Goal: Task Accomplishment & Management: Complete application form

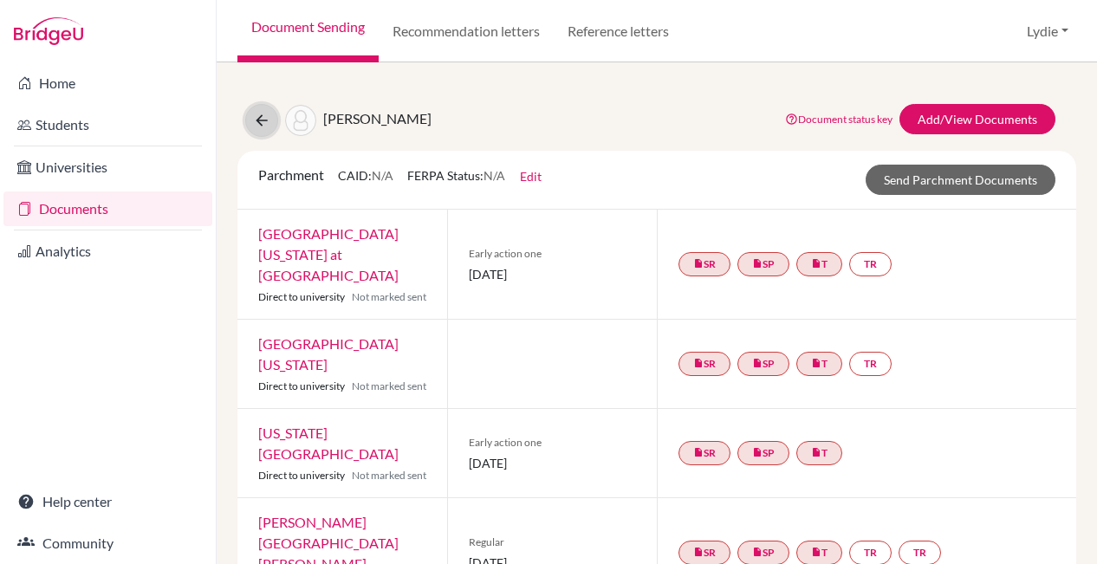
click at [265, 118] on icon at bounding box center [261, 120] width 17 height 17
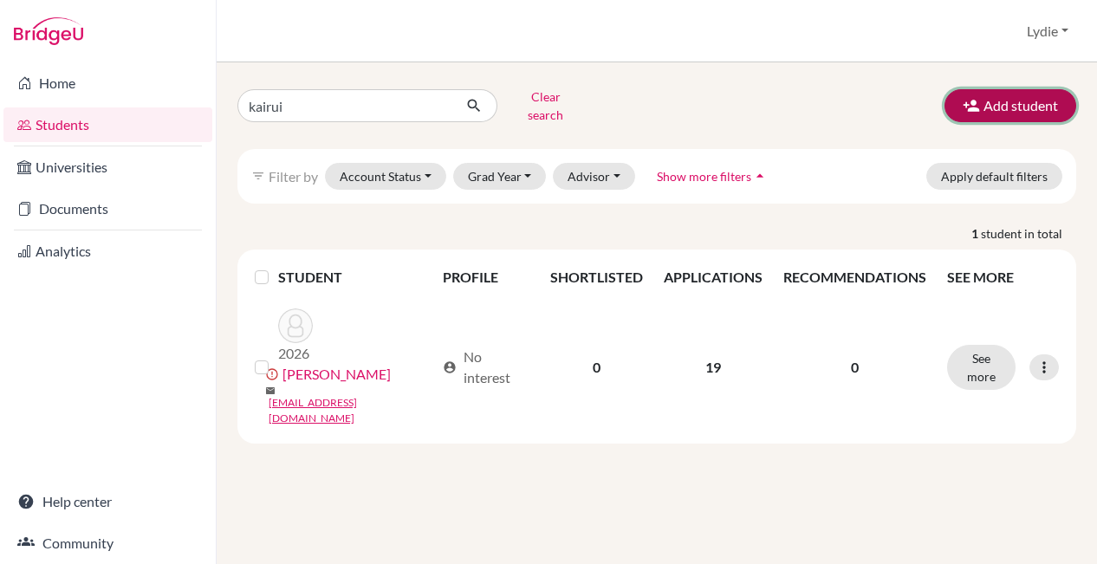
click at [978, 99] on icon "button" at bounding box center [971, 105] width 17 height 17
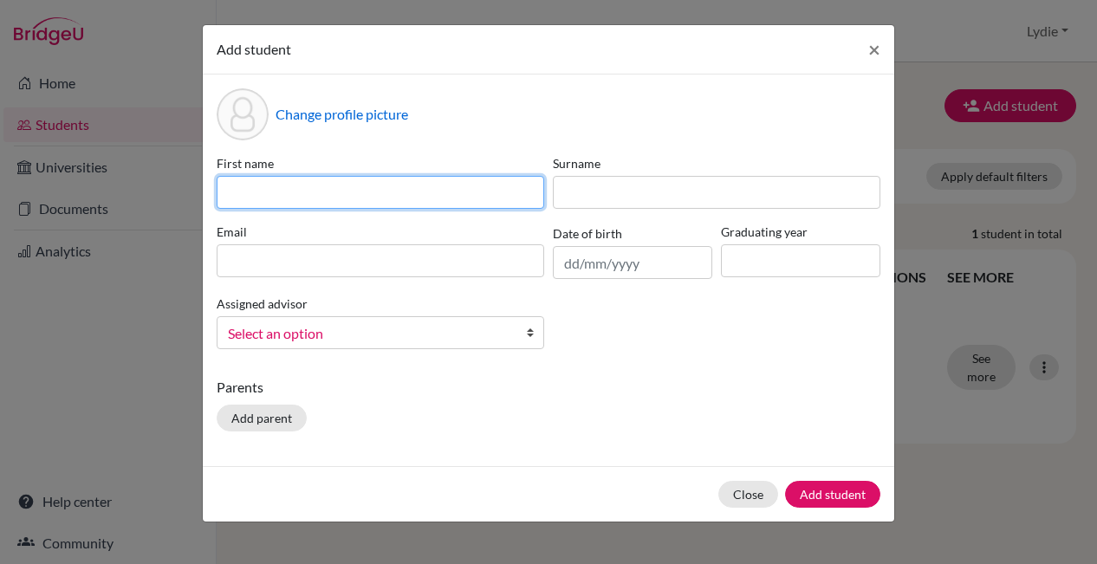
click at [363, 199] on input at bounding box center [381, 192] width 328 height 33
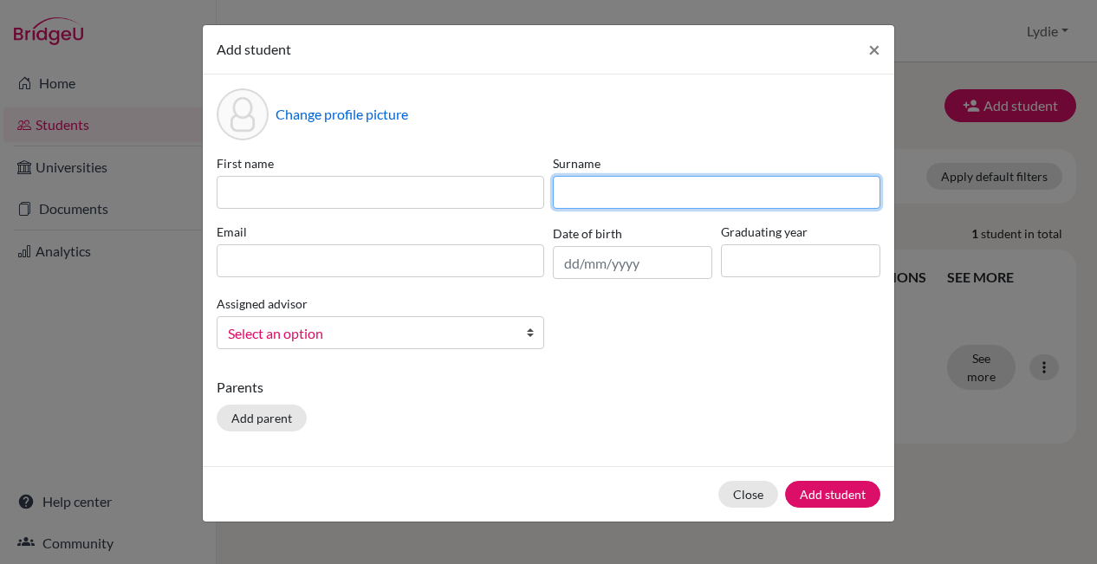
click at [589, 197] on input at bounding box center [717, 192] width 328 height 33
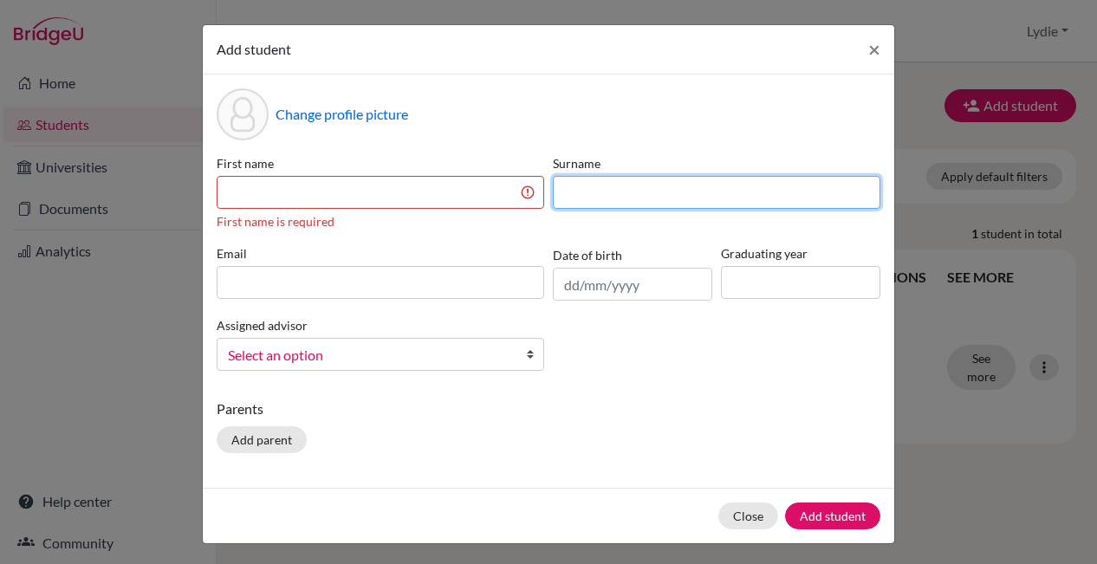
type input "F"
type input "Liu"
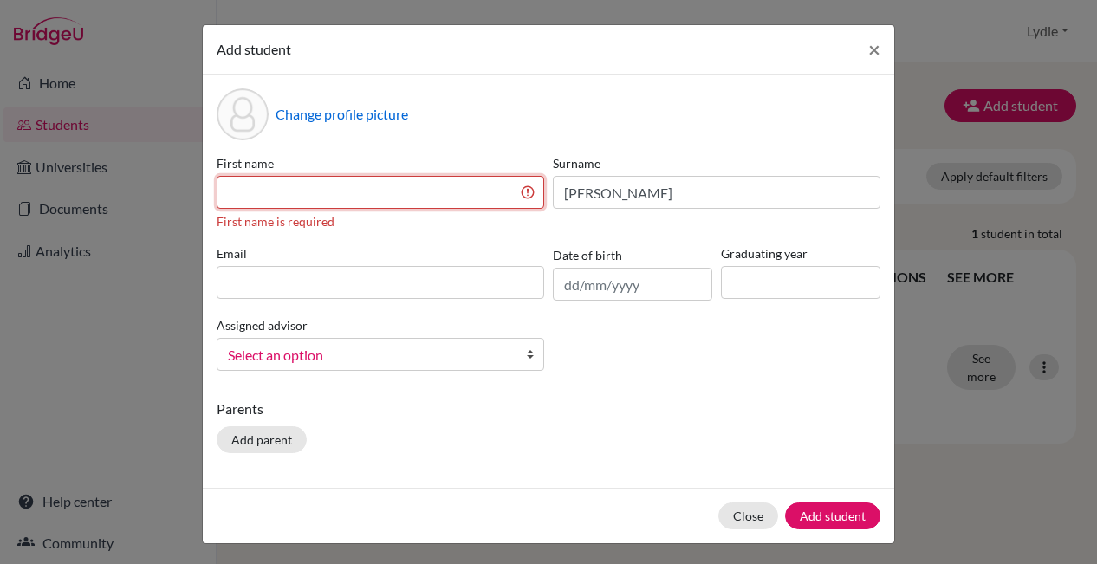
click at [337, 198] on input at bounding box center [381, 192] width 328 height 33
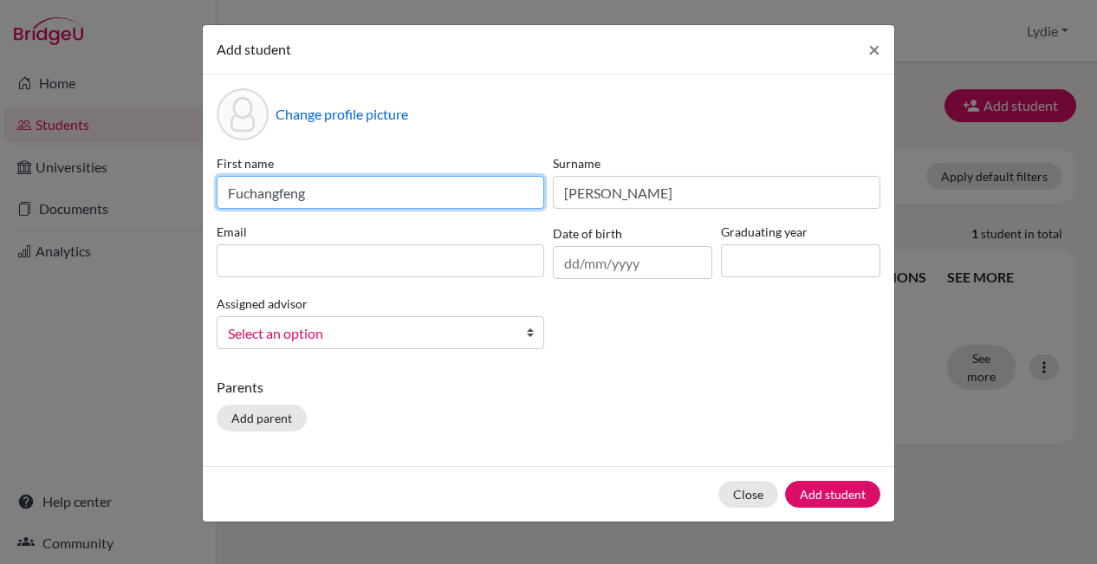
type input "Fuchangfeng"
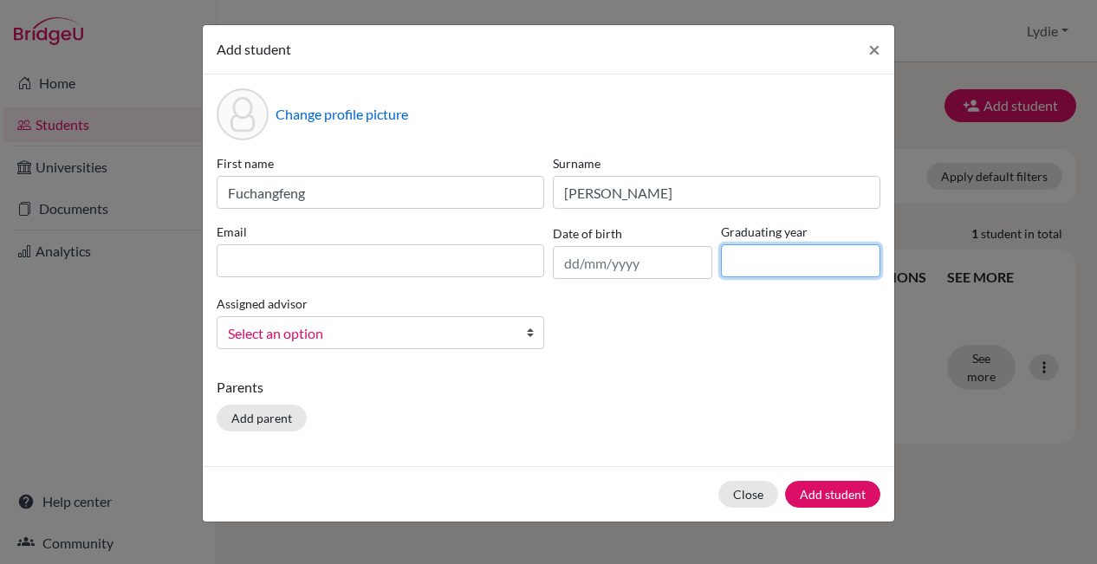
click at [736, 270] on input at bounding box center [800, 260] width 159 height 33
type input "2026"
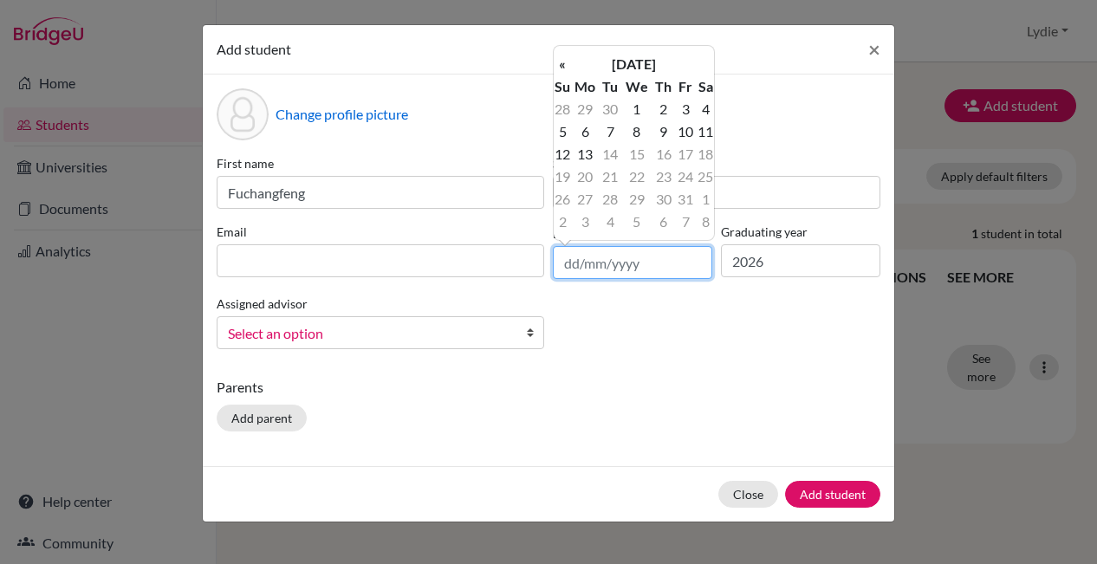
click at [588, 267] on input "text" at bounding box center [632, 262] width 159 height 33
click at [658, 56] on th "October 2025" at bounding box center [634, 64] width 126 height 23
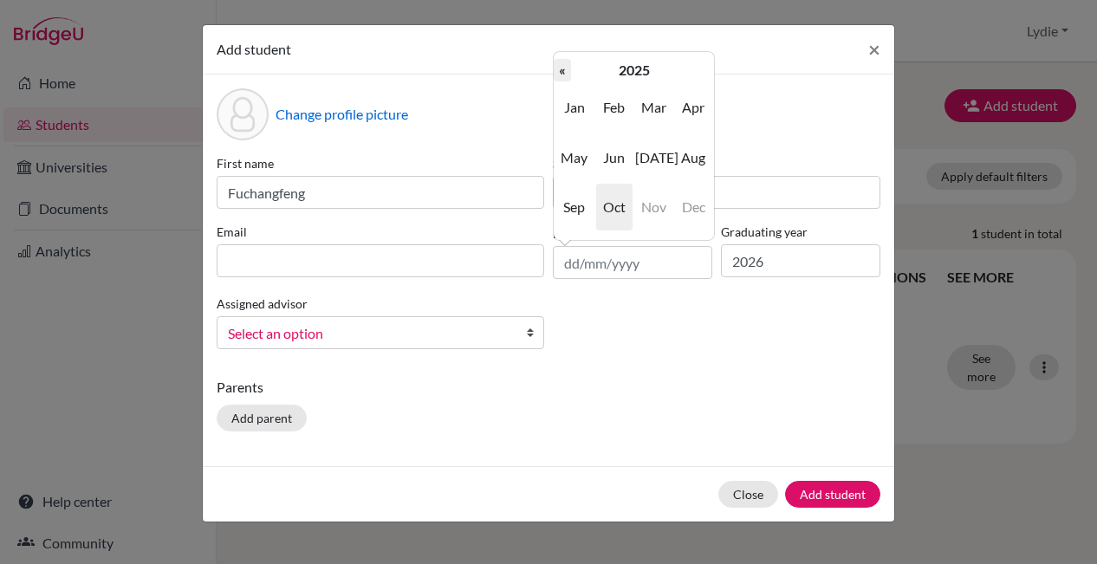
click at [564, 68] on th "«" at bounding box center [562, 70] width 17 height 23
click at [640, 75] on th "2022" at bounding box center [634, 70] width 126 height 23
click at [562, 74] on th "«" at bounding box center [562, 70] width 17 height 23
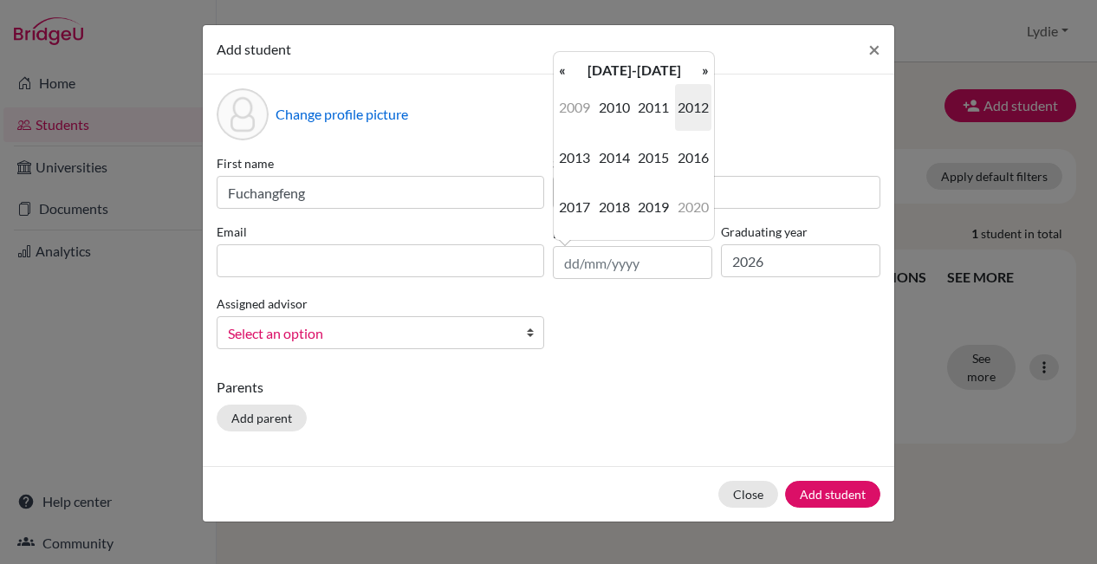
click at [562, 74] on th "«" at bounding box center [562, 70] width 17 height 23
click at [580, 205] on span "2007" at bounding box center [574, 207] width 36 height 47
click at [611, 158] on span "Jun" at bounding box center [614, 157] width 36 height 47
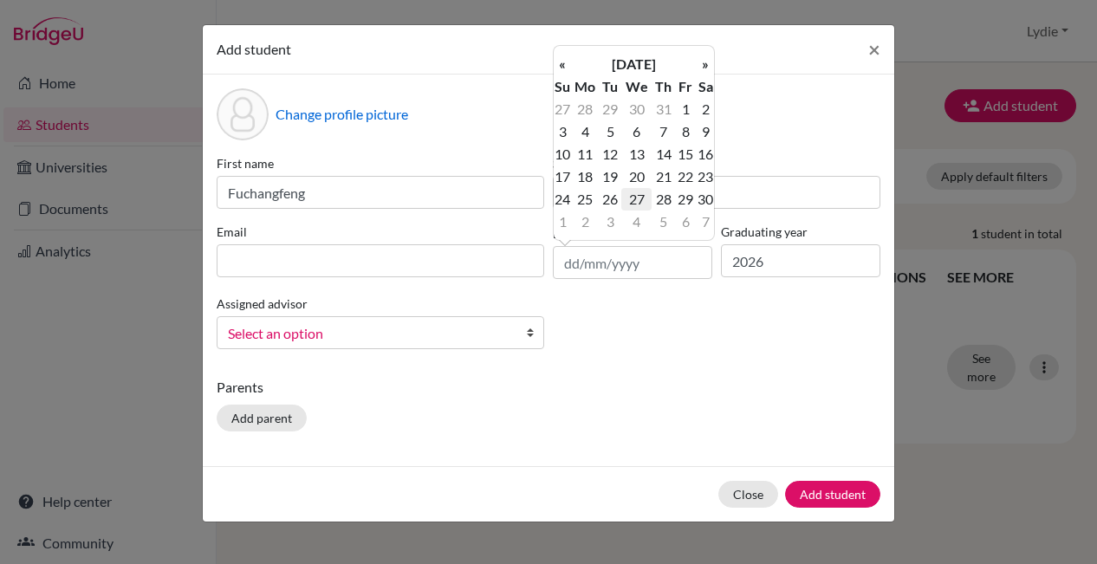
click at [637, 198] on td "27" at bounding box center [636, 199] width 30 height 23
type input "27/06/2007"
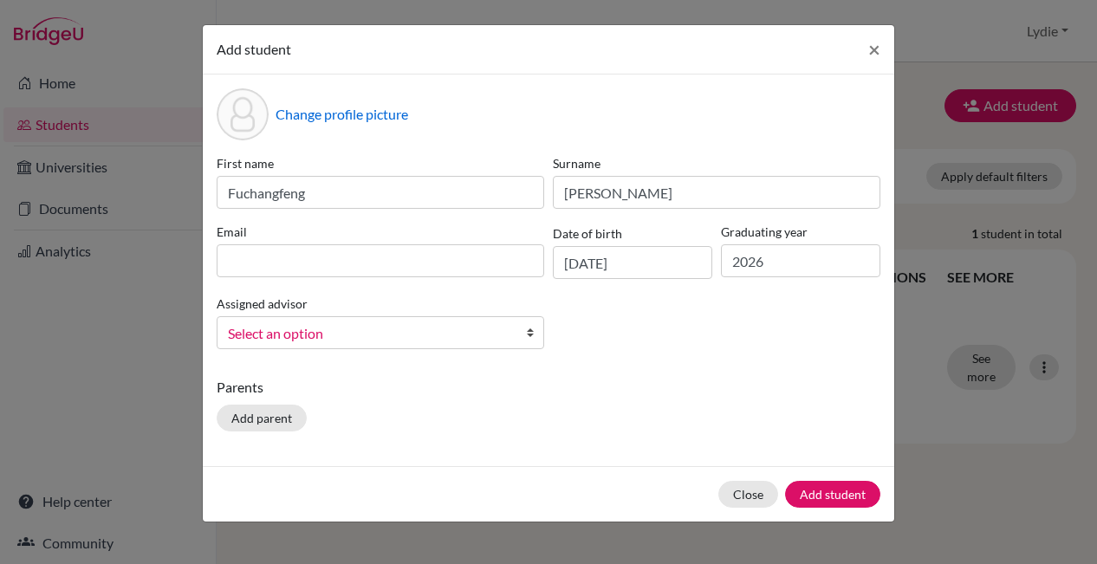
click at [633, 341] on div "First name Fuchangfeng Surname Liu Email Date of birth 27/06/2007 Graduating ye…" at bounding box center [548, 258] width 673 height 209
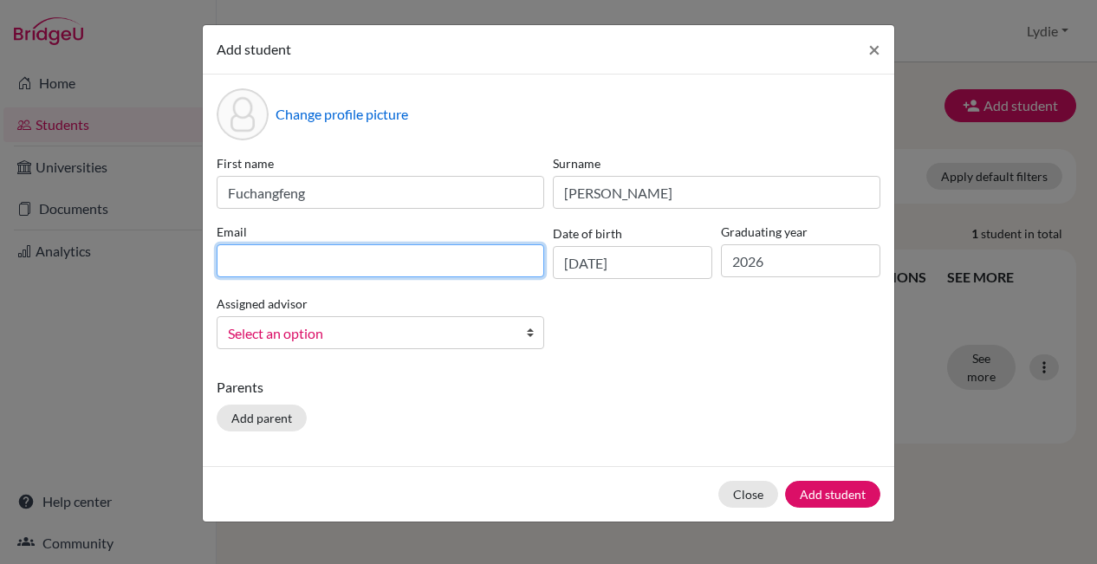
click at [265, 265] on input at bounding box center [381, 260] width 328 height 33
paste input "liuf_861852@thestudentbuddy.org"
type input "liuf_861852@thestudentbuddy.org"
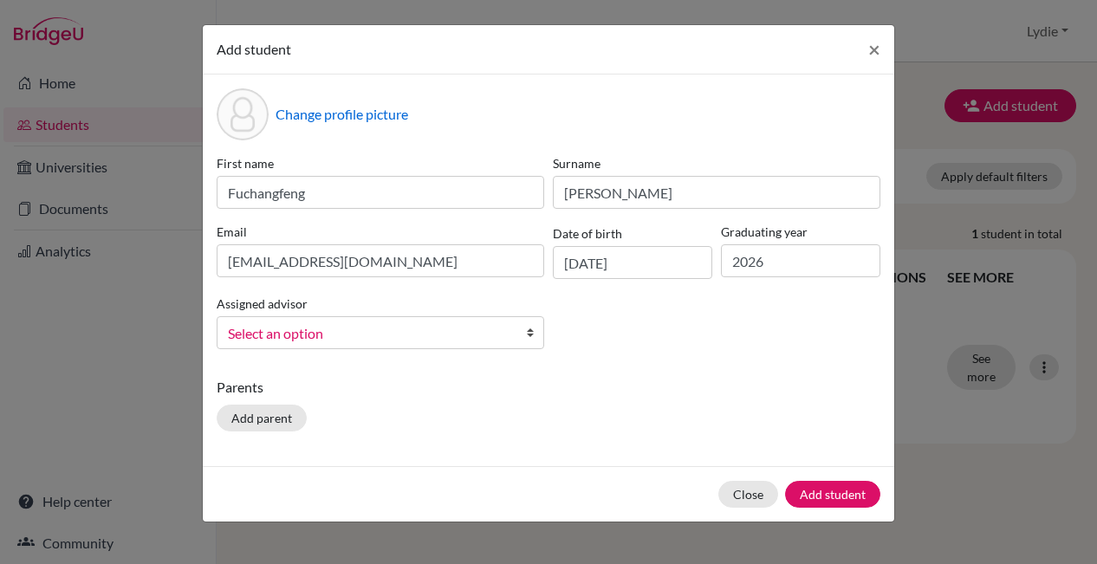
click at [426, 426] on div "Parents Add parent" at bounding box center [549, 408] width 664 height 62
click at [846, 495] on button "Add student" at bounding box center [832, 494] width 95 height 27
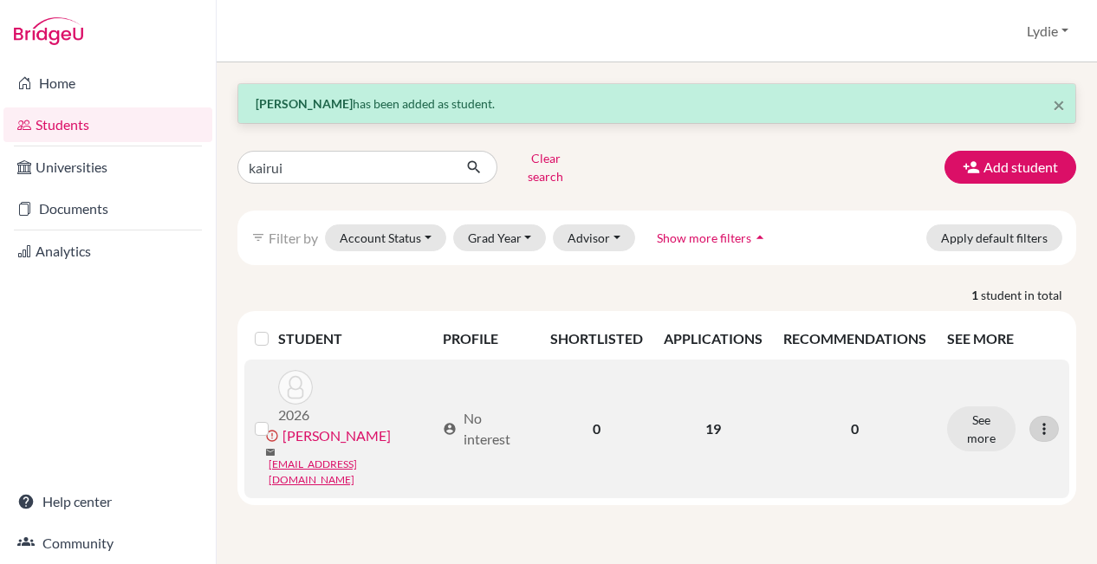
click at [1043, 420] on icon at bounding box center [1044, 428] width 17 height 17
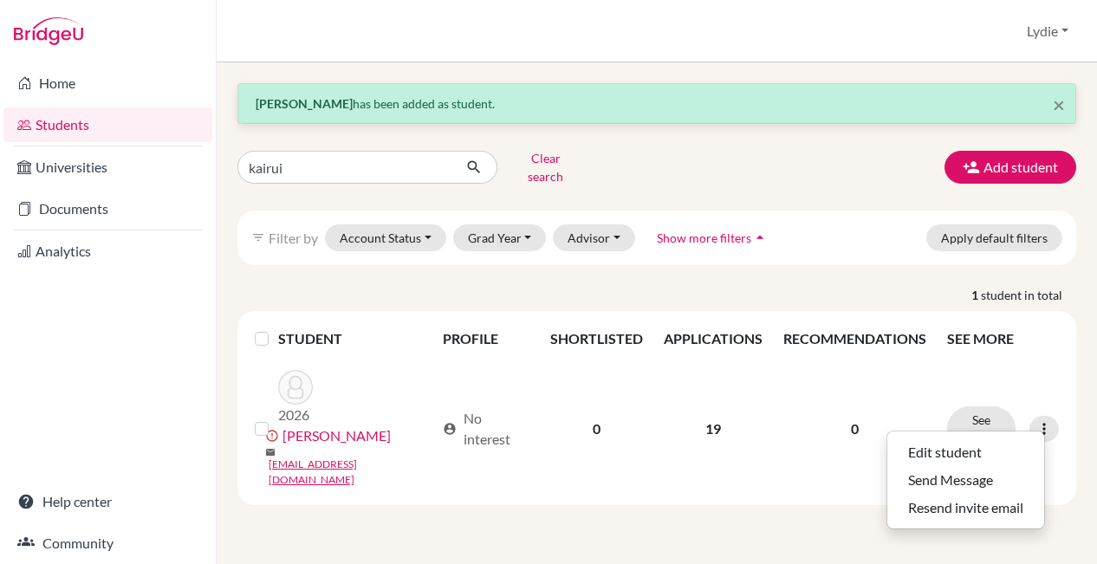
click at [579, 493] on div "× Fuchangfeng Liu has been added as student. kairui Clear search Add student fi…" at bounding box center [657, 313] width 881 height 502
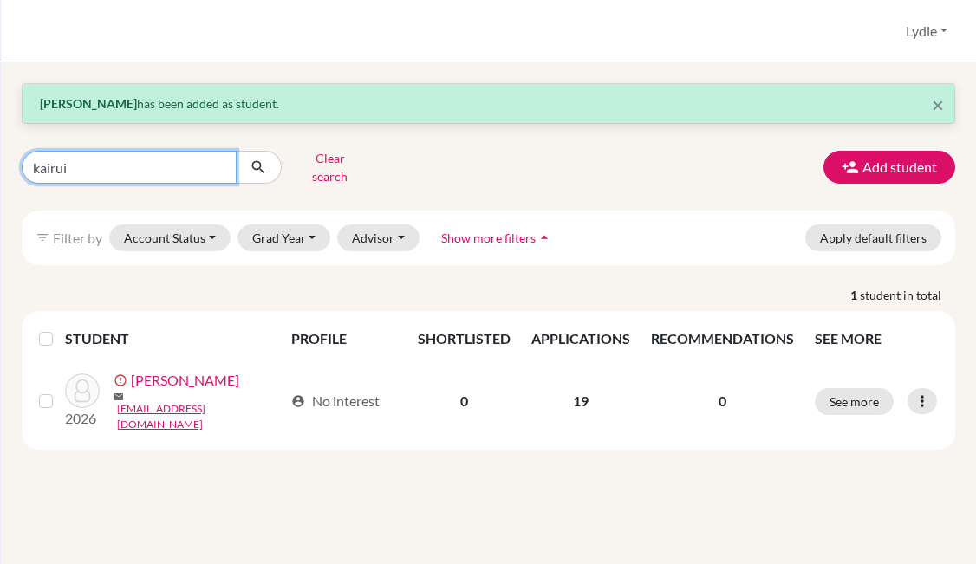
drag, startPoint x: 120, startPoint y: 159, endPoint x: 12, endPoint y: 162, distance: 107.5
click at [12, 162] on div "kairui Clear search" at bounding box center [169, 167] width 320 height 45
type input "fuchangfeng"
click button "submit" at bounding box center [259, 167] width 46 height 33
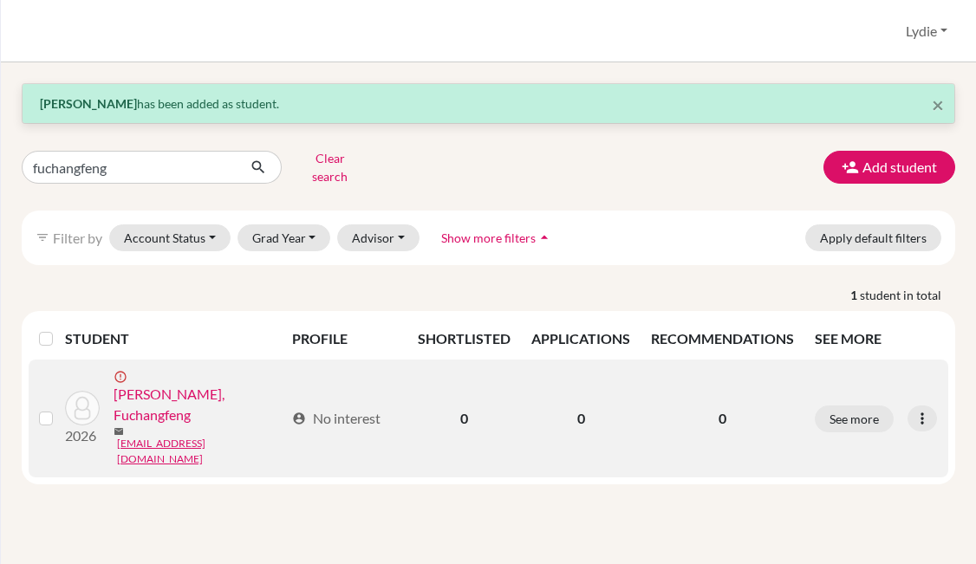
click at [183, 384] on link "Liu, Fuchangfeng" at bounding box center [199, 405] width 171 height 42
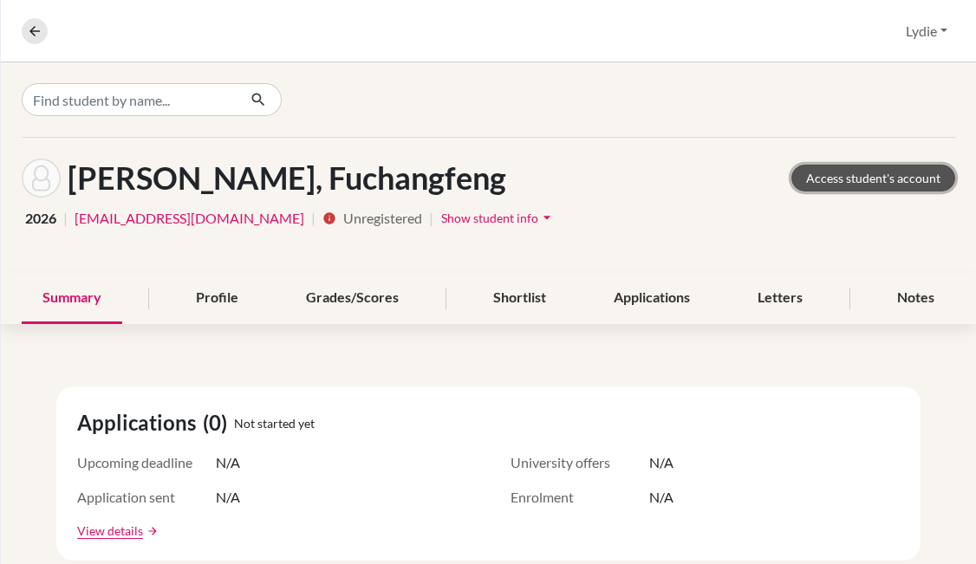
click at [819, 178] on link "Access student's account" at bounding box center [873, 178] width 164 height 27
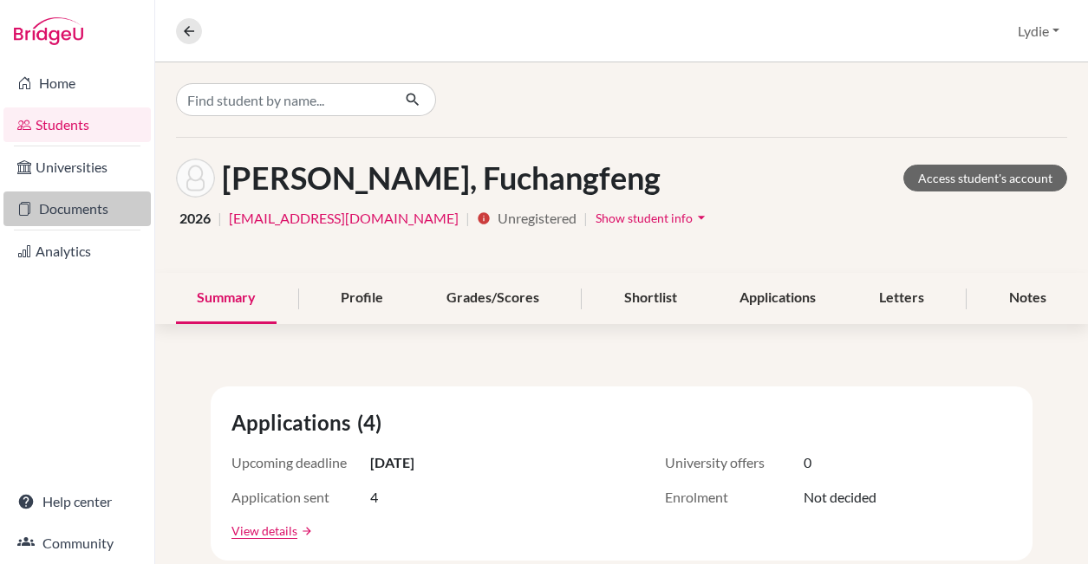
click at [56, 205] on link "Documents" at bounding box center [76, 209] width 147 height 35
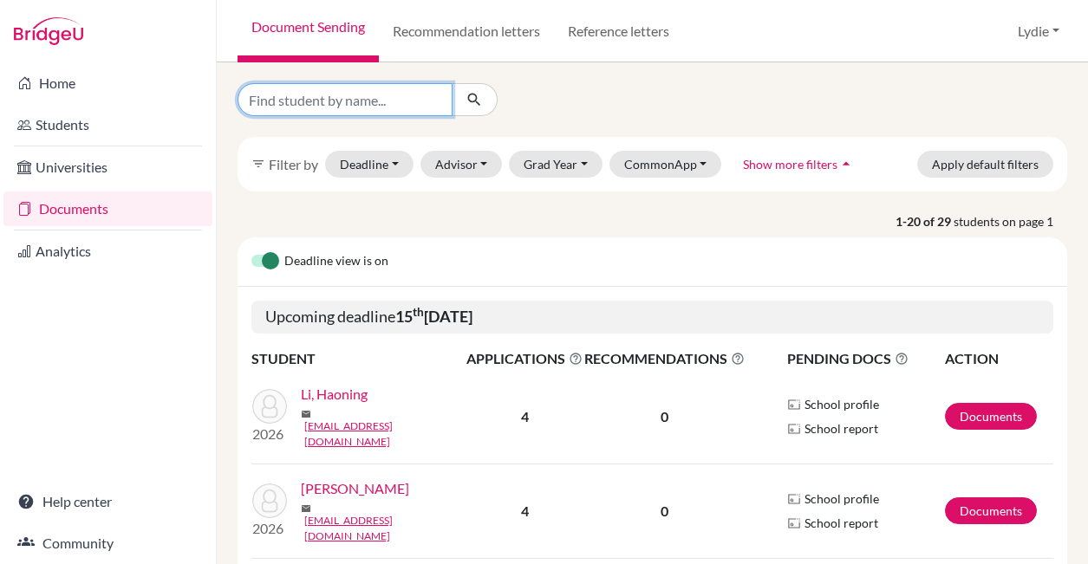
click at [369, 90] on input "Find student by name..." at bounding box center [344, 99] width 215 height 33
type input "fuchangfeng"
click at [466, 101] on icon "submit" at bounding box center [473, 99] width 17 height 17
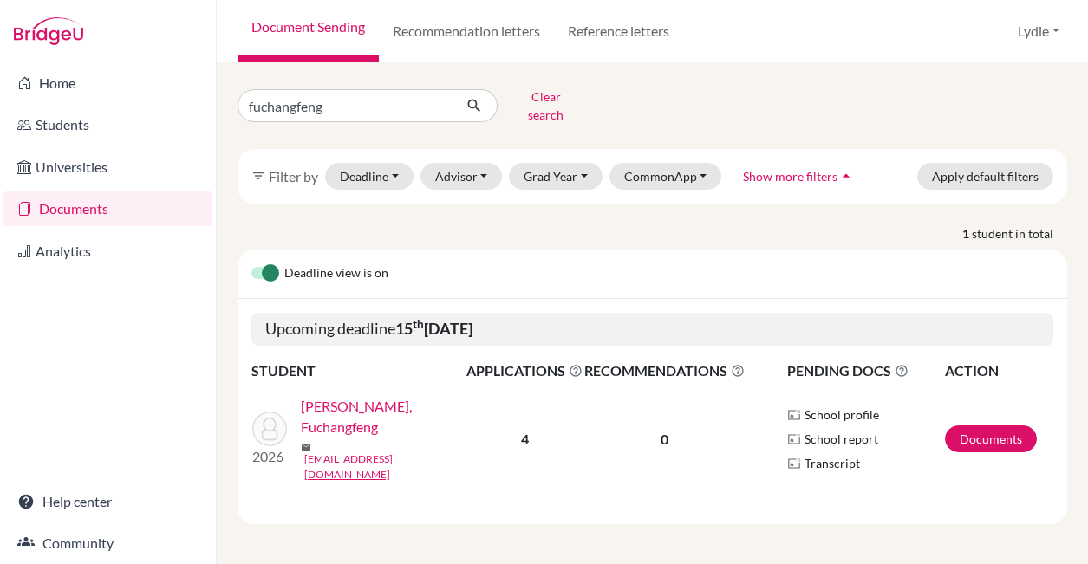
click at [337, 405] on link "[PERSON_NAME], Fuchangfeng" at bounding box center [389, 417] width 177 height 42
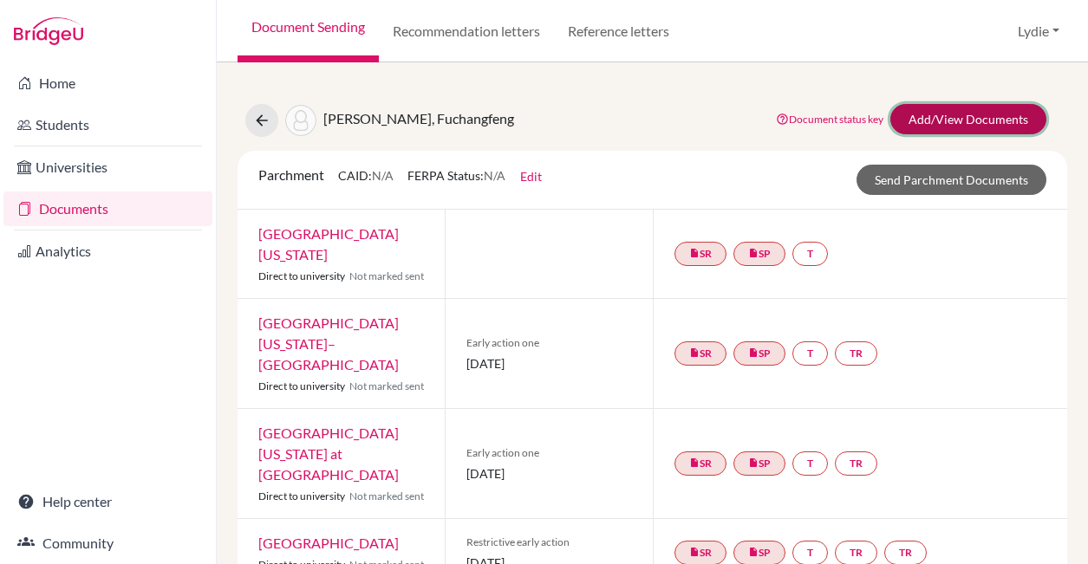
click at [951, 115] on link "Add/View Documents" at bounding box center [968, 119] width 156 height 30
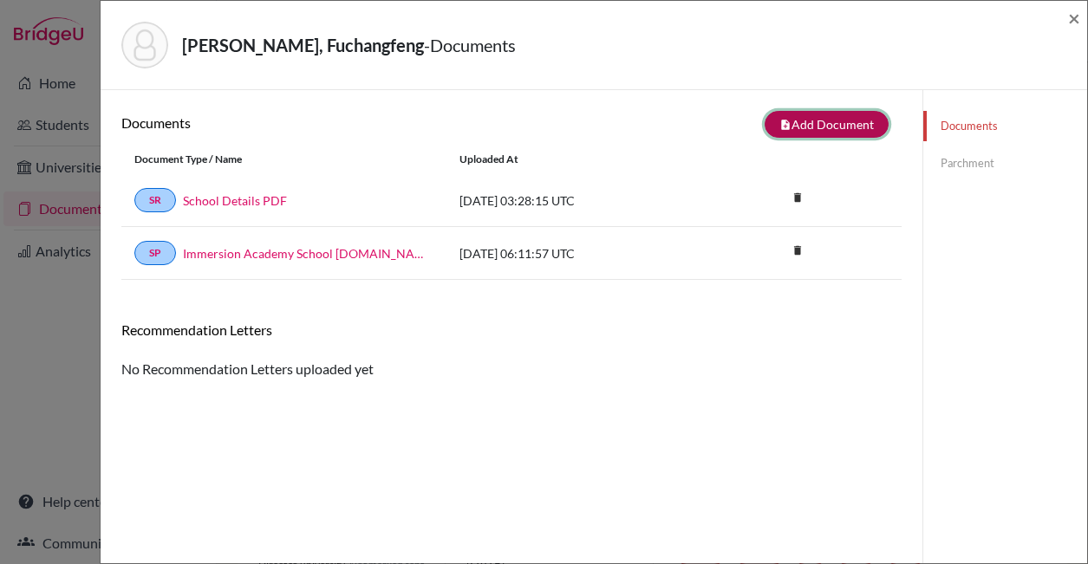
click at [796, 127] on button "note_add Add Document" at bounding box center [826, 124] width 124 height 27
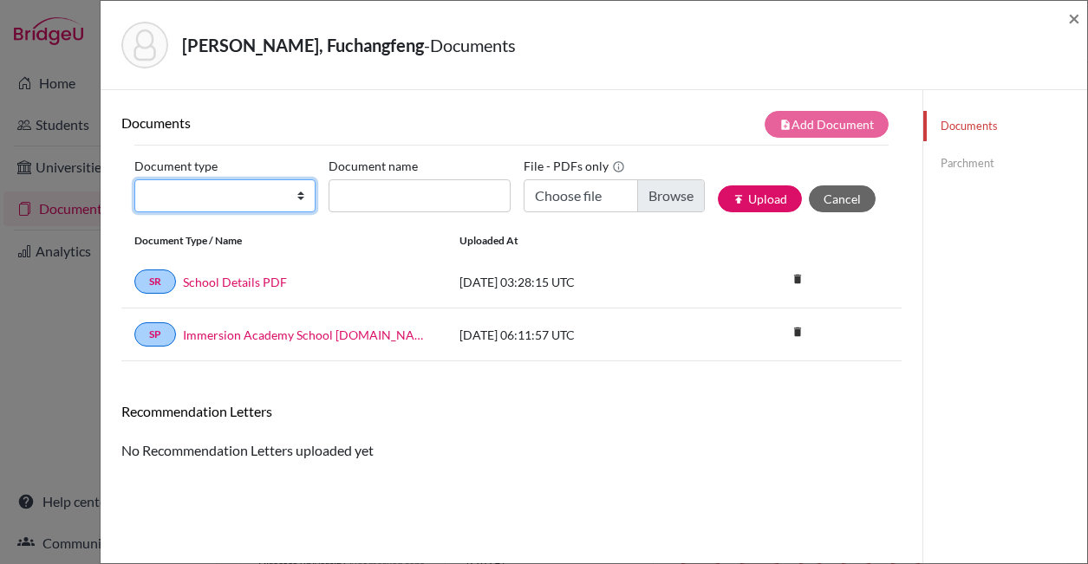
click at [219, 195] on select "Change explanation for Common App reports Counselor recommendation Fee waiver I…" at bounding box center [224, 195] width 181 height 33
select select "2"
click at [134, 179] on select "Change explanation for Common App reports Counselor recommendation Fee waiver I…" at bounding box center [224, 195] width 181 height 33
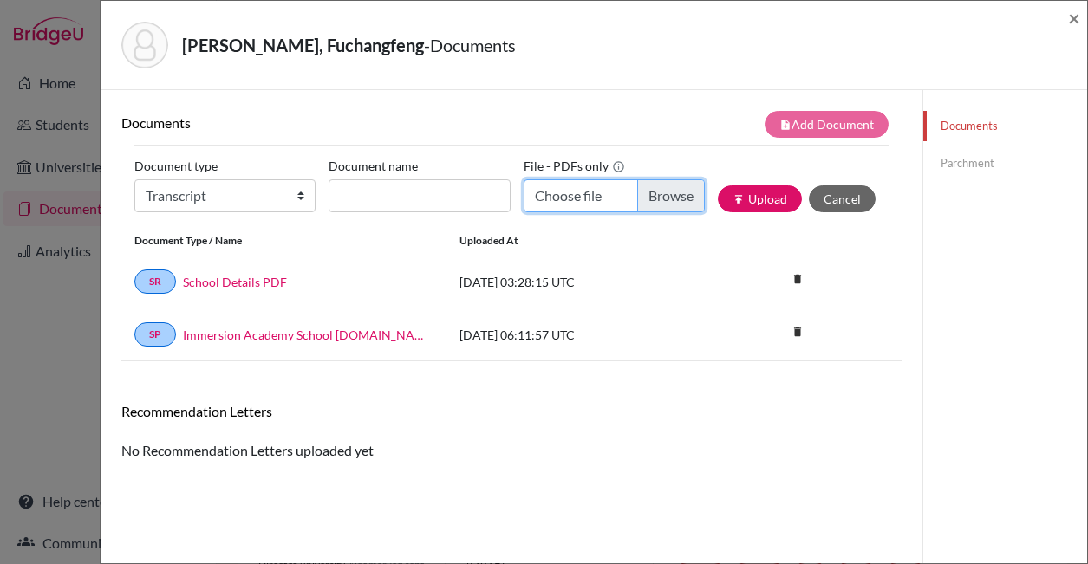
click at [659, 197] on input "Choose file" at bounding box center [613, 195] width 181 height 33
type input "C:\fakepath\Fuchangfeng_Liu-Immersion_Transcript.pdf"
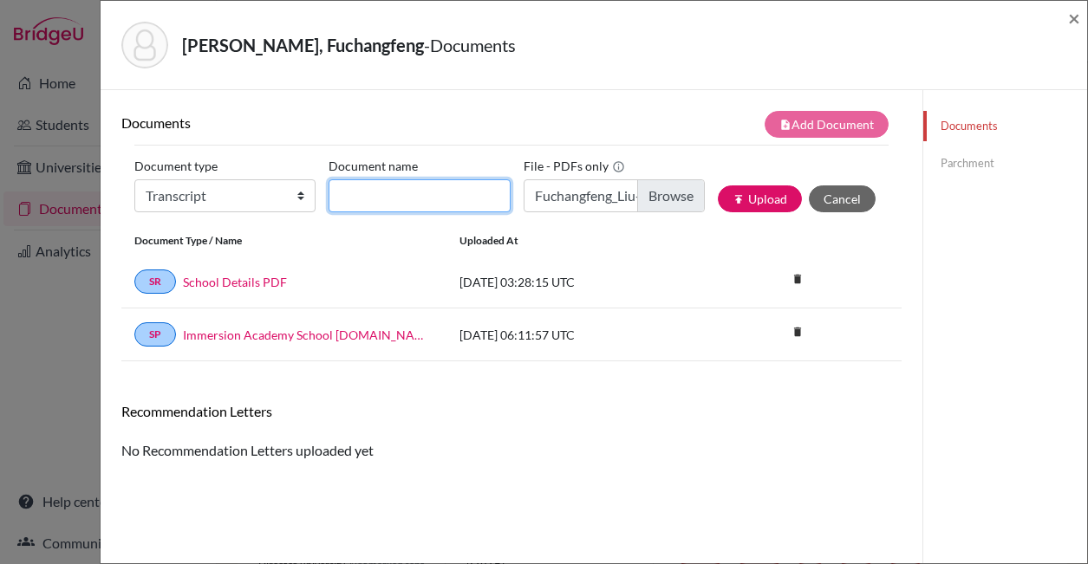
click at [361, 205] on input "Document name" at bounding box center [418, 195] width 181 height 33
type input "Transcript"
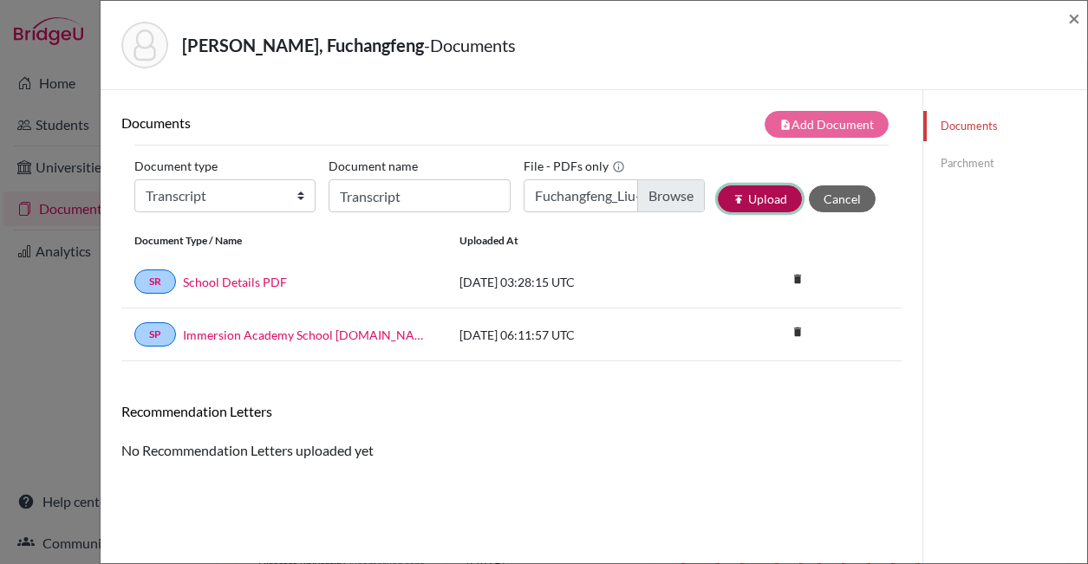
click at [751, 191] on button "publish Upload" at bounding box center [760, 198] width 84 height 27
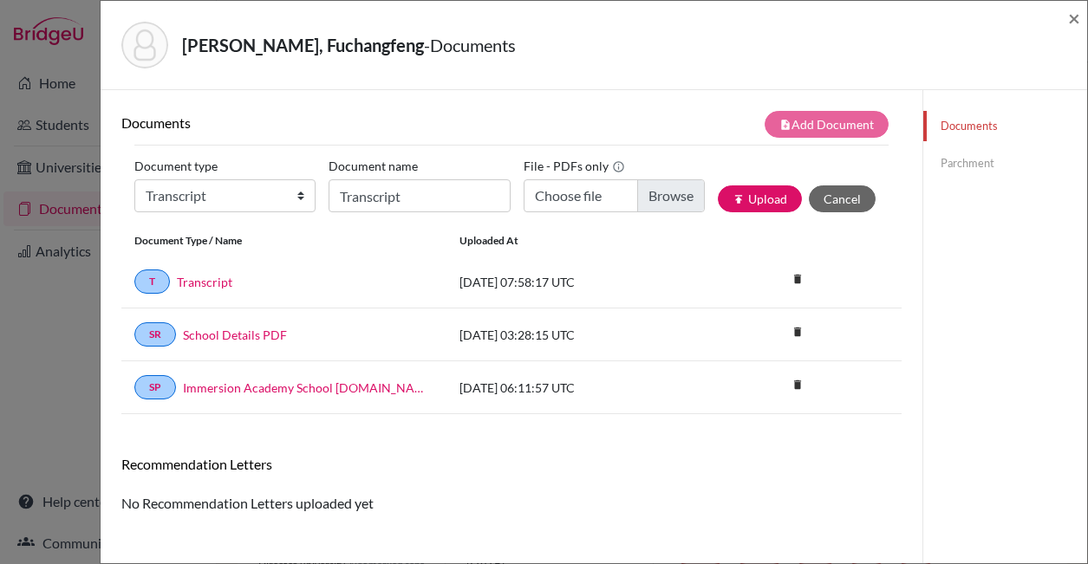
click at [959, 162] on link "Parchment" at bounding box center [1005, 163] width 164 height 30
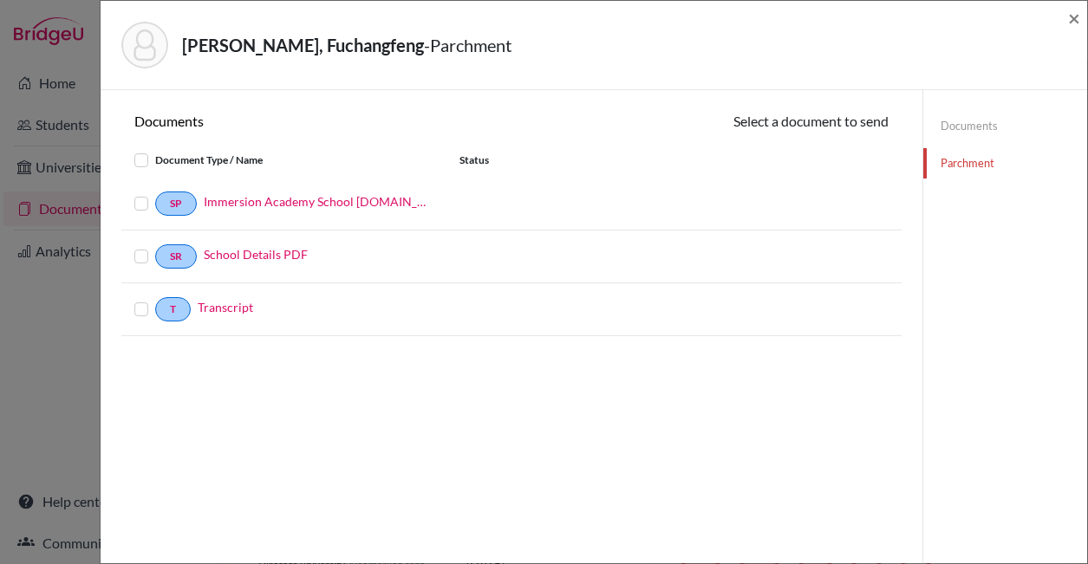
click at [155, 193] on label at bounding box center [155, 193] width 0 height 0
click at [0, 0] on input "checkbox" at bounding box center [0, 0] width 0 height 0
click at [155, 301] on label at bounding box center [155, 301] width 0 height 0
click at [0, 0] on input "checkbox" at bounding box center [0, 0] width 0 height 0
click at [824, 130] on button "Continue" at bounding box center [840, 124] width 96 height 27
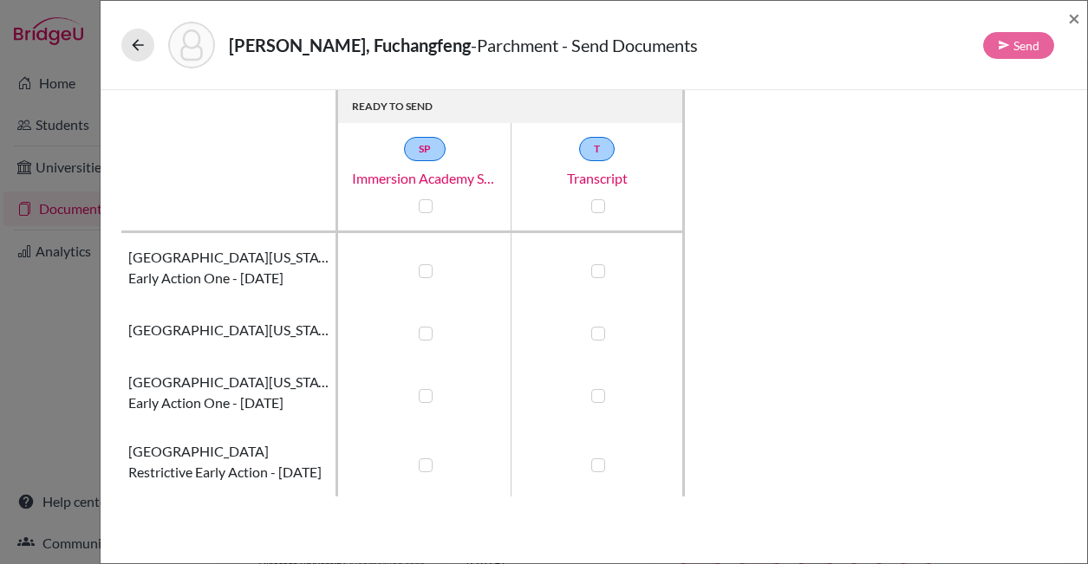
click at [432, 205] on div at bounding box center [424, 206] width 21 height 21
click at [417, 206] on input "checkbox" at bounding box center [421, 204] width 14 height 17
checkbox input "true"
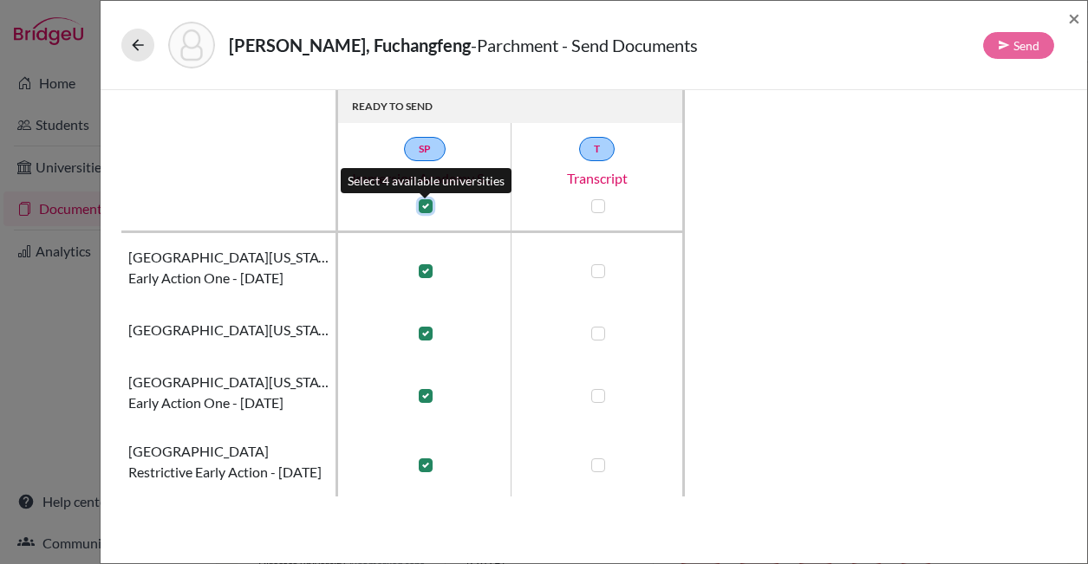
checkbox input "true"
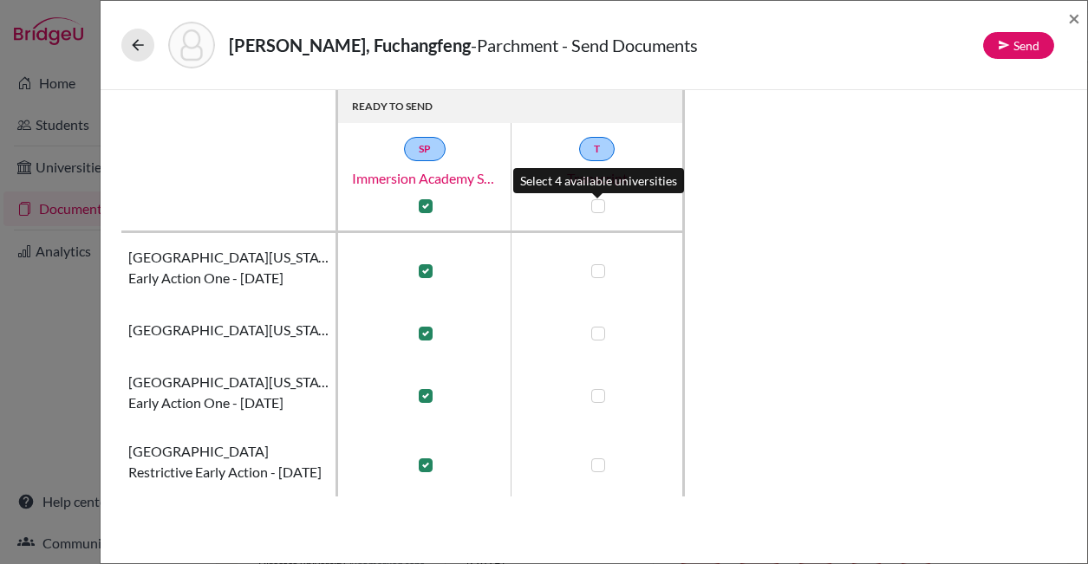
click at [597, 206] on label at bounding box center [598, 206] width 14 height 14
click at [597, 206] on input "checkbox" at bounding box center [594, 204] width 14 height 17
checkbox input "true"
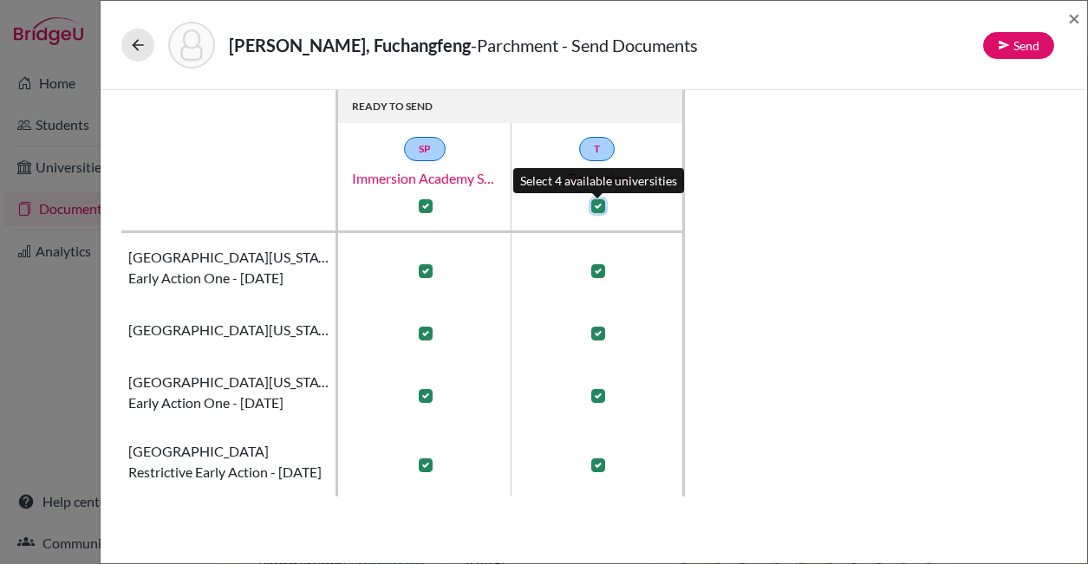
checkbox input "true"
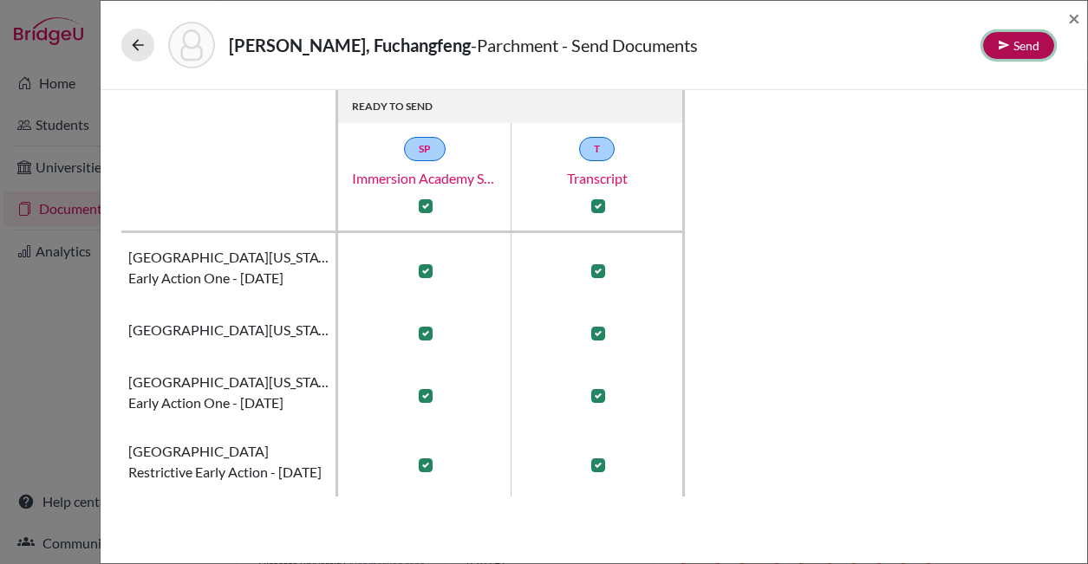
click at [991, 47] on button "Send" at bounding box center [1018, 45] width 71 height 27
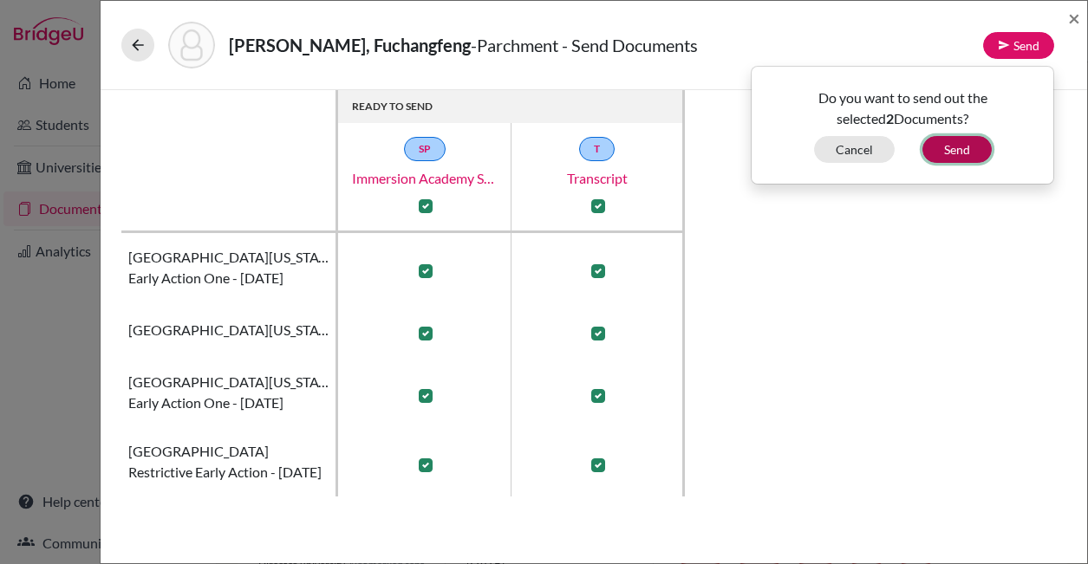
click at [961, 148] on button "Send" at bounding box center [956, 149] width 69 height 27
checkbox input "false"
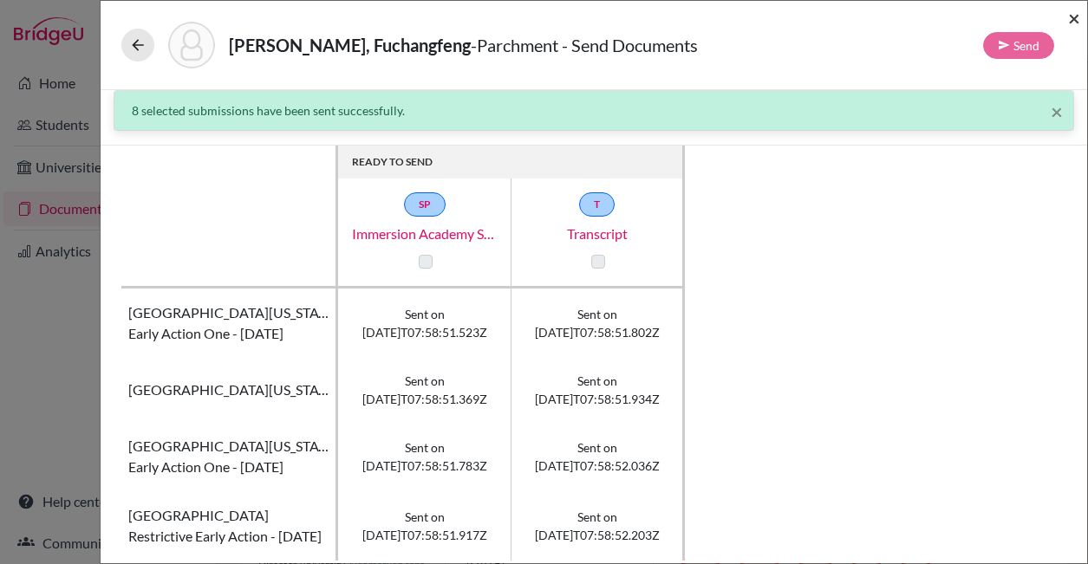
click at [1071, 21] on span "×" at bounding box center [1074, 17] width 12 height 25
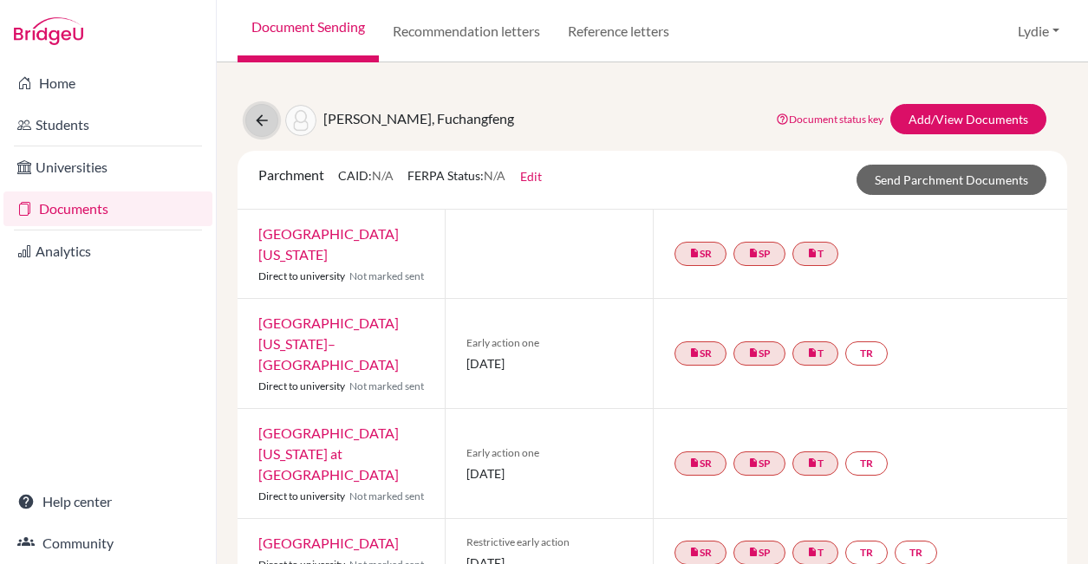
click at [262, 116] on icon at bounding box center [261, 120] width 17 height 17
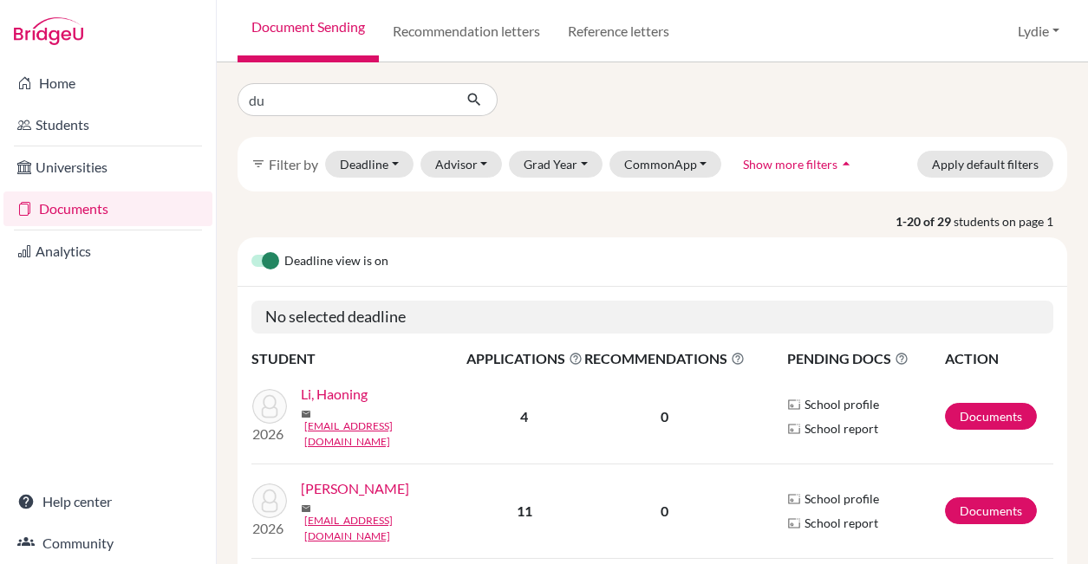
type input "d"
type input "fuchang"
click button "submit" at bounding box center [475, 99] width 46 height 33
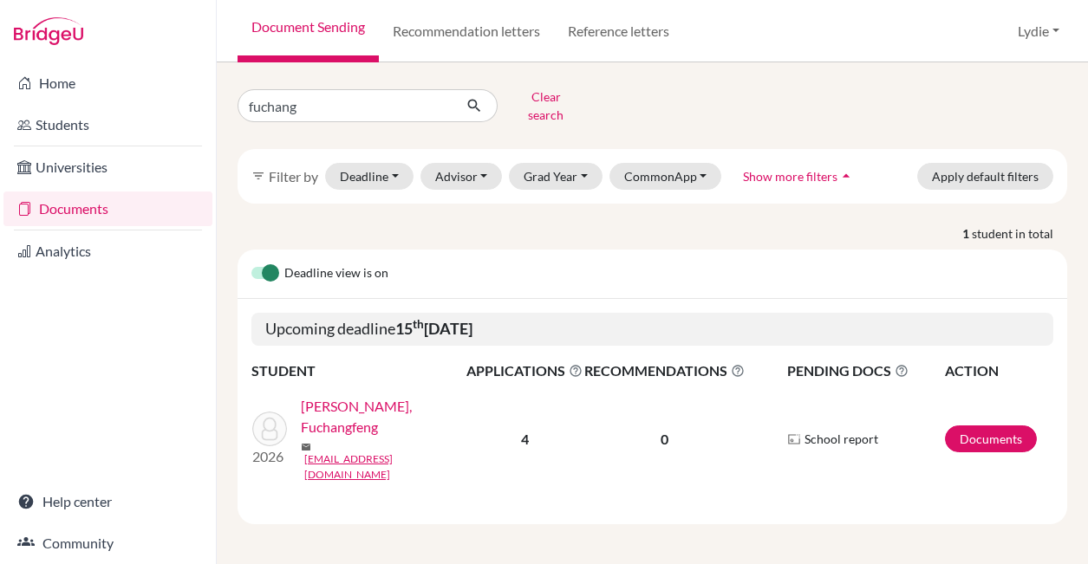
click at [352, 402] on link "[PERSON_NAME], Fuchangfeng" at bounding box center [389, 417] width 177 height 42
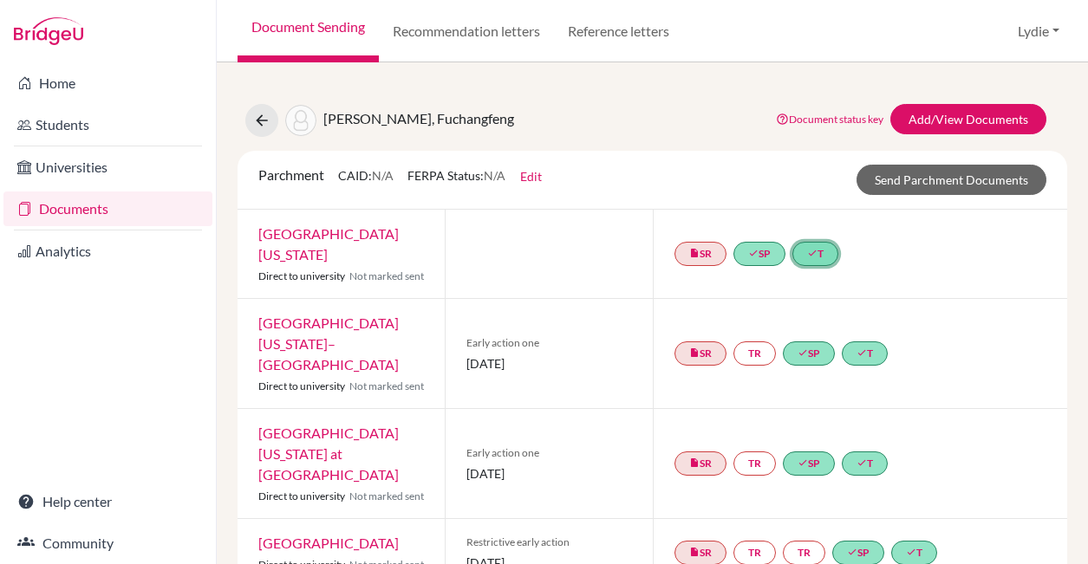
click at [805, 252] on link "done T" at bounding box center [815, 254] width 46 height 24
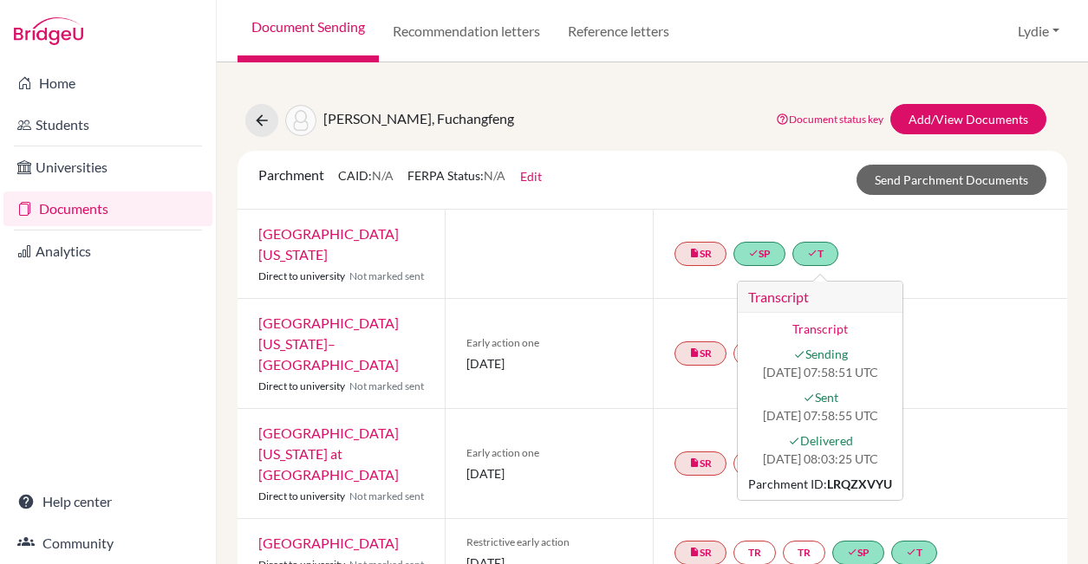
click at [965, 271] on div "insert_drive_file SR done SP done T Transcript Transcript done Sending [DATE] 0…" at bounding box center [860, 254] width 415 height 88
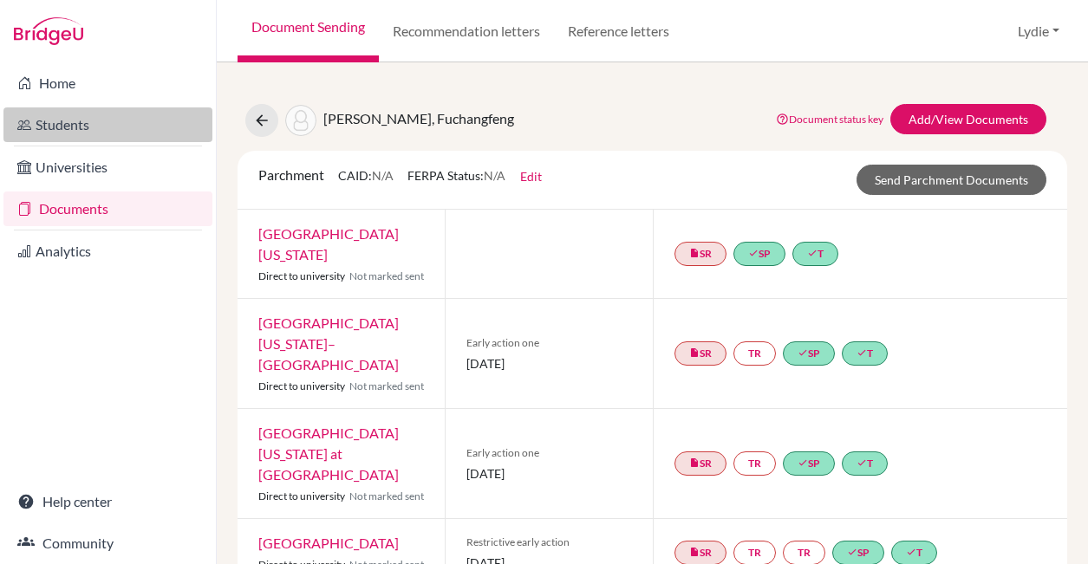
click at [89, 119] on link "Students" at bounding box center [107, 124] width 209 height 35
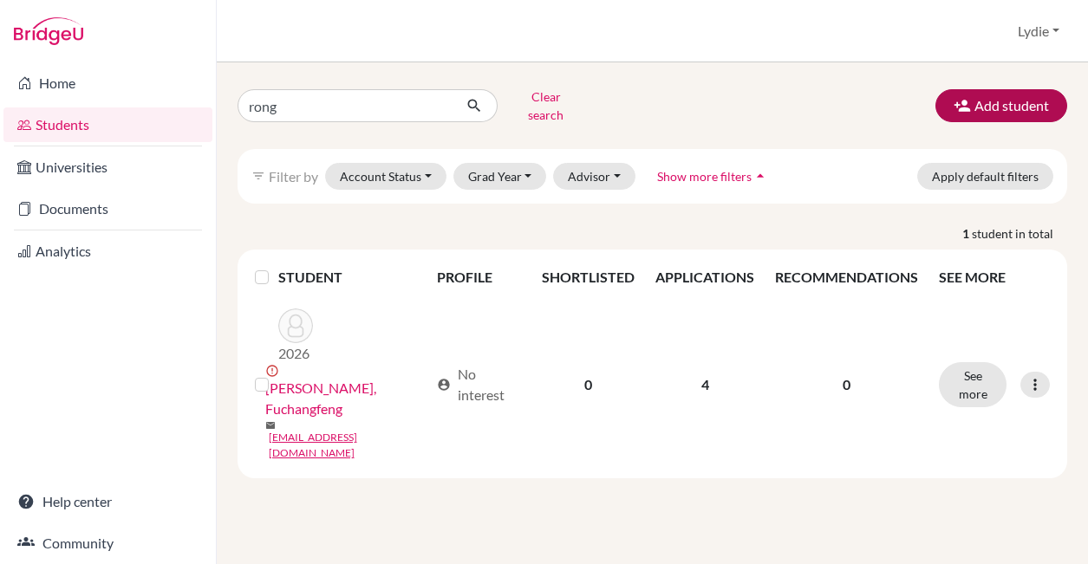
type input "rong"
click at [980, 99] on button "Add student" at bounding box center [1001, 105] width 132 height 33
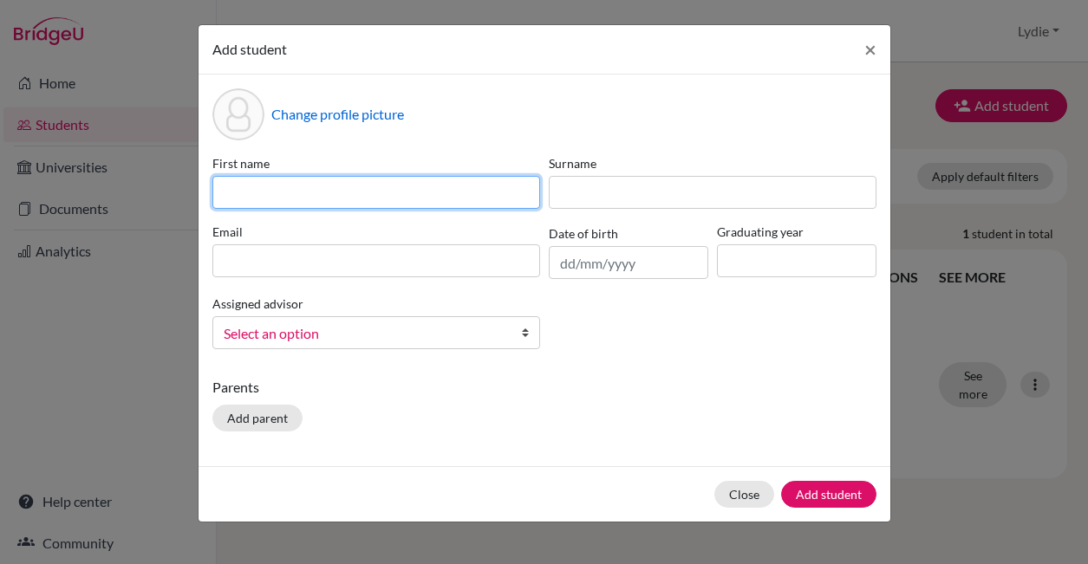
click at [290, 191] on input at bounding box center [376, 192] width 328 height 33
type input "Rongqi"
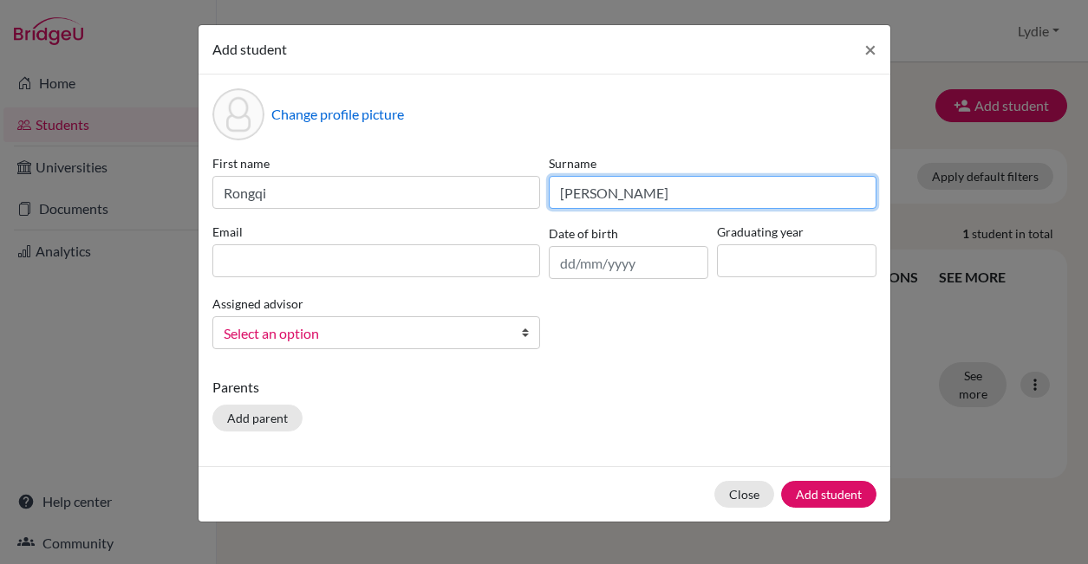
type input "Zhang"
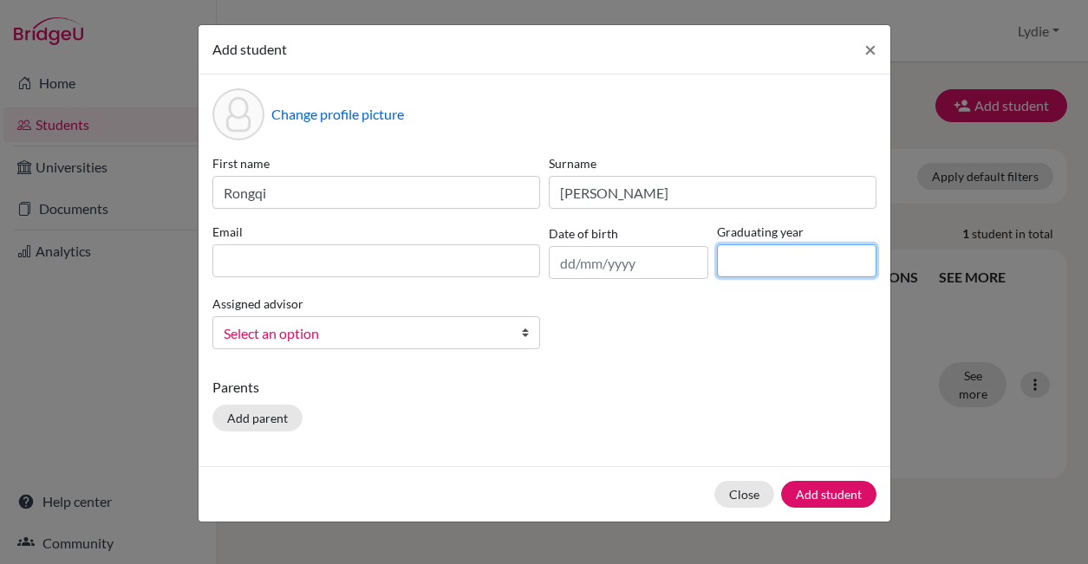
click at [734, 270] on input at bounding box center [796, 260] width 159 height 33
type input "2026"
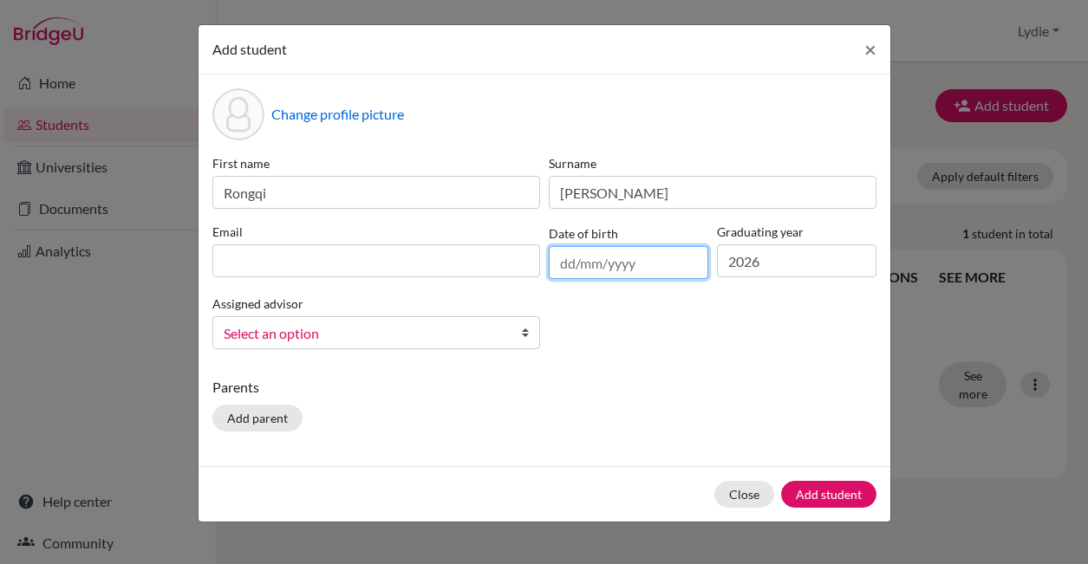
click at [612, 262] on input "text" at bounding box center [628, 262] width 159 height 33
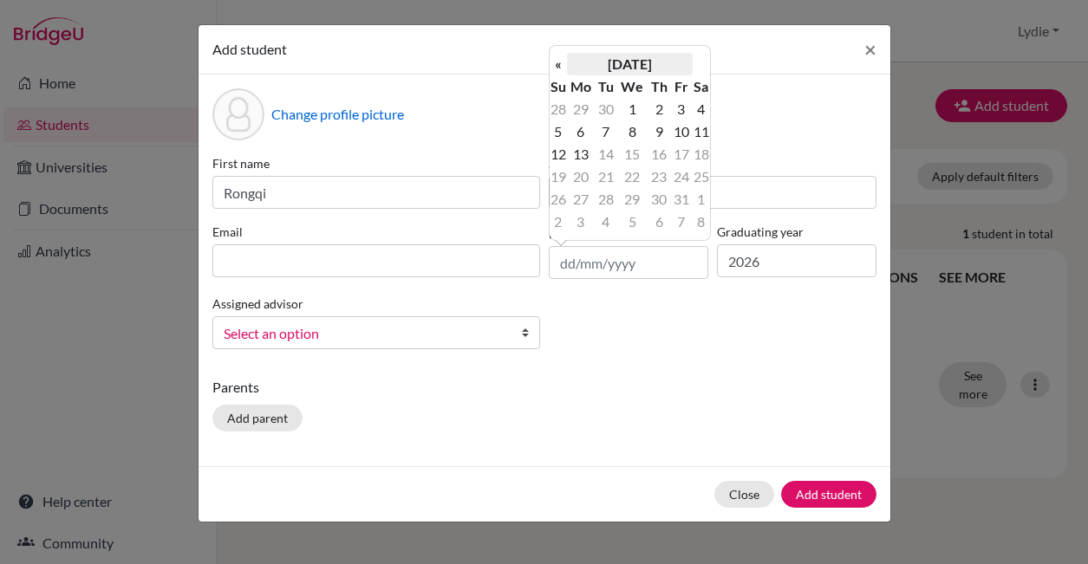
click at [649, 60] on th "[DATE]" at bounding box center [630, 64] width 126 height 23
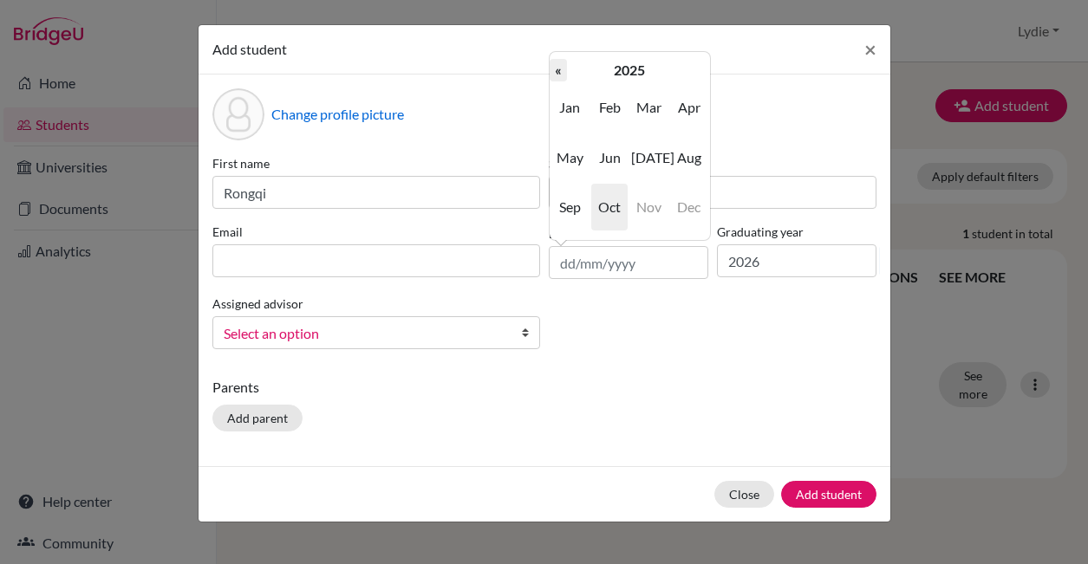
click at [559, 67] on th "«" at bounding box center [557, 70] width 17 height 23
click at [634, 66] on th "2024" at bounding box center [630, 70] width 126 height 23
click at [557, 68] on th "«" at bounding box center [557, 70] width 17 height 23
click at [570, 206] on span "2007" at bounding box center [569, 207] width 36 height 47
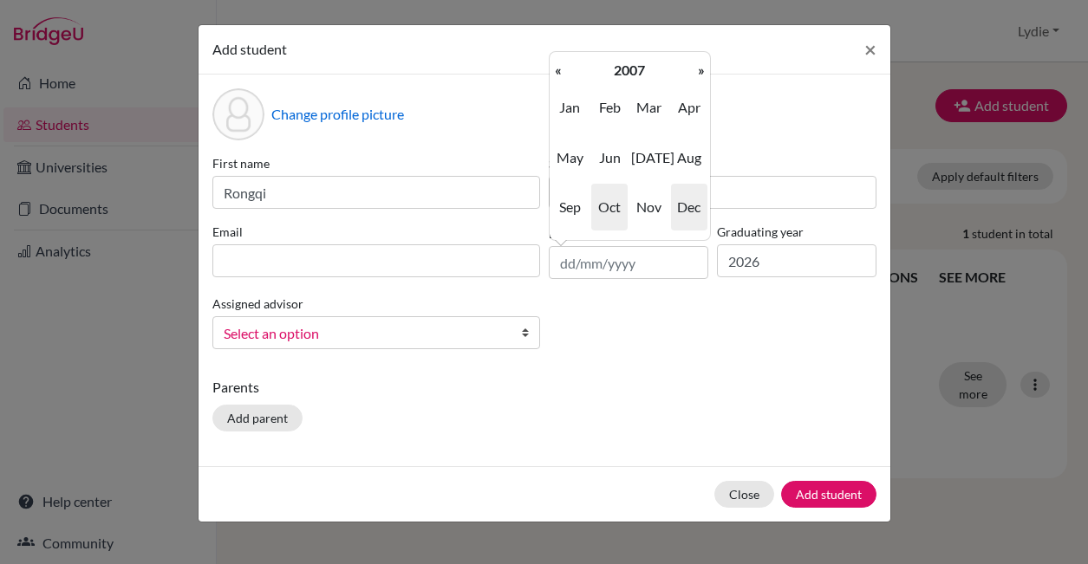
click at [687, 209] on span "Dec" at bounding box center [689, 207] width 36 height 47
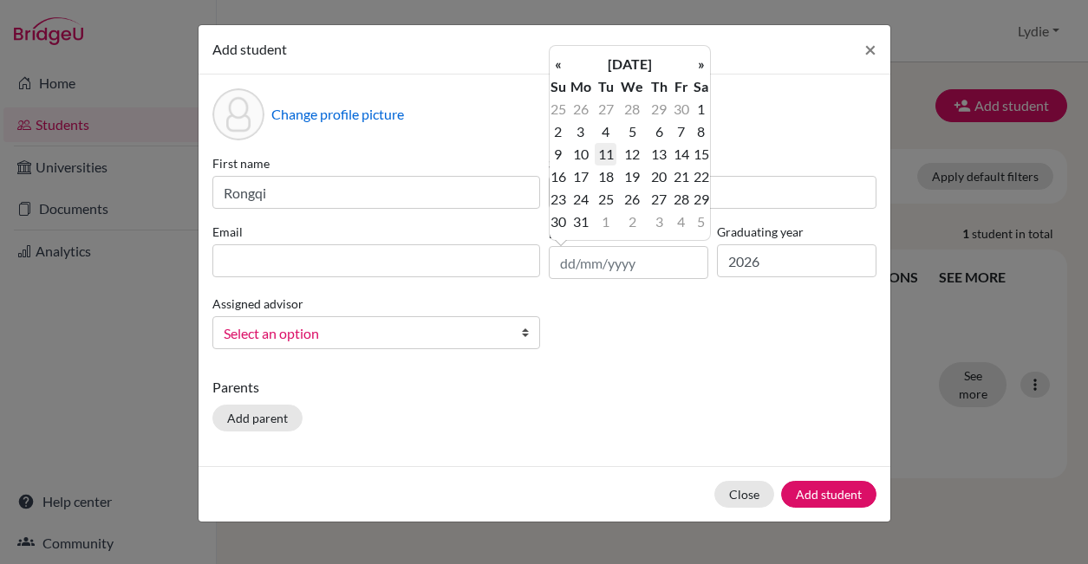
click at [608, 153] on td "11" at bounding box center [606, 154] width 22 height 23
type input "11/12/2007"
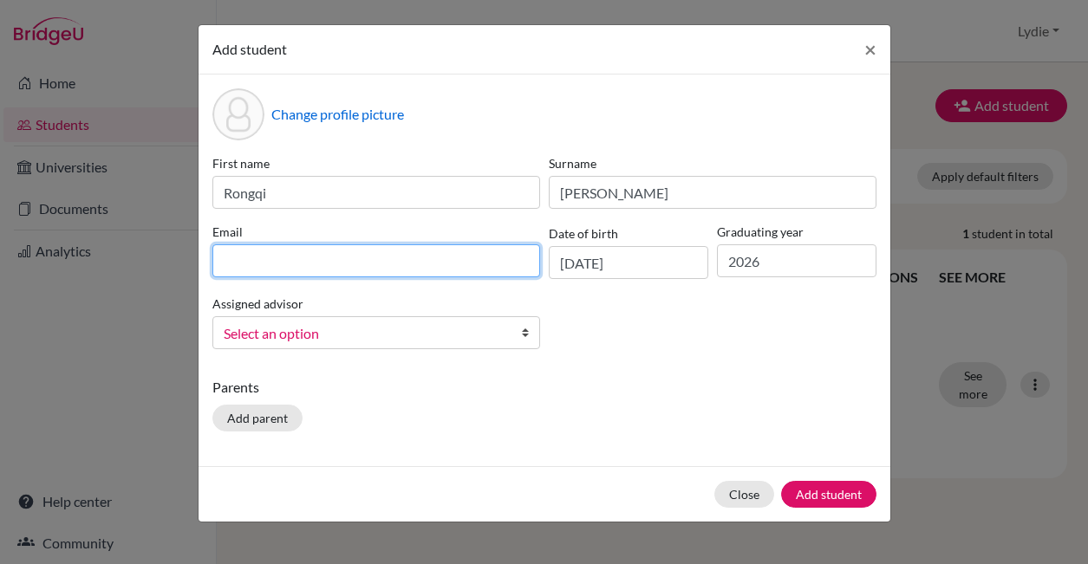
click at [323, 250] on input at bounding box center [376, 260] width 328 height 33
paste input "rongqi_kl1102@126.com"
type input "rongqi_kl1102@126.com"
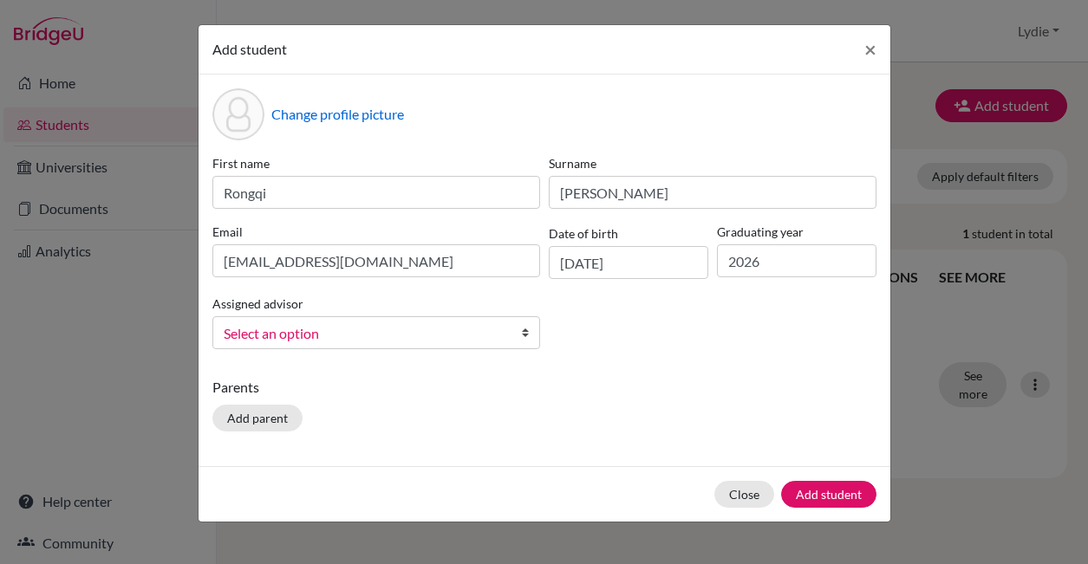
click at [623, 335] on div "First name Rongqi Surname Zhang Email rongqi_kl1102@126.com Date of birth 11/12…" at bounding box center [544, 258] width 673 height 209
click at [590, 264] on input "11/12/2007" at bounding box center [628, 262] width 159 height 33
click at [693, 377] on p "Parents" at bounding box center [544, 387] width 664 height 21
click at [836, 498] on button "Add student" at bounding box center [828, 494] width 95 height 27
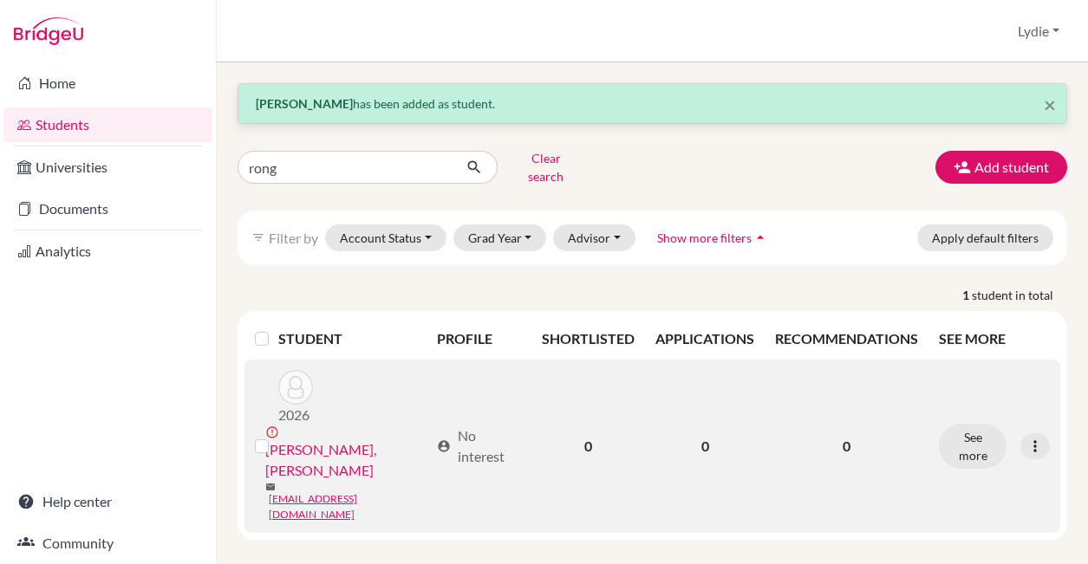
click at [322, 439] on link "Zhang, Rongqi" at bounding box center [347, 460] width 165 height 42
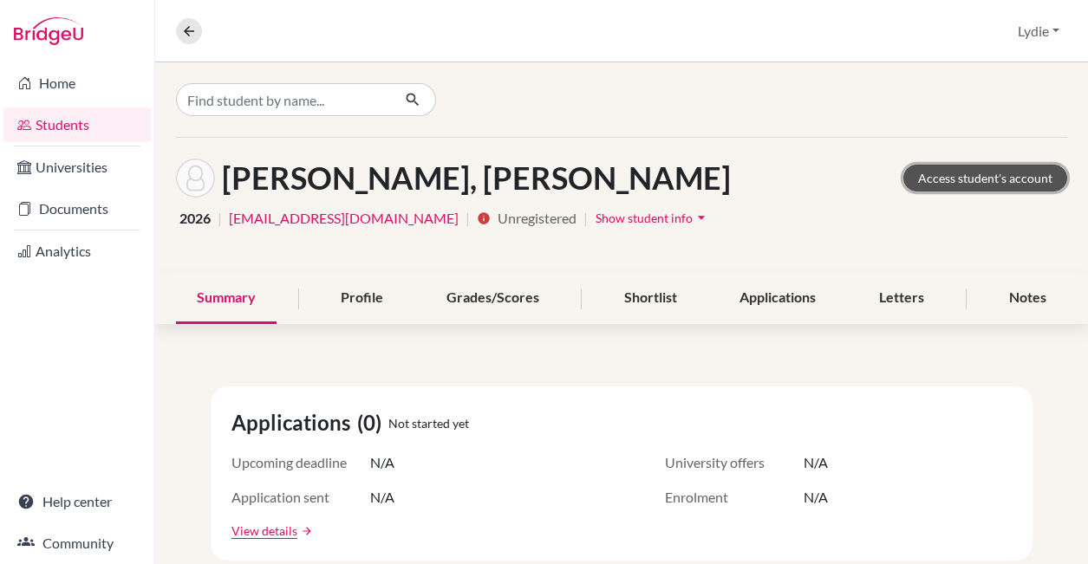
click at [926, 176] on link "Access student's account" at bounding box center [985, 178] width 164 height 27
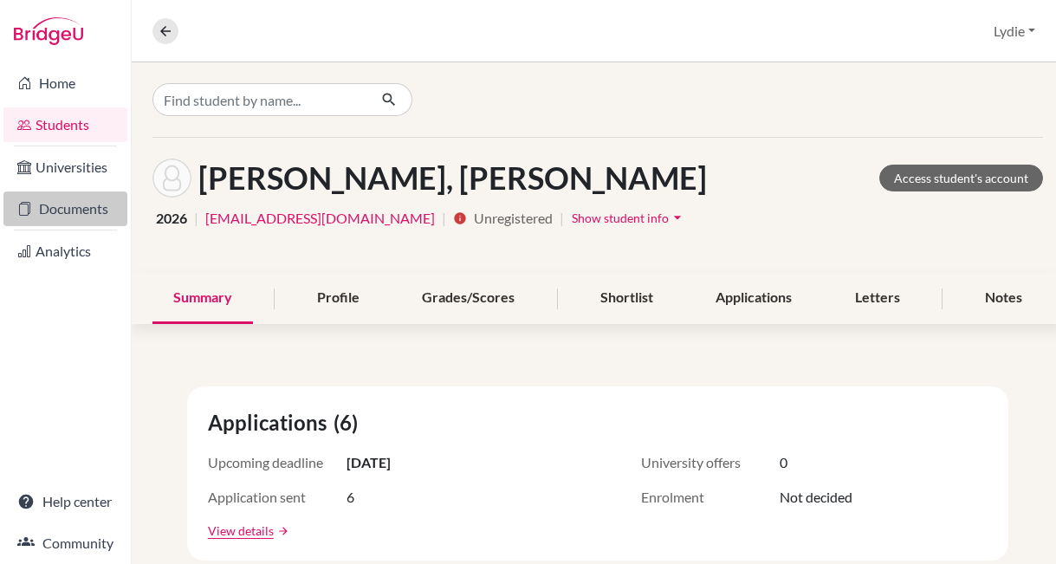
click at [63, 206] on link "Documents" at bounding box center [65, 209] width 124 height 35
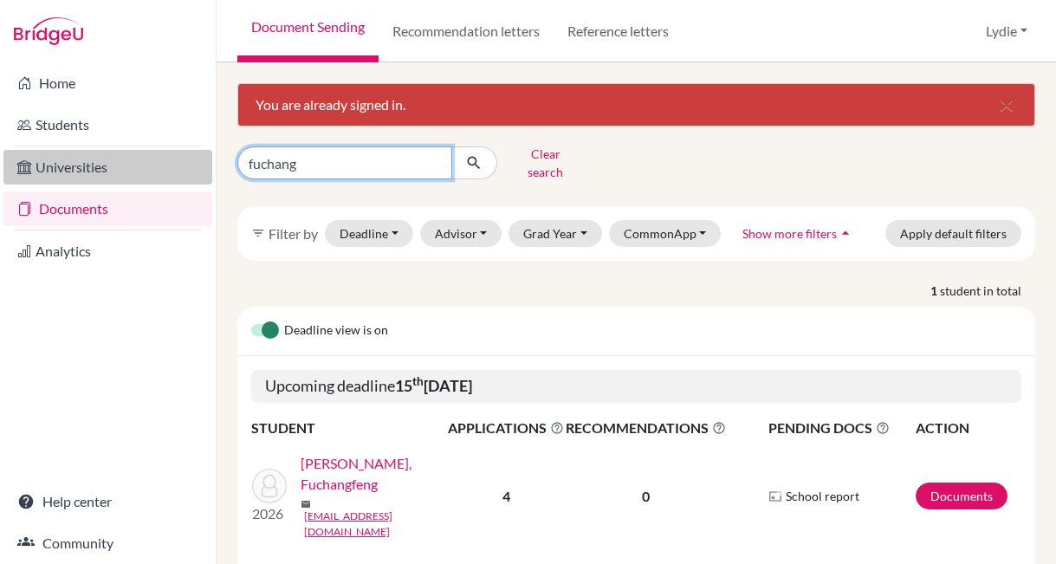
drag, startPoint x: 338, startPoint y: 164, endPoint x: 206, endPoint y: 152, distance: 132.3
click at [206, 152] on div "Home Students Universities Documents Analytics Help center Community Document S…" at bounding box center [528, 282] width 1056 height 564
type input "rongqi"
click button "submit" at bounding box center [475, 162] width 46 height 33
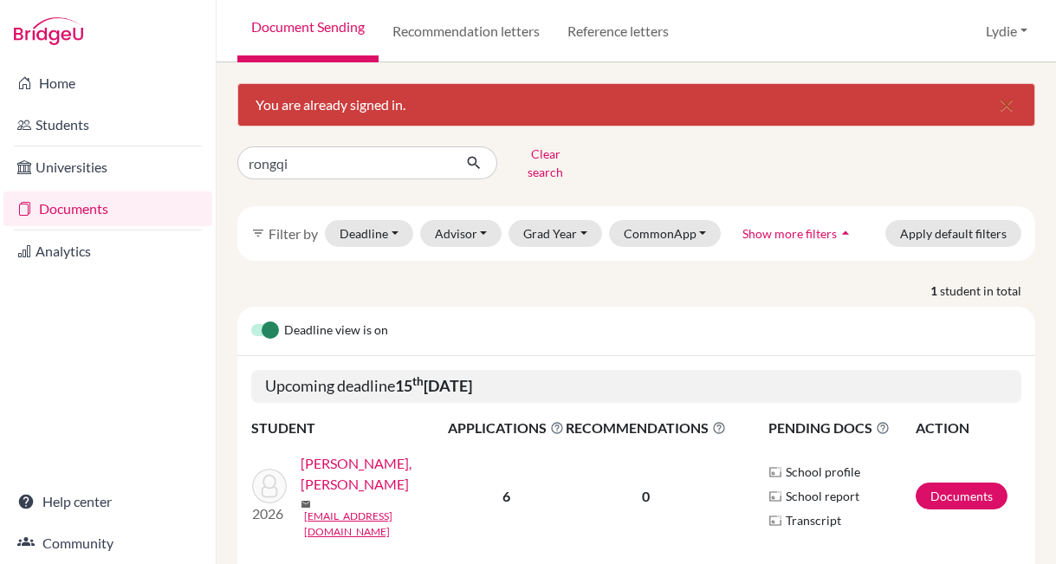
click at [354, 463] on link "[PERSON_NAME], [PERSON_NAME]" at bounding box center [380, 474] width 159 height 42
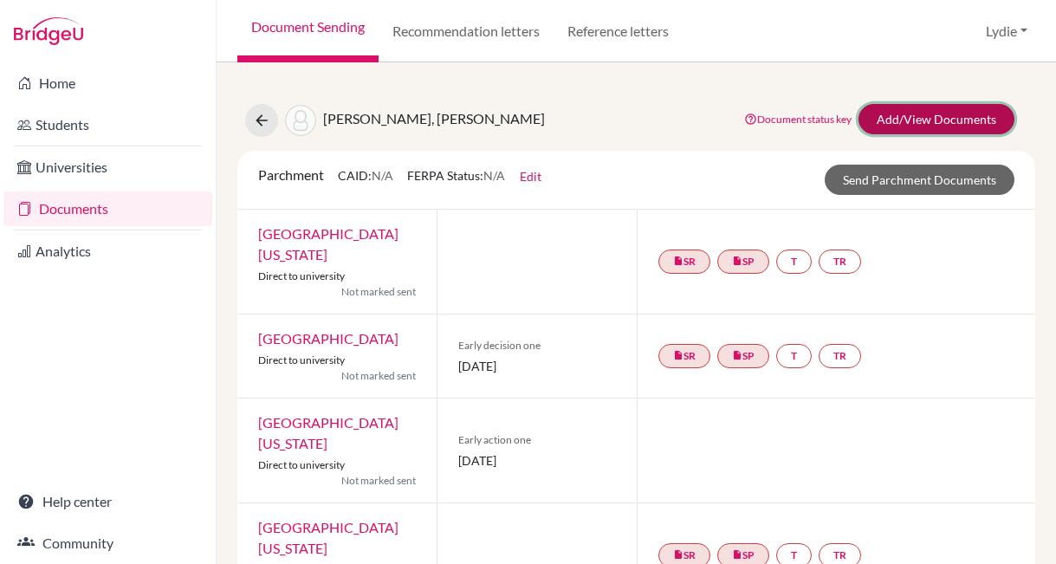
click at [920, 121] on link "Add/View Documents" at bounding box center [937, 119] width 156 height 30
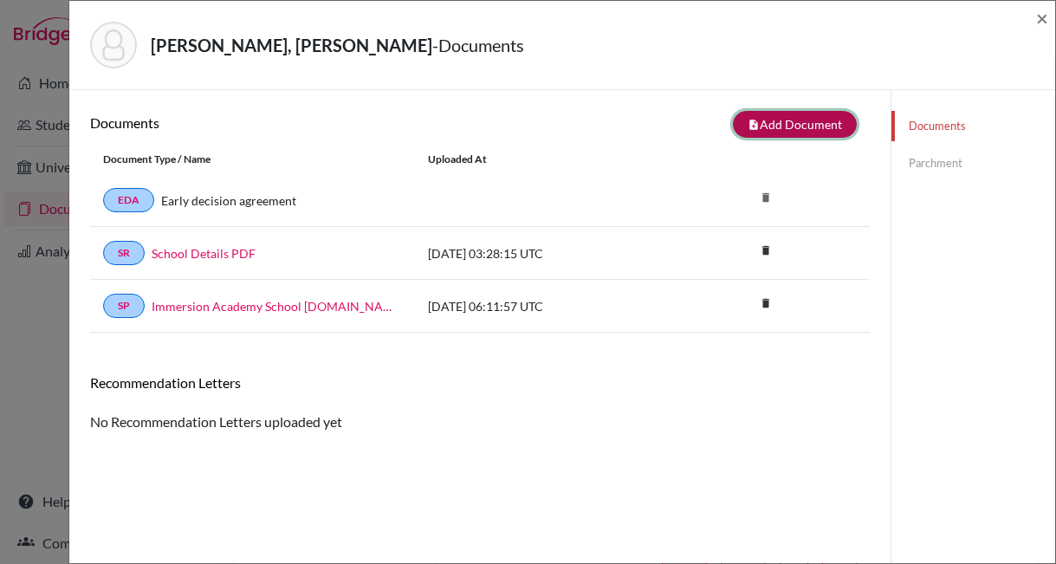
click at [751, 127] on button "note_add Add Document" at bounding box center [795, 124] width 124 height 27
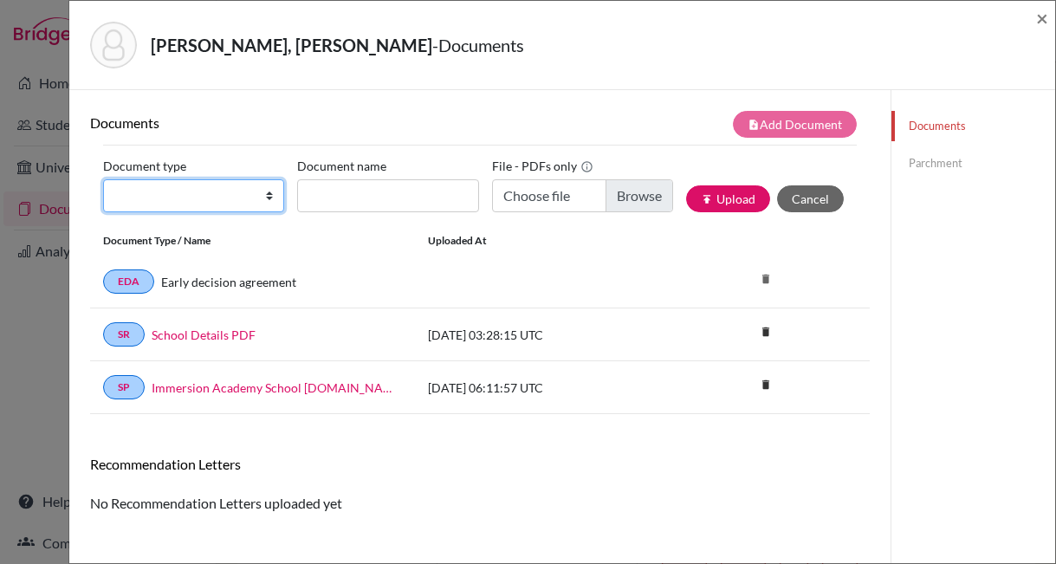
click at [183, 202] on select "Change explanation for Common App reports Counselor recommendation Fee waiver I…" at bounding box center [193, 195] width 181 height 33
select select "2"
click at [103, 179] on select "Change explanation for Common App reports Counselor recommendation Fee waiver I…" at bounding box center [193, 195] width 181 height 33
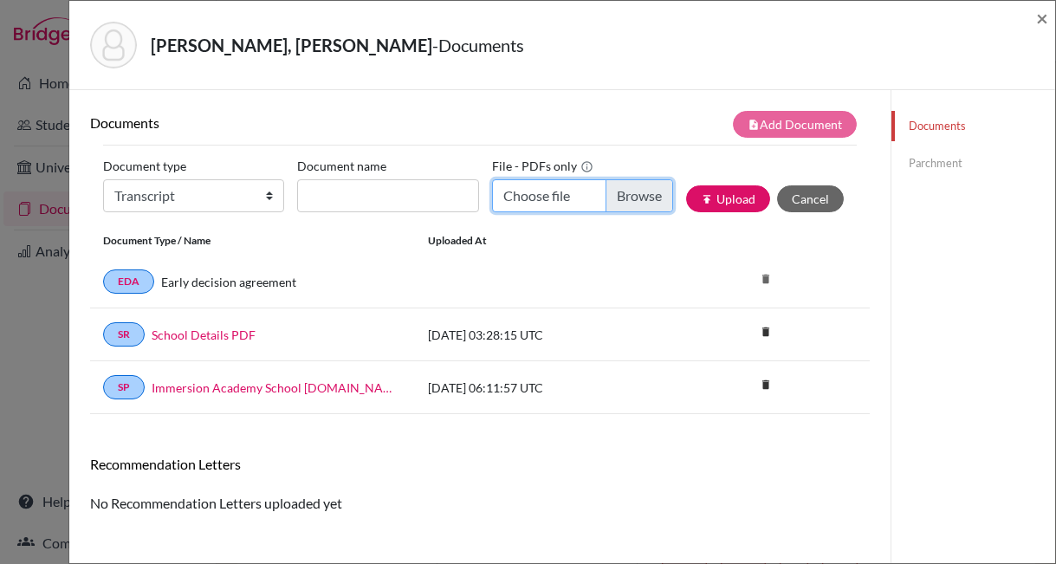
click at [531, 197] on input "Choose file" at bounding box center [582, 195] width 181 height 33
type input "C:\fakepath\Rongqi_Zhang-Immersion_Transcript.pdf"
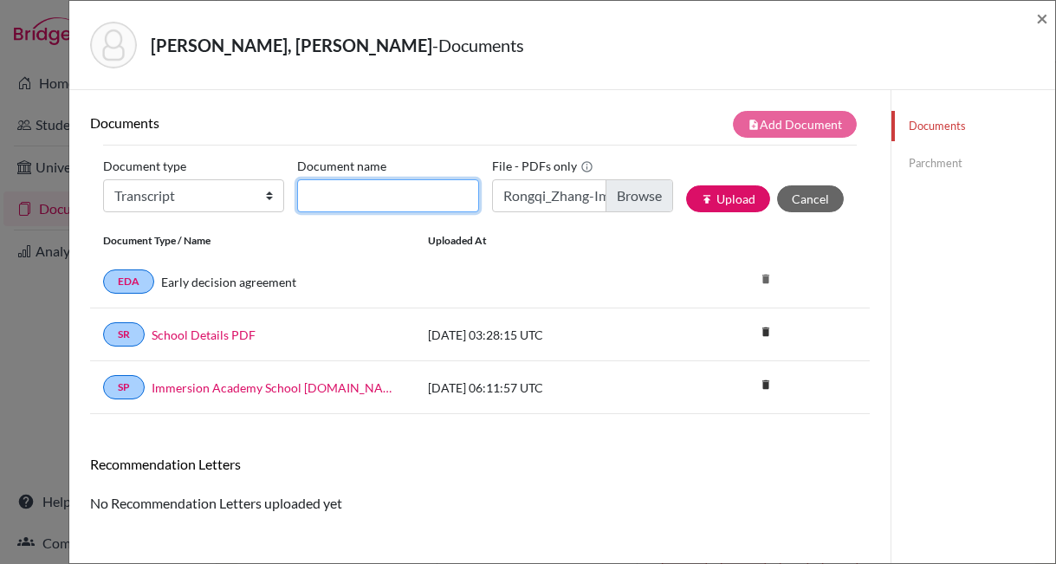
click at [354, 210] on input "Document name" at bounding box center [387, 195] width 181 height 33
type input "Transcript"
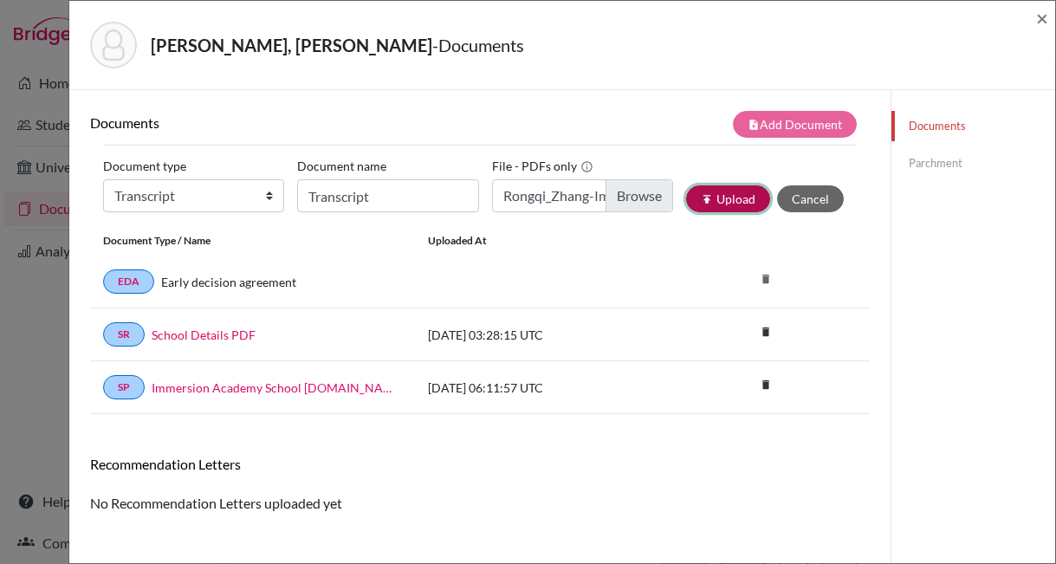
click at [701, 199] on icon "publish" at bounding box center [707, 199] width 12 height 12
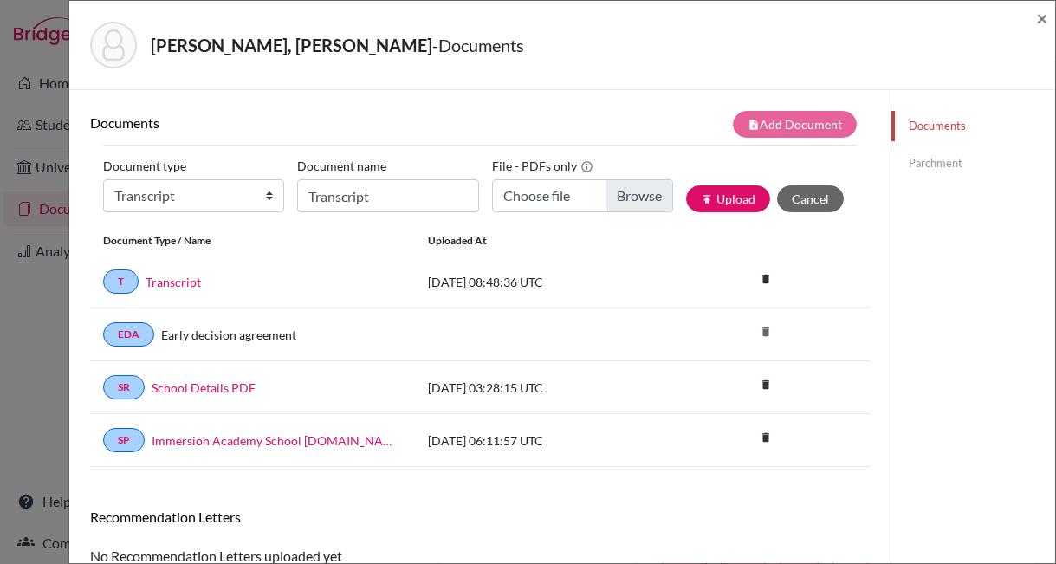
click at [921, 168] on link "Parchment" at bounding box center [974, 163] width 164 height 30
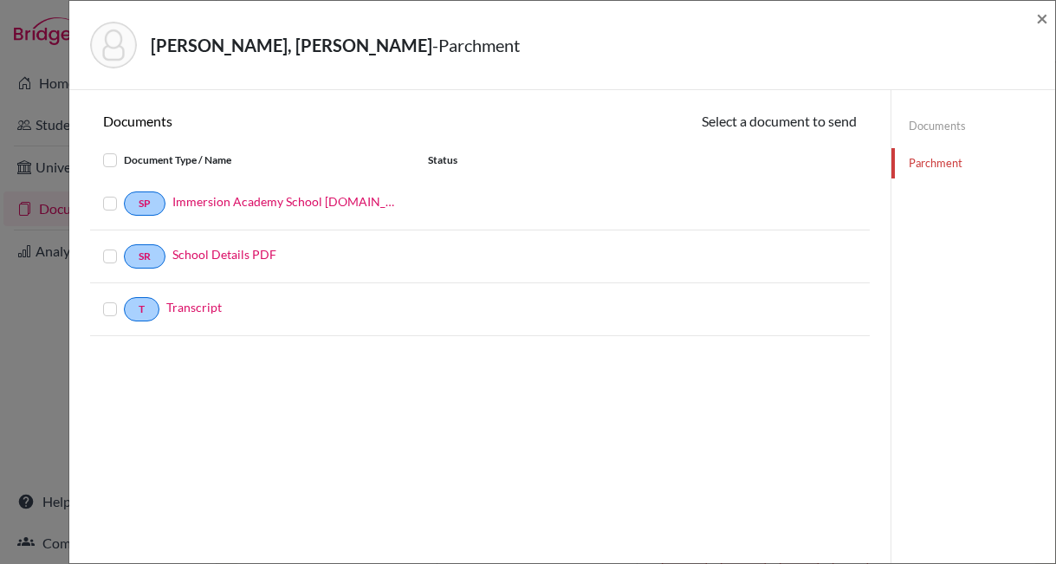
click at [124, 193] on label at bounding box center [124, 193] width 0 height 0
click at [0, 0] on input "checkbox" at bounding box center [0, 0] width 0 height 0
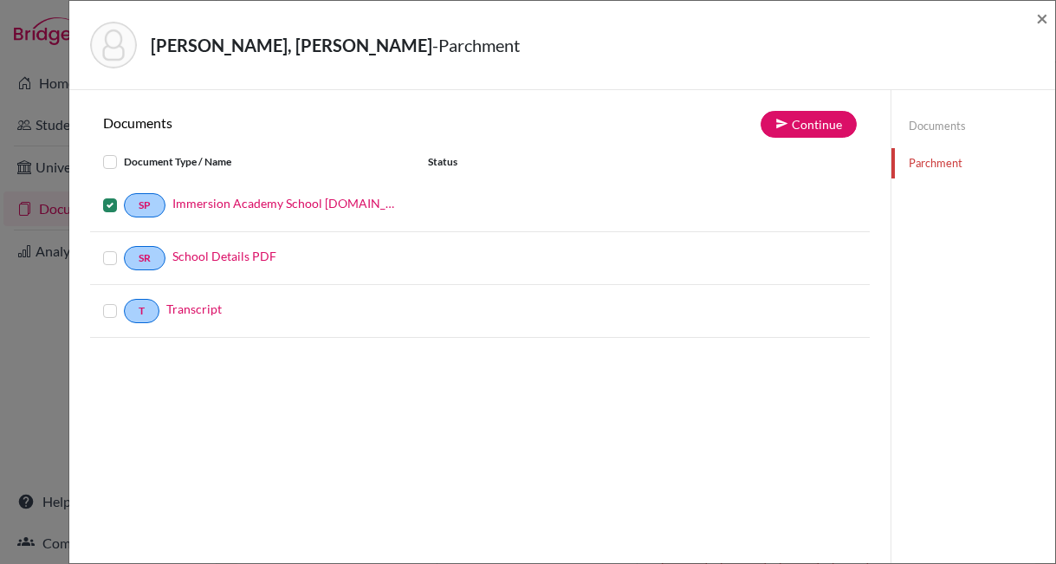
click at [124, 301] on label at bounding box center [124, 301] width 0 height 0
click at [0, 0] on input "checkbox" at bounding box center [0, 0] width 0 height 0
click at [791, 122] on button "Continue" at bounding box center [809, 124] width 96 height 27
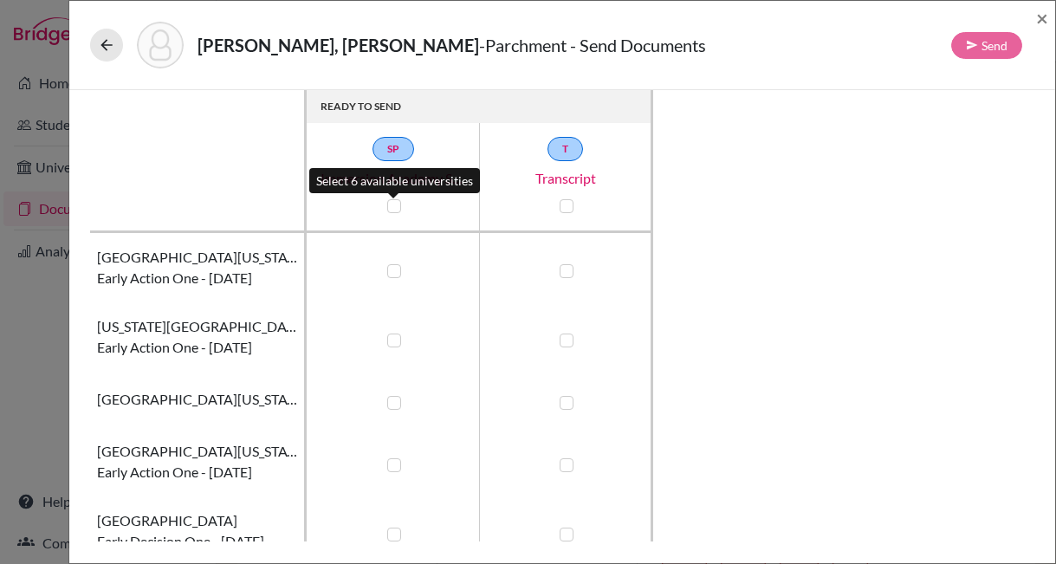
click at [389, 205] on label at bounding box center [394, 206] width 14 height 14
click at [389, 205] on input "checkbox" at bounding box center [390, 204] width 14 height 17
checkbox input "true"
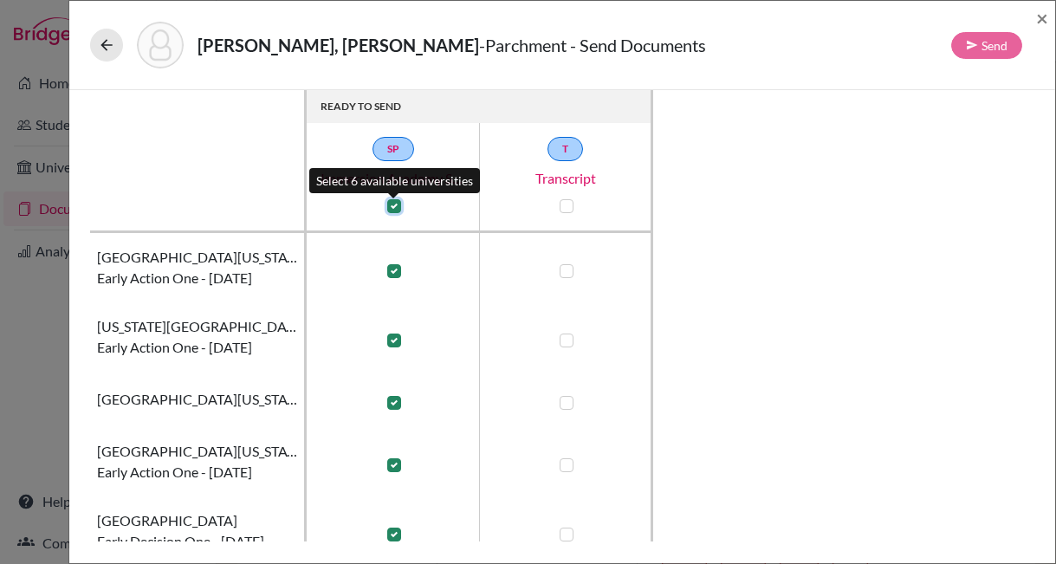
checkbox input "true"
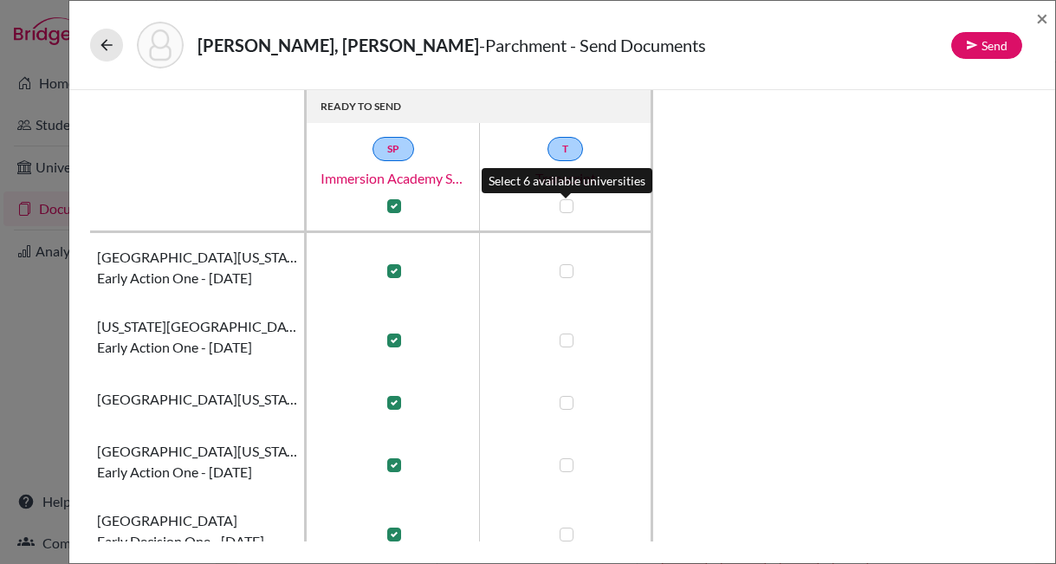
click at [570, 205] on label at bounding box center [567, 206] width 14 height 14
click at [569, 205] on input "checkbox" at bounding box center [563, 204] width 14 height 17
checkbox input "true"
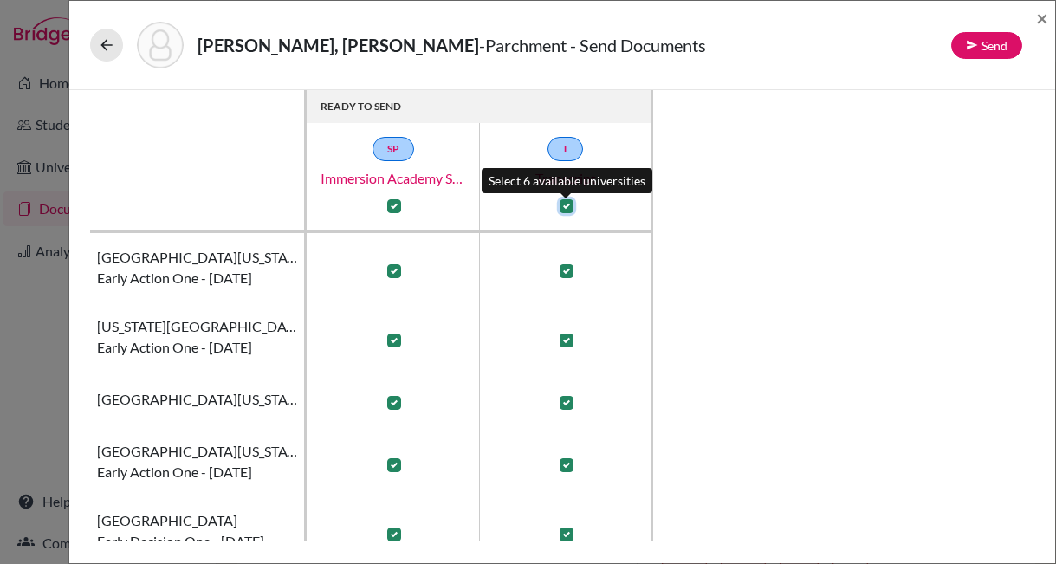
checkbox input "true"
click at [745, 244] on div "READY TO SEND SP Immersion Academy School Profile.school_wide T Transcript Univ…" at bounding box center [562, 316] width 945 height 452
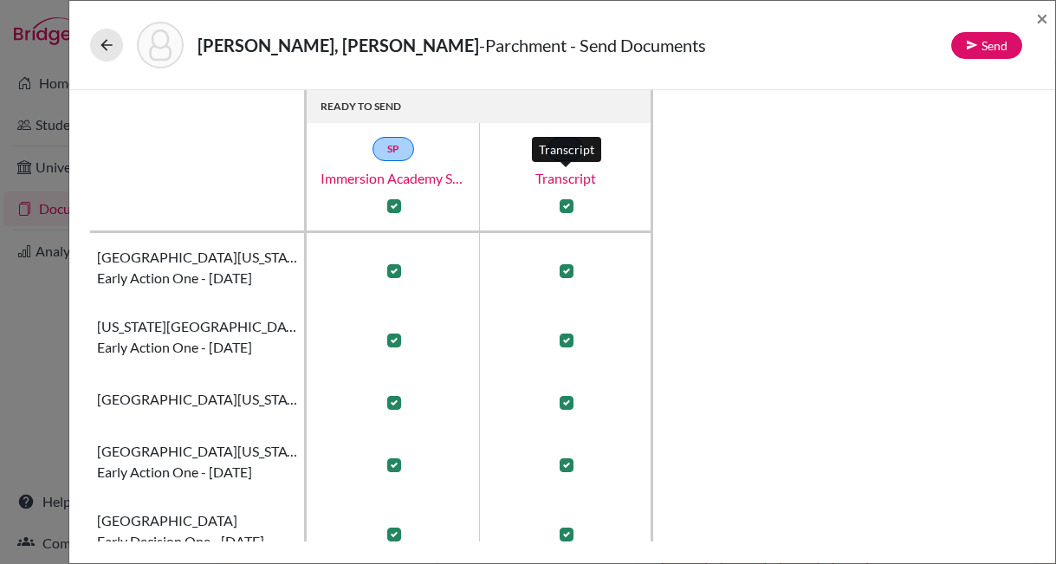
click at [552, 179] on link "Transcript" at bounding box center [565, 178] width 173 height 21
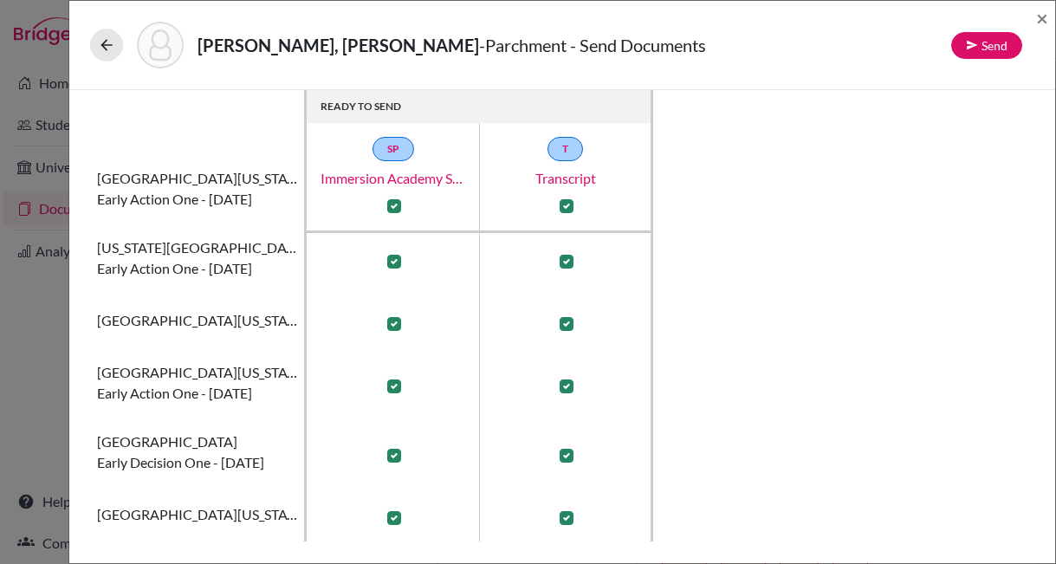
scroll to position [80, 0]
click at [984, 49] on button "Send" at bounding box center [987, 45] width 71 height 27
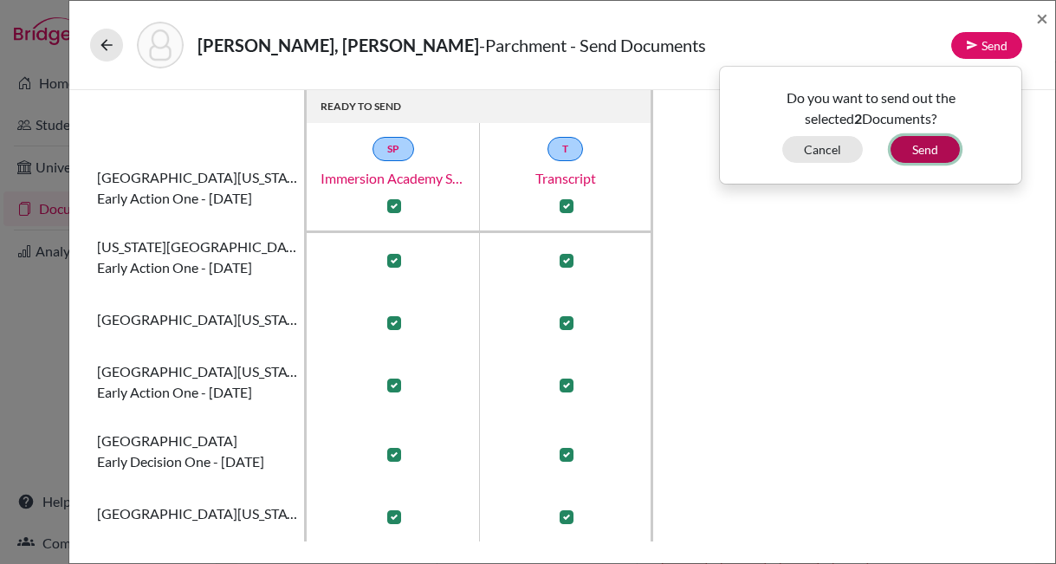
click at [945, 140] on button "Send" at bounding box center [925, 149] width 69 height 27
checkbox input "false"
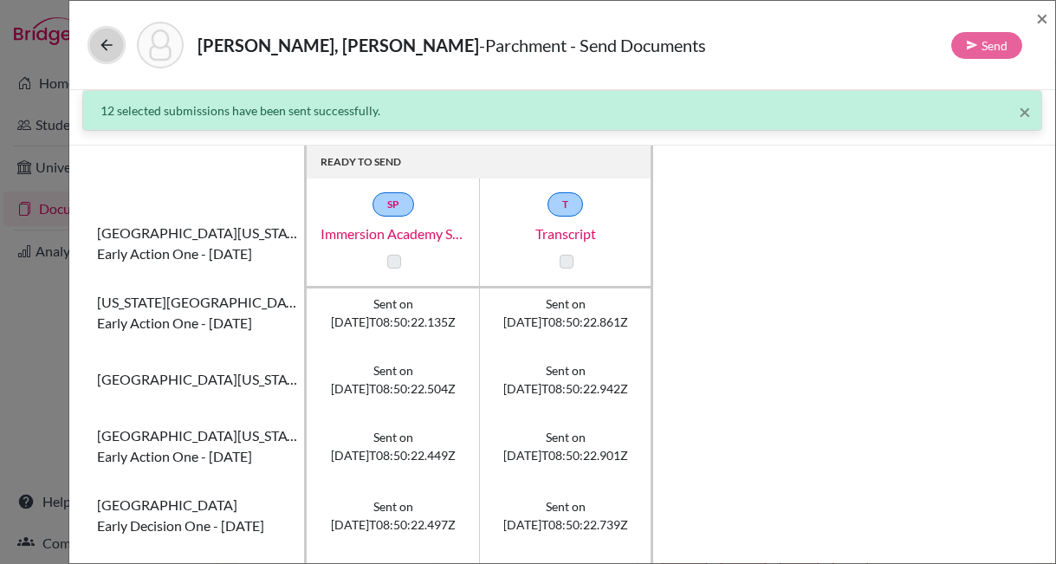
click at [113, 51] on icon at bounding box center [106, 44] width 17 height 17
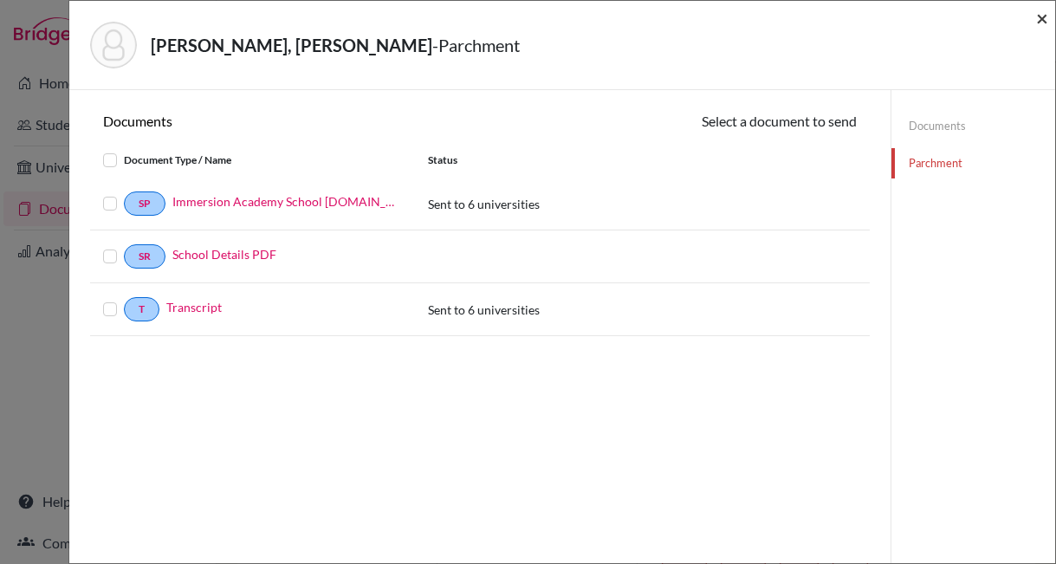
click at [1043, 16] on span "×" at bounding box center [1043, 17] width 12 height 25
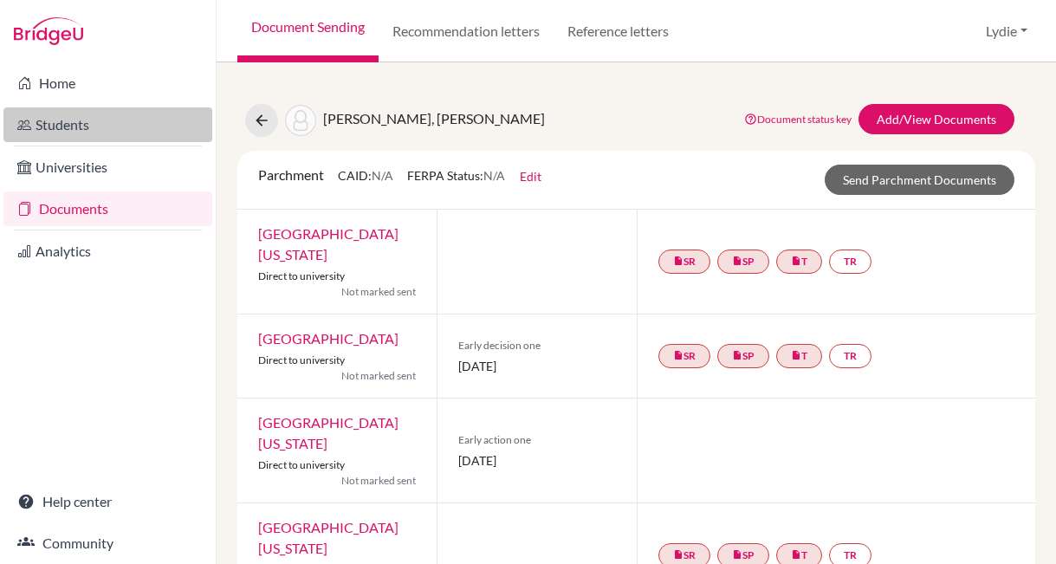
click at [87, 125] on link "Students" at bounding box center [107, 124] width 209 height 35
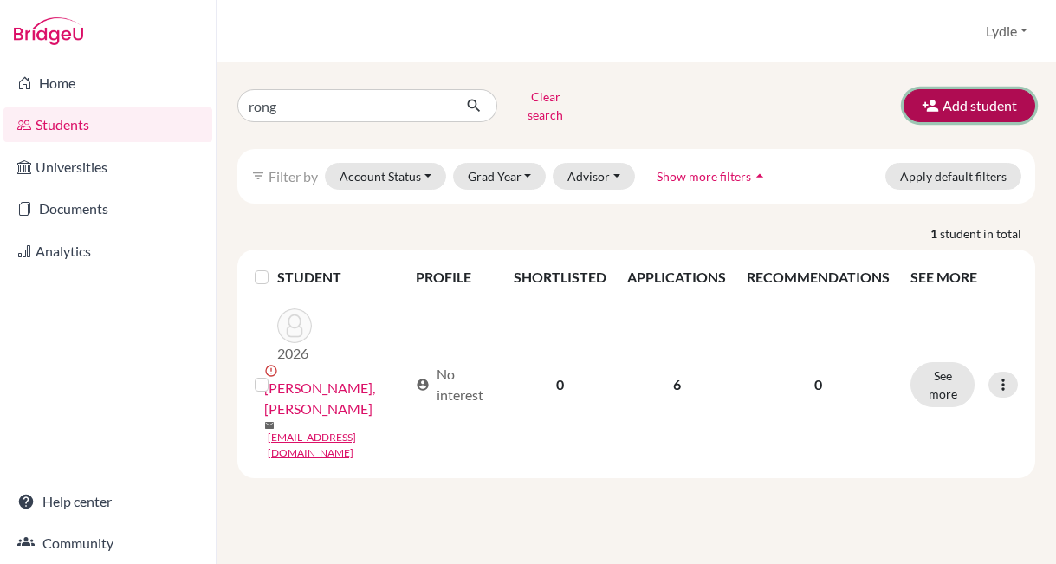
click at [950, 94] on button "Add student" at bounding box center [970, 105] width 132 height 33
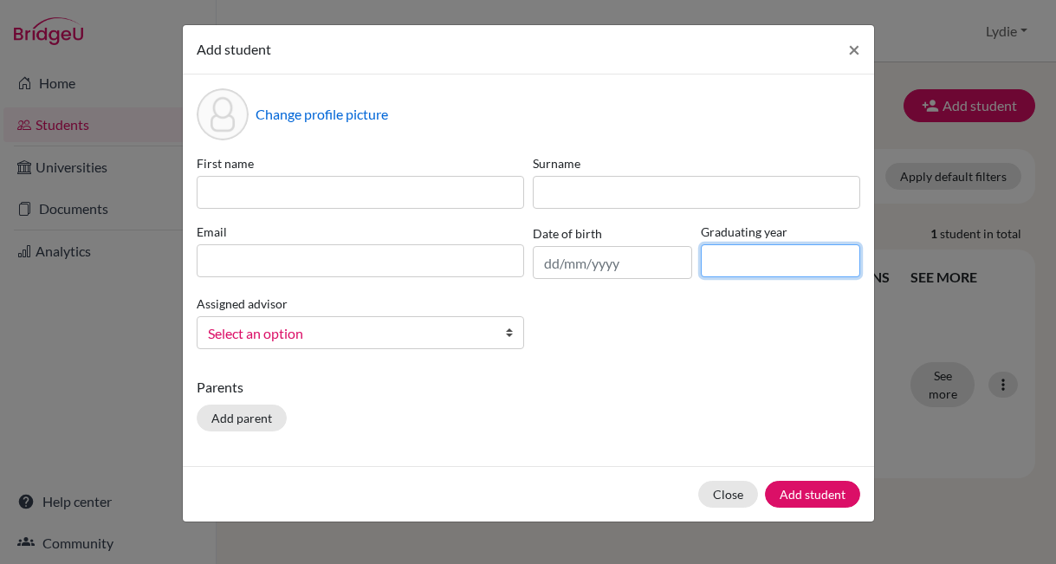
click at [730, 257] on input at bounding box center [780, 260] width 159 height 33
type input "2026"
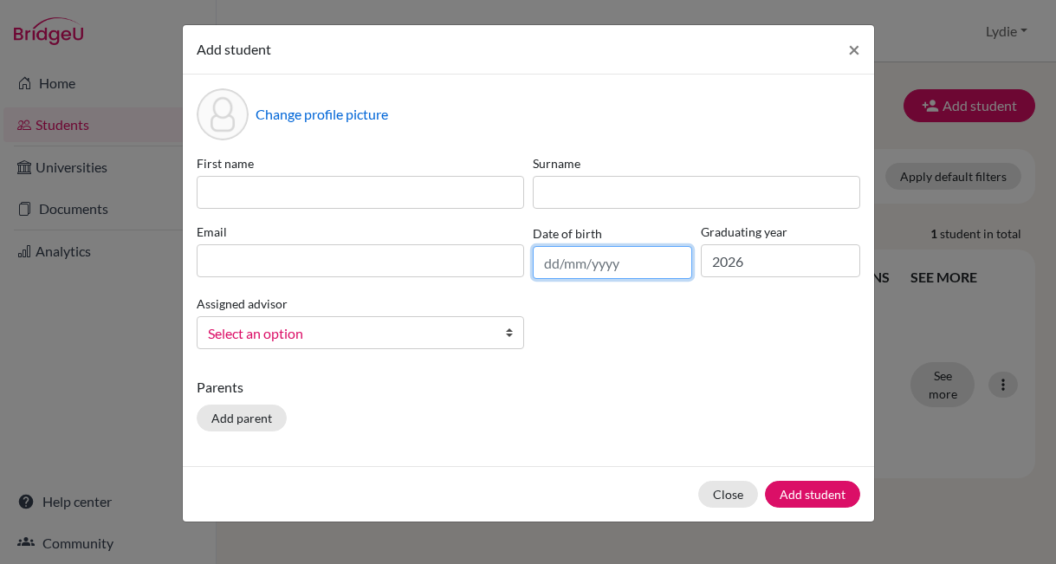
click at [588, 266] on input "text" at bounding box center [612, 262] width 159 height 33
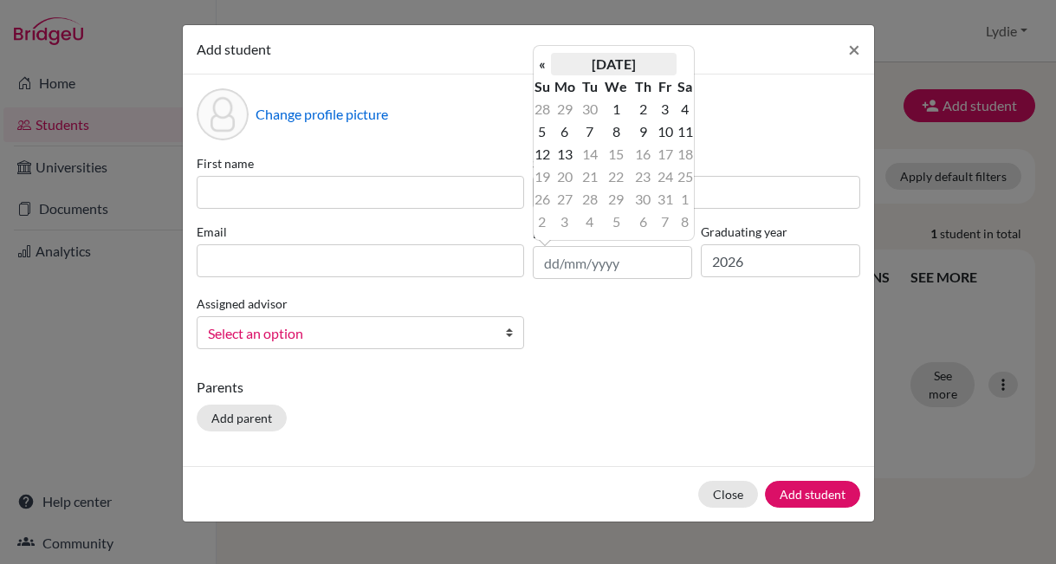
click at [619, 65] on th "[DATE]" at bounding box center [614, 64] width 126 height 23
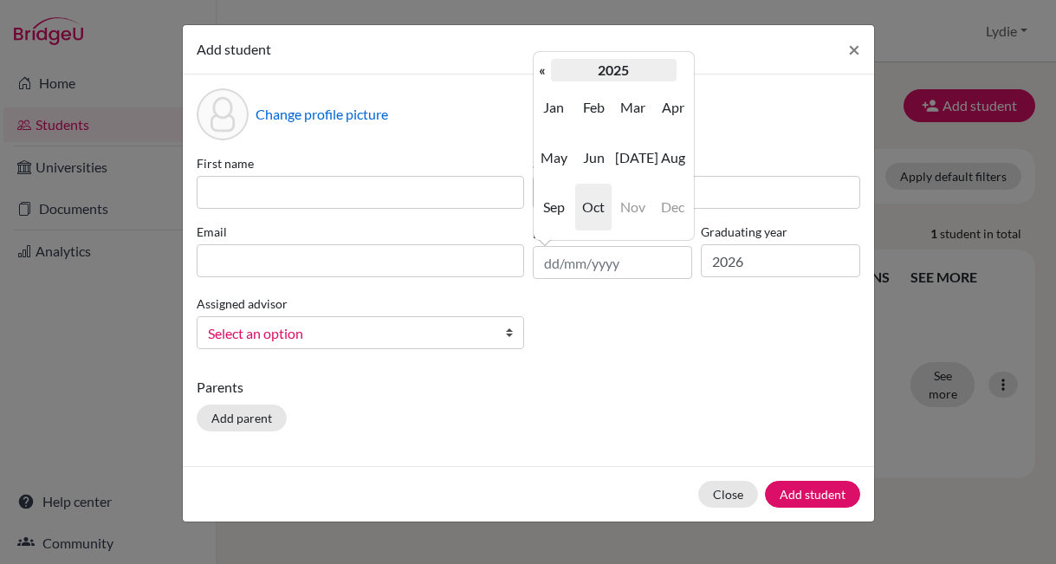
click at [611, 66] on th "2025" at bounding box center [614, 70] width 126 height 23
click at [536, 68] on th "«" at bounding box center [542, 70] width 17 height 23
click at [565, 207] on span "2007" at bounding box center [554, 207] width 36 height 47
click at [561, 205] on span "Sep" at bounding box center [554, 207] width 36 height 47
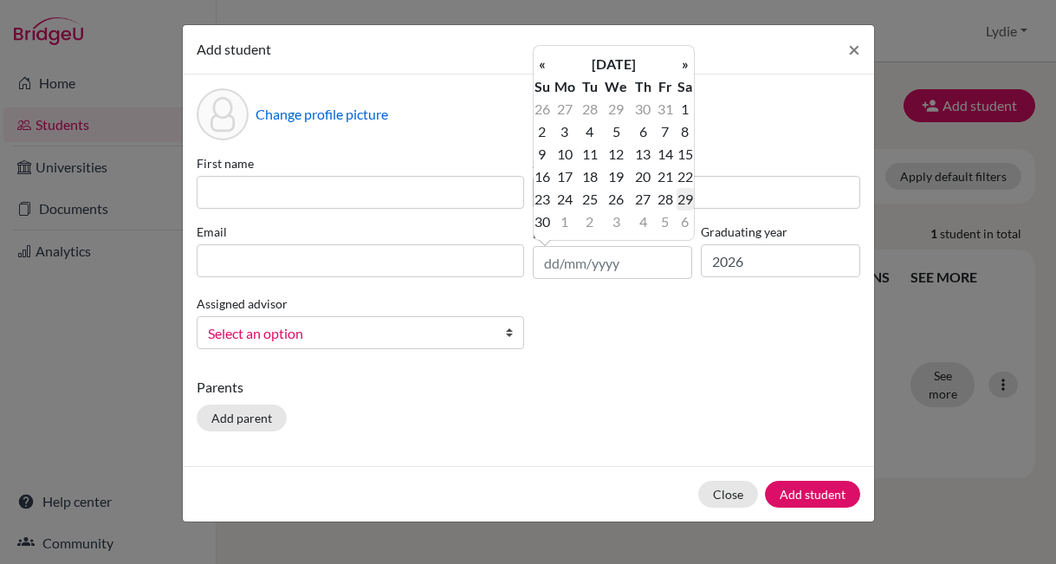
click at [686, 200] on td "29" at bounding box center [685, 199] width 17 height 23
type input "[DATE]"
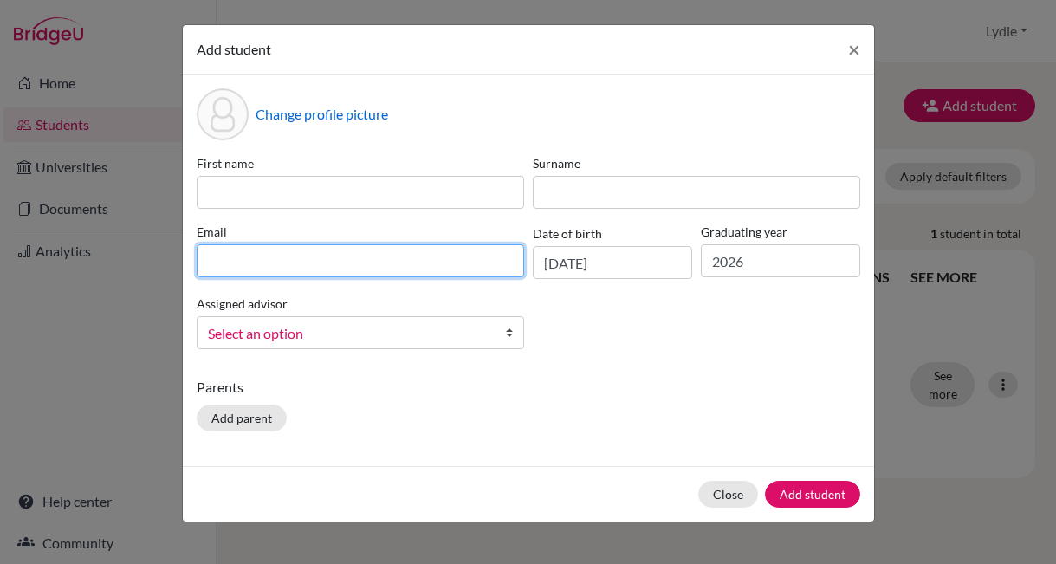
click at [267, 263] on input at bounding box center [361, 260] width 328 height 33
paste input "muni.jiang@heritagechristian.info"
type input "muni.jiang@heritagechristian.info"
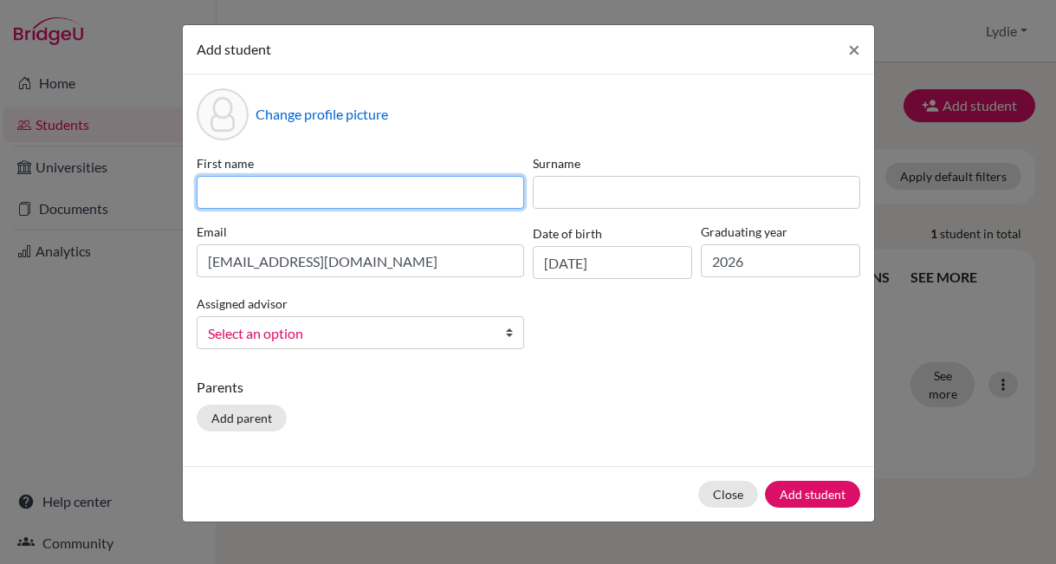
click at [299, 199] on input at bounding box center [361, 192] width 328 height 33
type input "Muni"
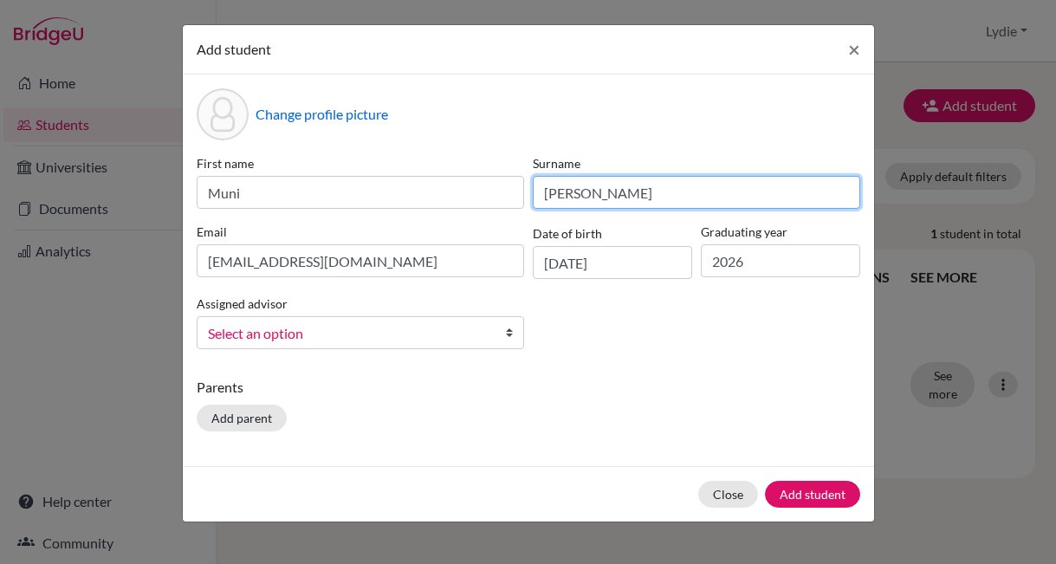
type input "Jiang"
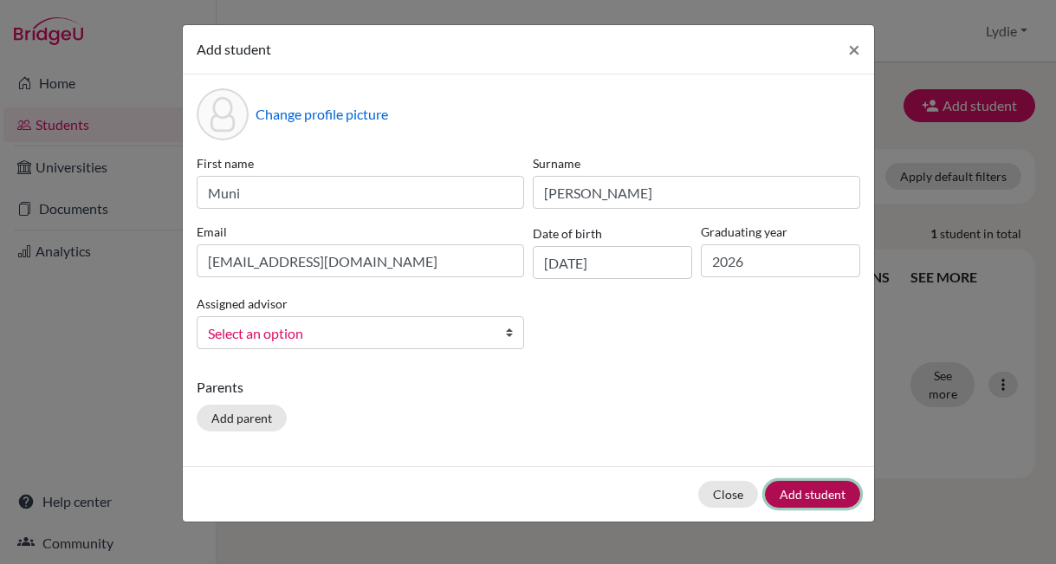
click at [784, 491] on button "Add student" at bounding box center [812, 494] width 95 height 27
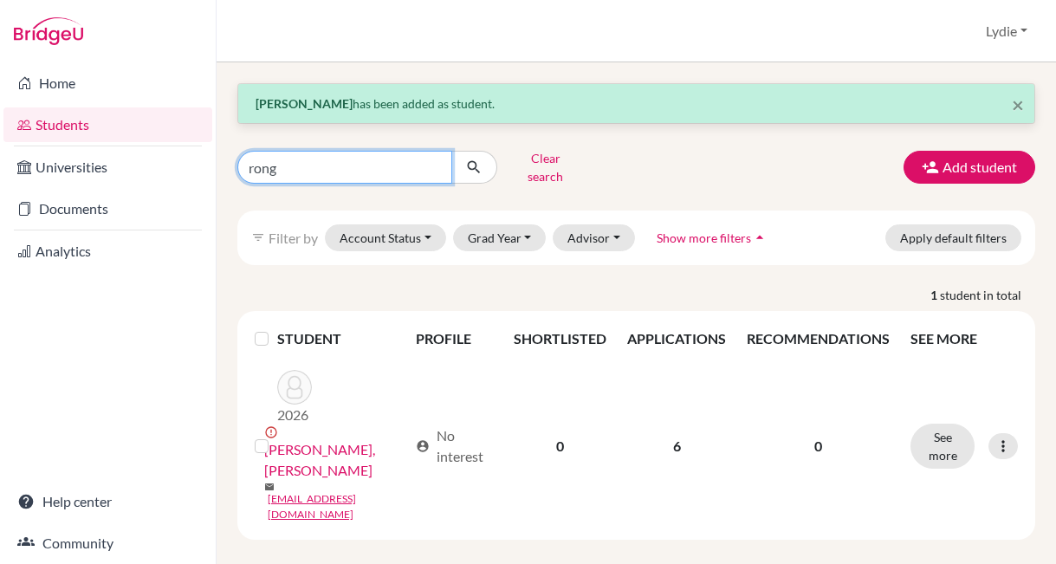
drag, startPoint x: 296, startPoint y: 161, endPoint x: 182, endPoint y: 146, distance: 114.5
click at [183, 147] on div "Home Students Universities Documents Analytics Help center Community Students o…" at bounding box center [528, 282] width 1056 height 564
type input "muni"
click button "submit" at bounding box center [475, 167] width 46 height 33
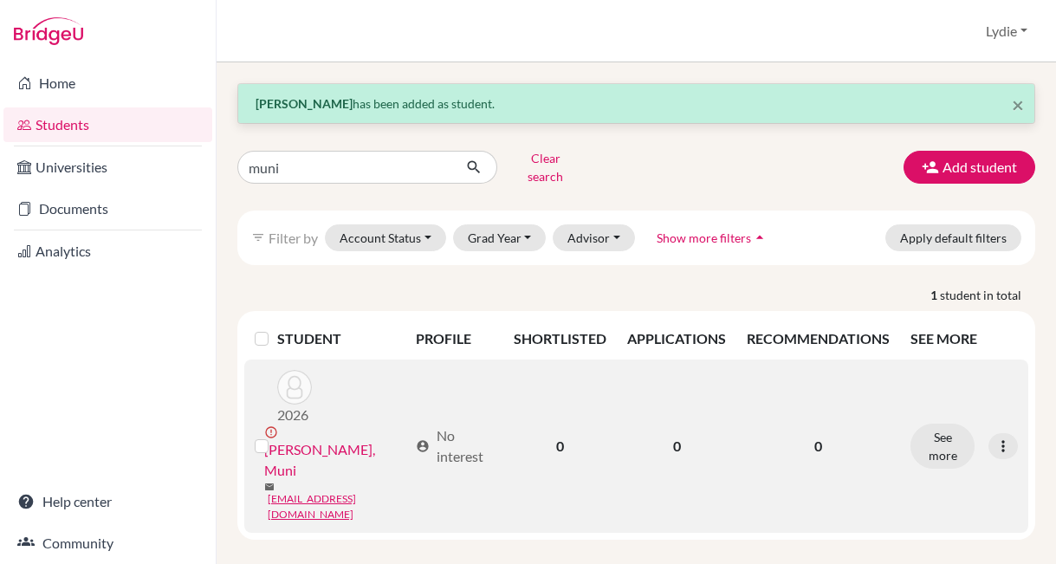
click at [312, 439] on link "[PERSON_NAME], Muni" at bounding box center [336, 460] width 144 height 42
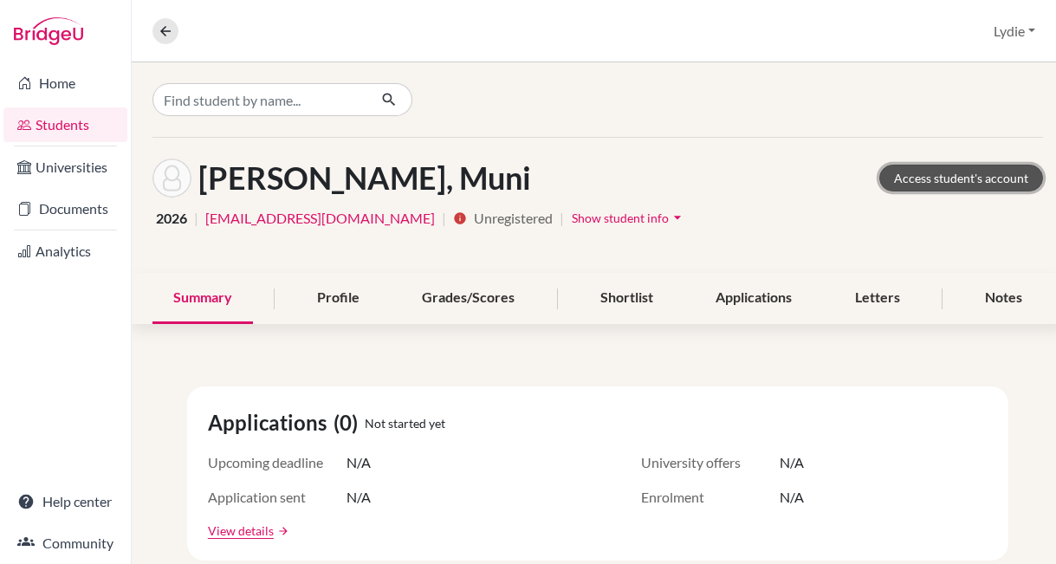
click at [904, 173] on link "Access student's account" at bounding box center [962, 178] width 164 height 27
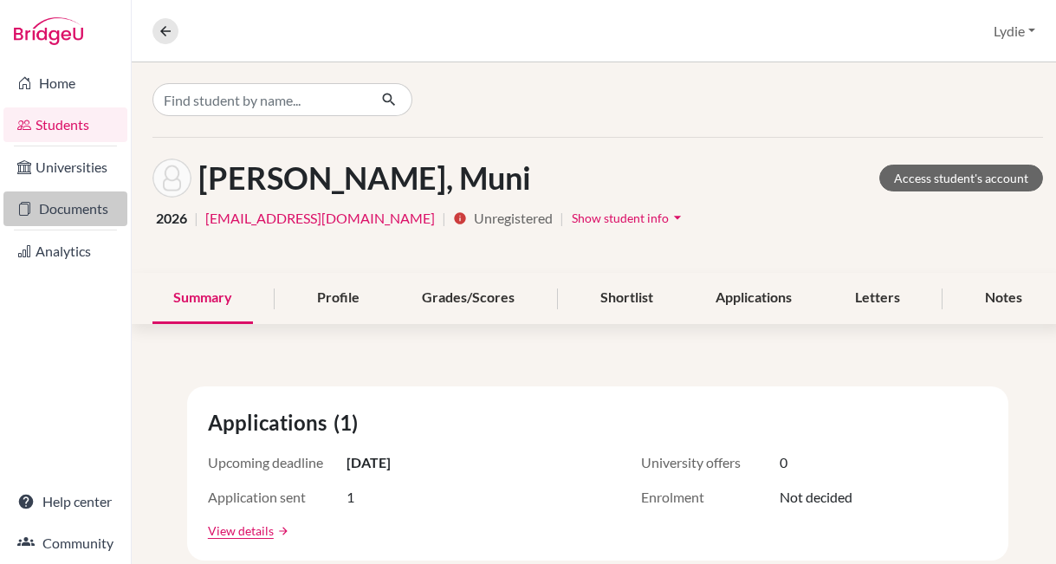
click at [84, 218] on link "Documents" at bounding box center [65, 209] width 124 height 35
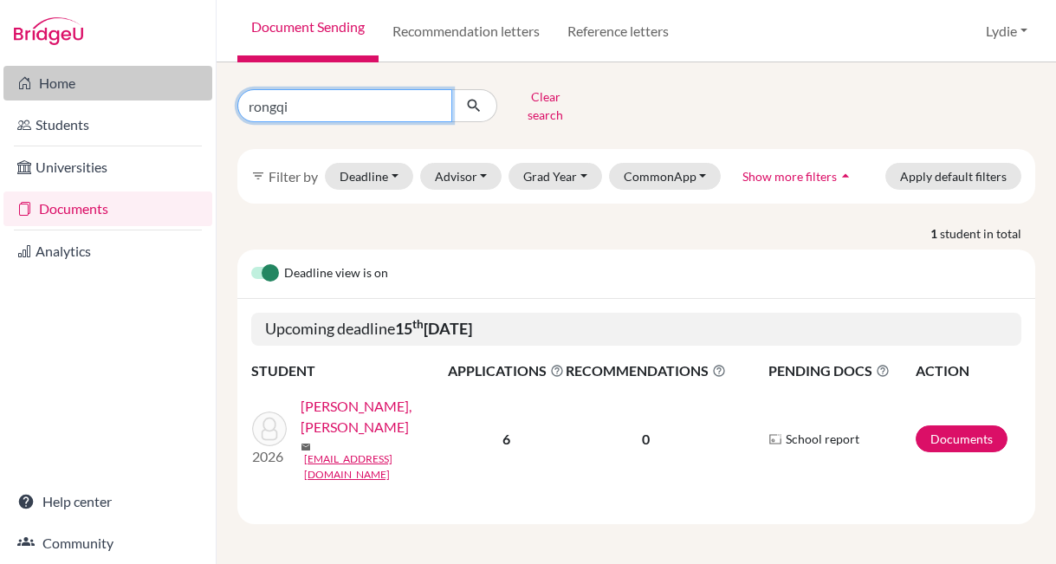
drag, startPoint x: 311, startPoint y: 98, endPoint x: 170, endPoint y: 98, distance: 141.3
click at [170, 98] on div "Home Students Universities Documents Analytics Help center Community Document S…" at bounding box center [528, 282] width 1056 height 564
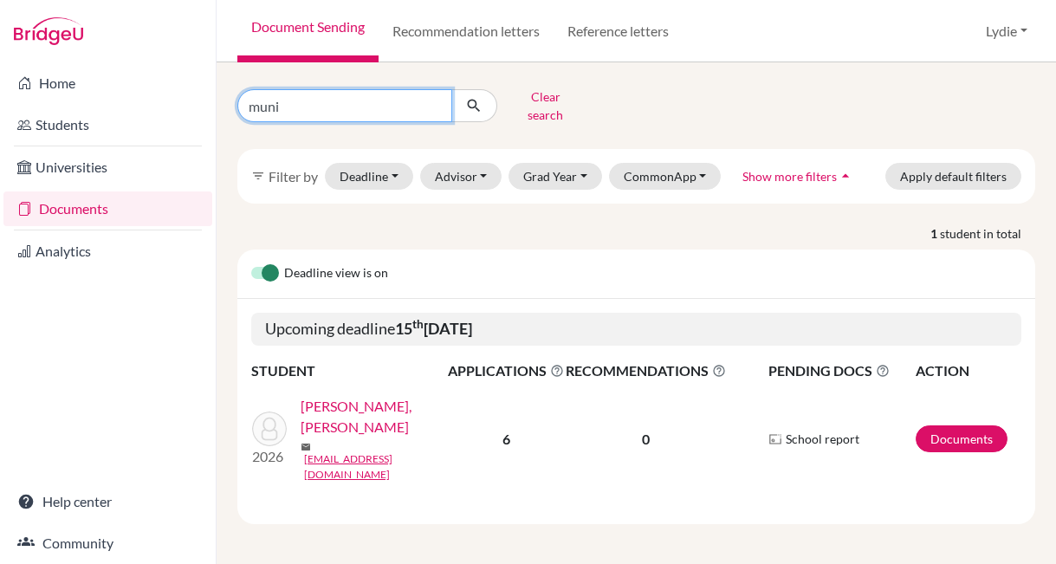
type input "muni"
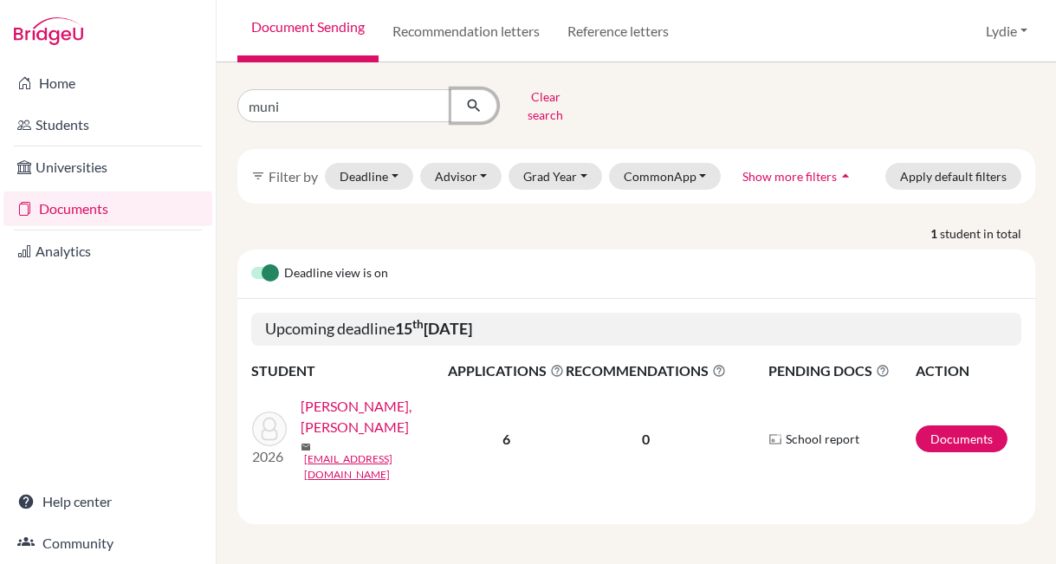
click at [471, 100] on icon "submit" at bounding box center [473, 105] width 17 height 17
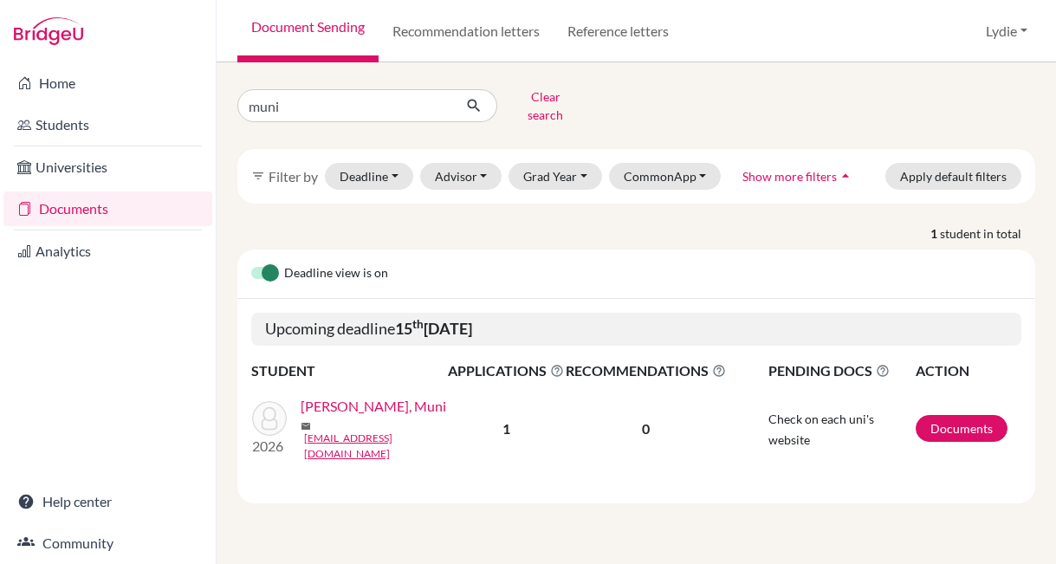
click at [341, 403] on link "[PERSON_NAME], Muni" at bounding box center [374, 406] width 146 height 21
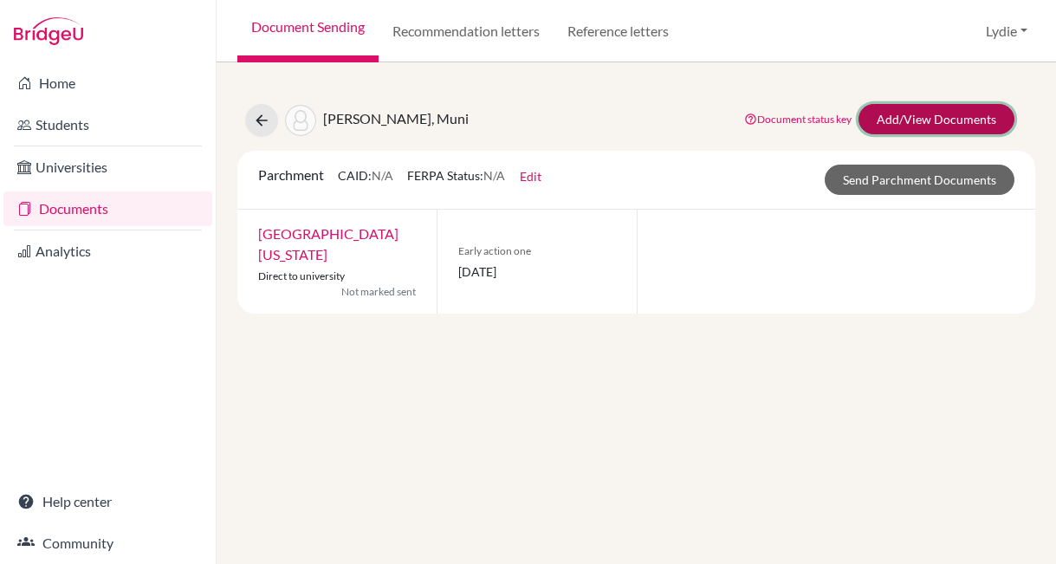
click at [917, 119] on link "Add/View Documents" at bounding box center [937, 119] width 156 height 30
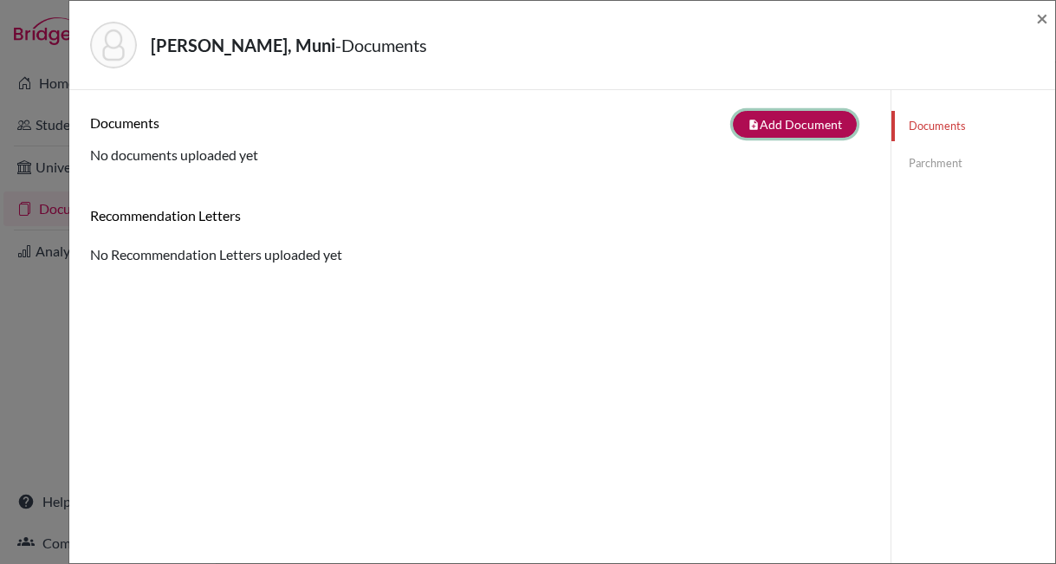
click at [745, 134] on button "note_add Add Document" at bounding box center [795, 124] width 124 height 27
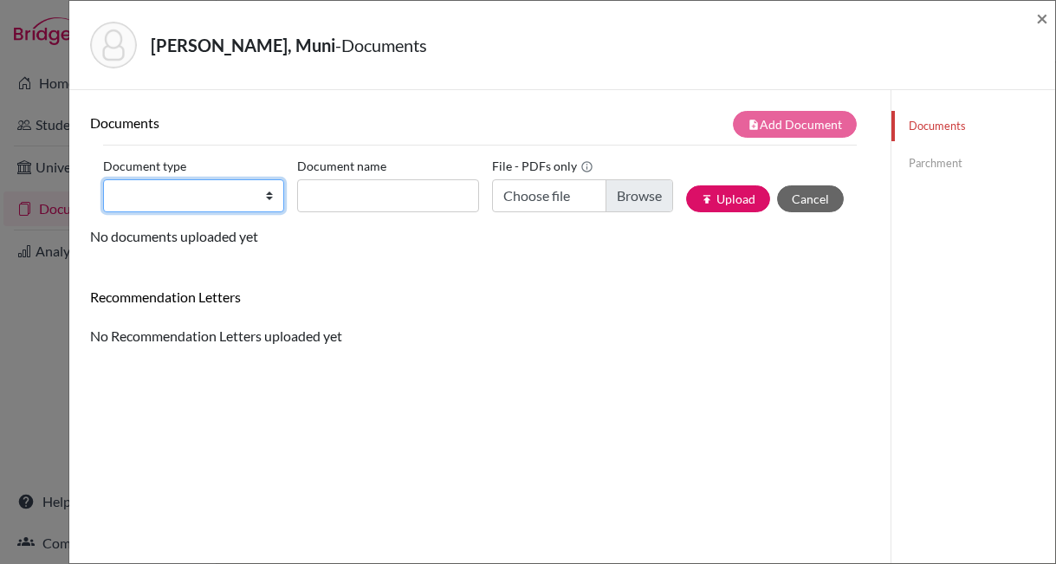
click at [166, 198] on select "Change explanation for Common App reports Counselor recommendation Fee waiver I…" at bounding box center [193, 195] width 181 height 33
select select "2"
click at [103, 179] on select "Change explanation for Common App reports Counselor recommendation Fee waiver I…" at bounding box center [193, 195] width 181 height 33
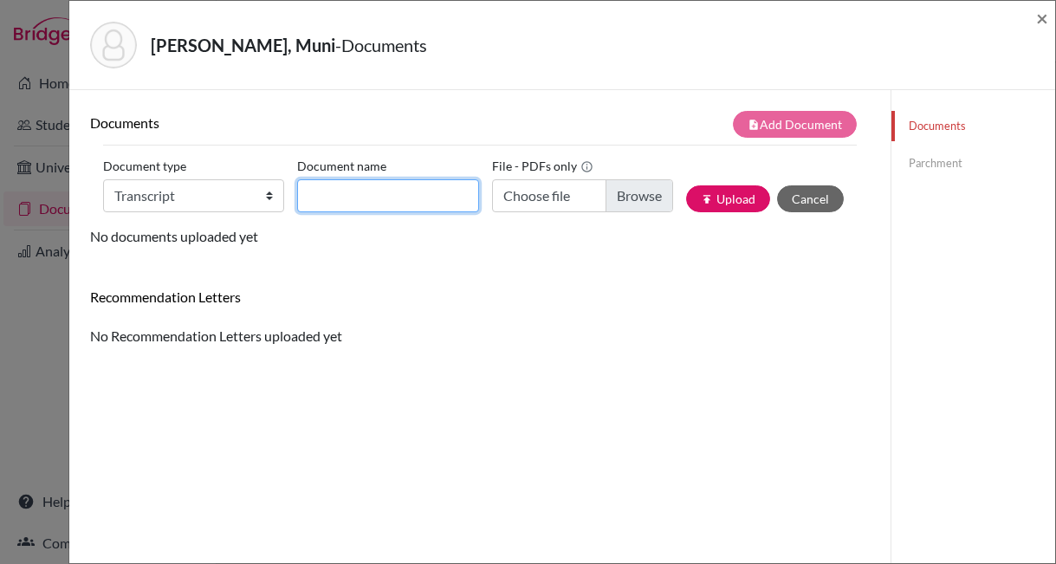
click at [418, 197] on input "Document name" at bounding box center [387, 195] width 181 height 33
type input "Transcript"
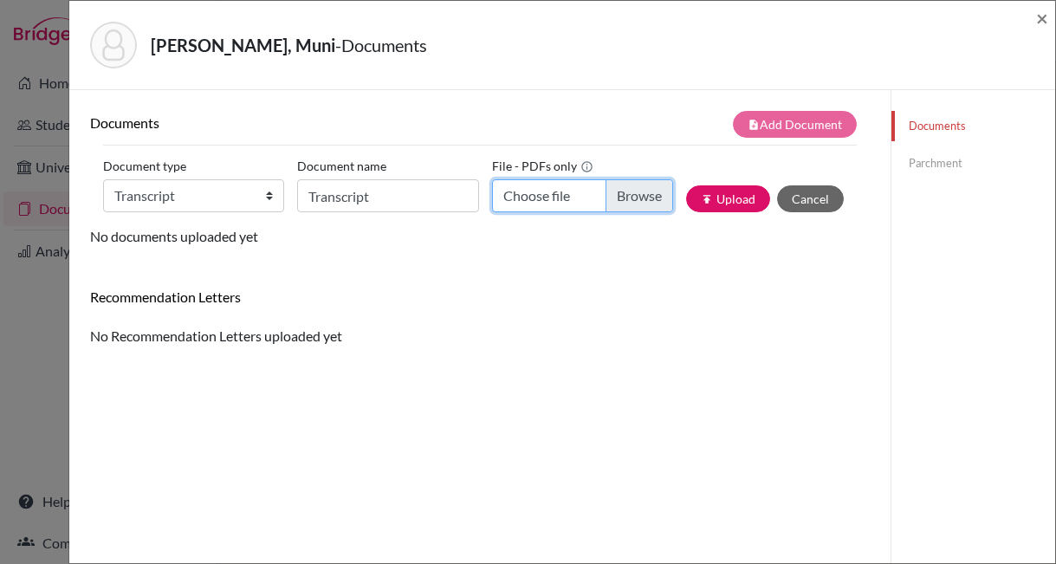
click at [617, 199] on input "Choose file" at bounding box center [582, 195] width 181 height 33
type input "C:\fakepath\[PERSON_NAME]-Immersion Transcript.pdf"
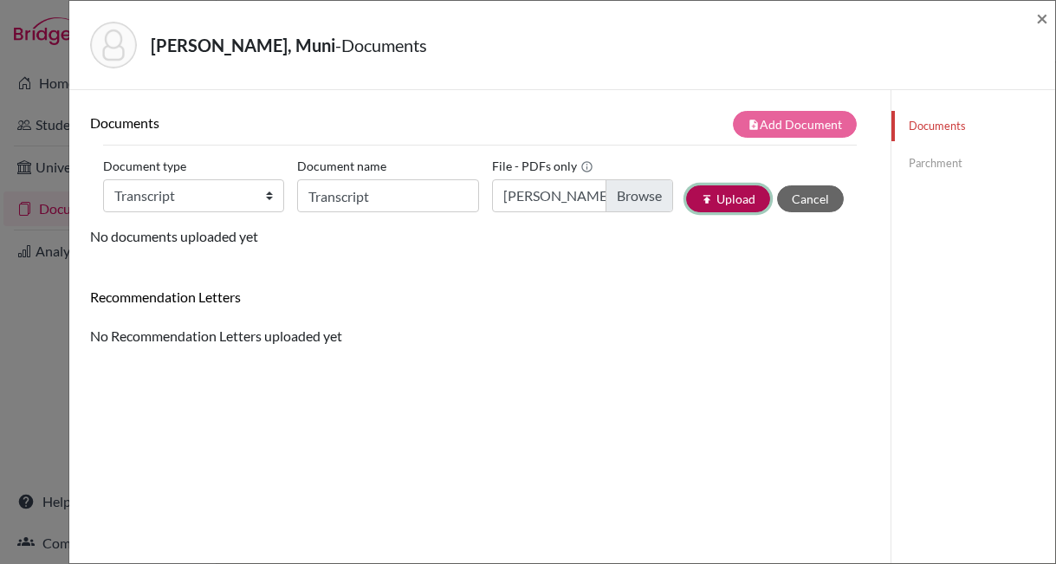
click at [701, 197] on icon "publish" at bounding box center [707, 199] width 12 height 12
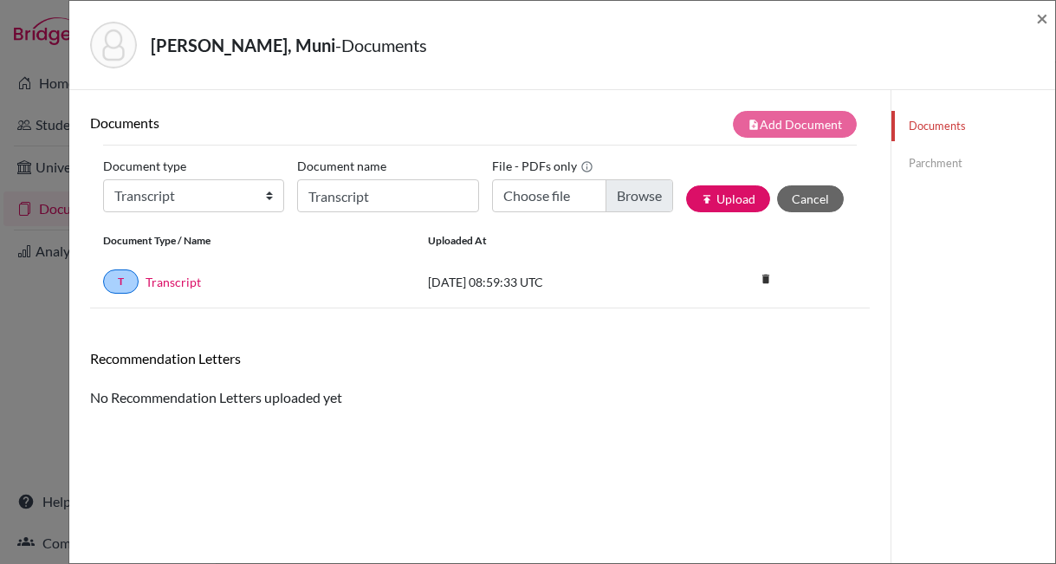
click at [918, 170] on link "Parchment" at bounding box center [974, 163] width 164 height 30
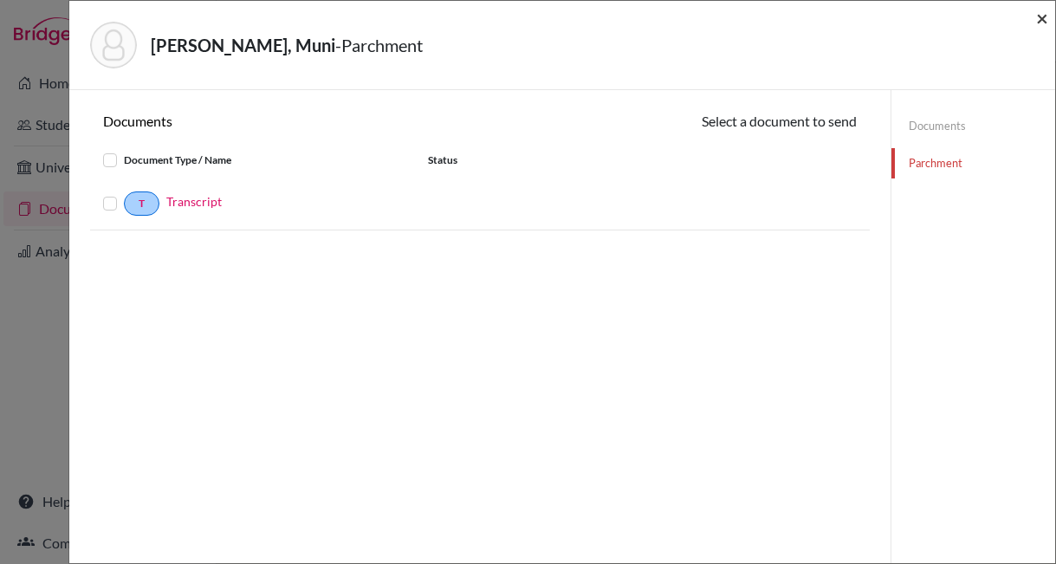
click at [1038, 18] on span "×" at bounding box center [1043, 17] width 12 height 25
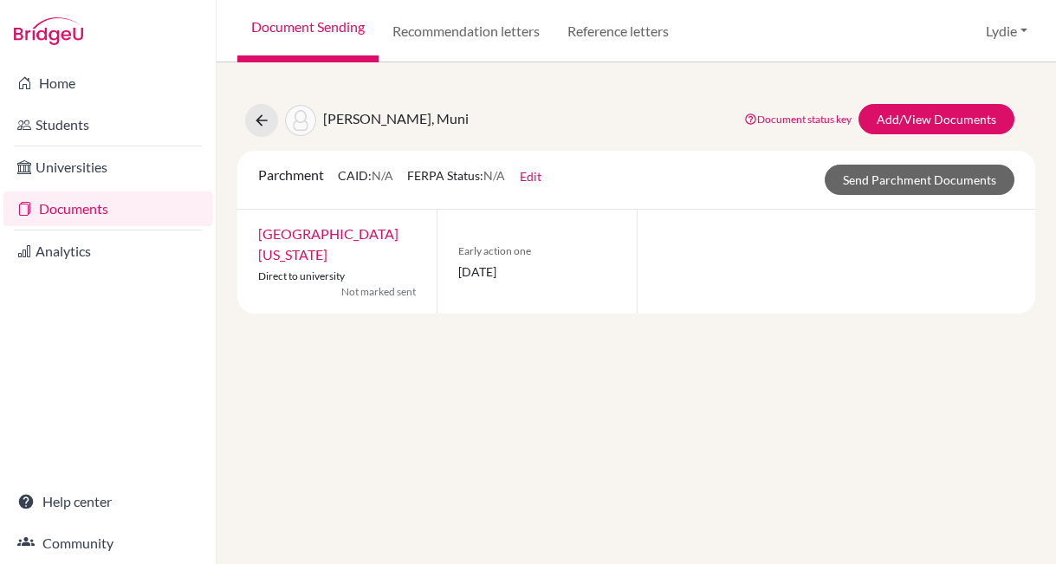
click at [810, 341] on div "Jiang, Muni Document status key TR Requirement. Document not uploaded yet. TR D…" at bounding box center [637, 313] width 840 height 502
click at [1000, 29] on button "Lydie" at bounding box center [1006, 31] width 57 height 33
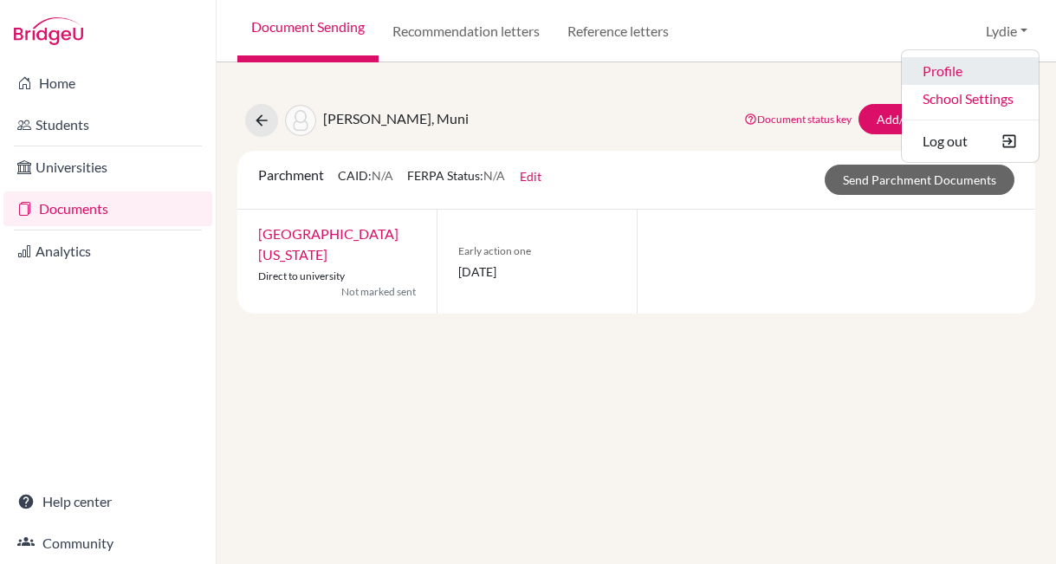
click at [957, 70] on link "Profile" at bounding box center [970, 71] width 137 height 28
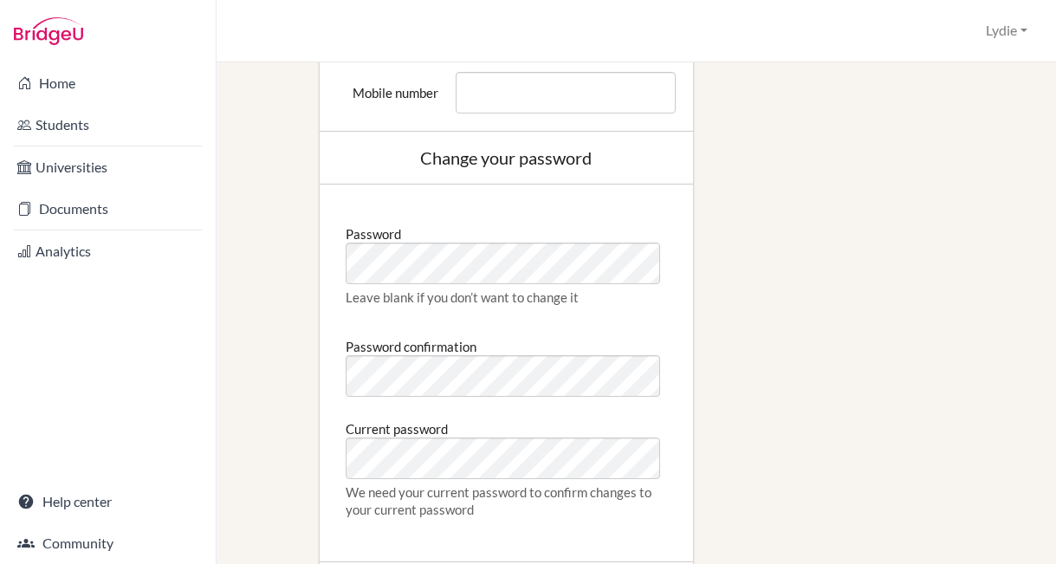
scroll to position [576, 0]
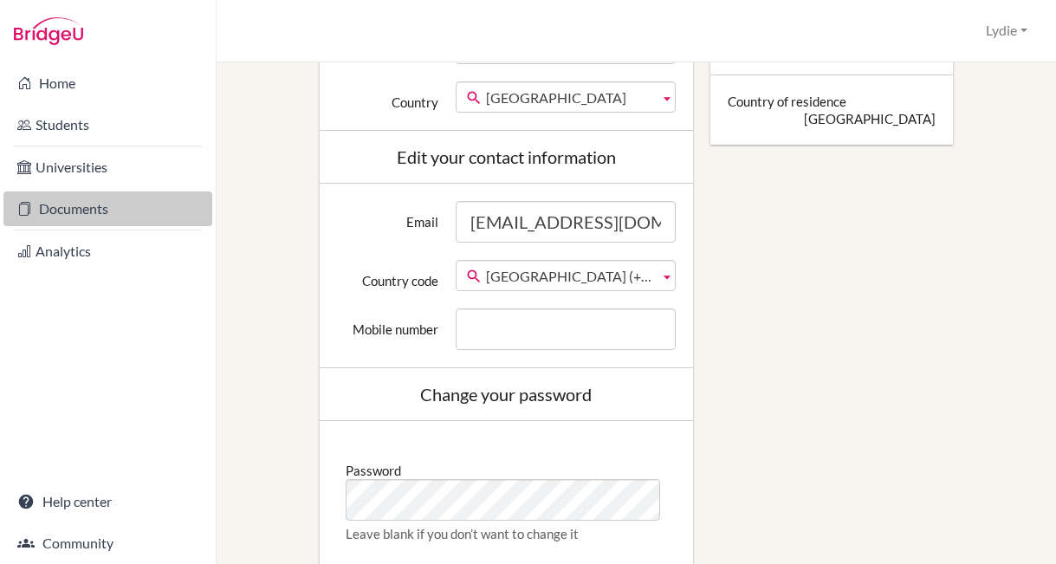
click at [88, 201] on link "Documents" at bounding box center [107, 209] width 209 height 35
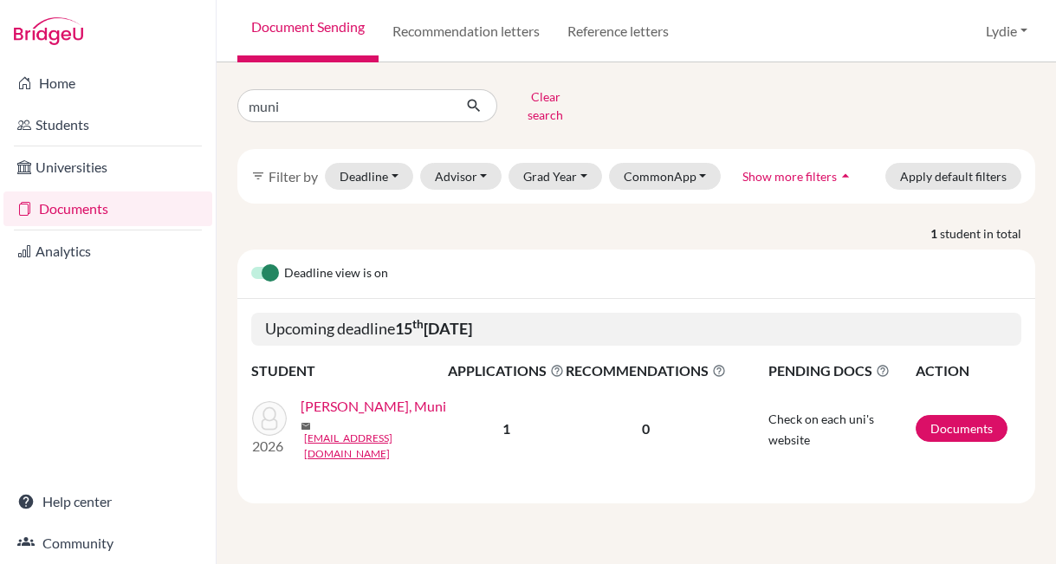
click at [342, 403] on link "[PERSON_NAME], Muni" at bounding box center [374, 406] width 146 height 21
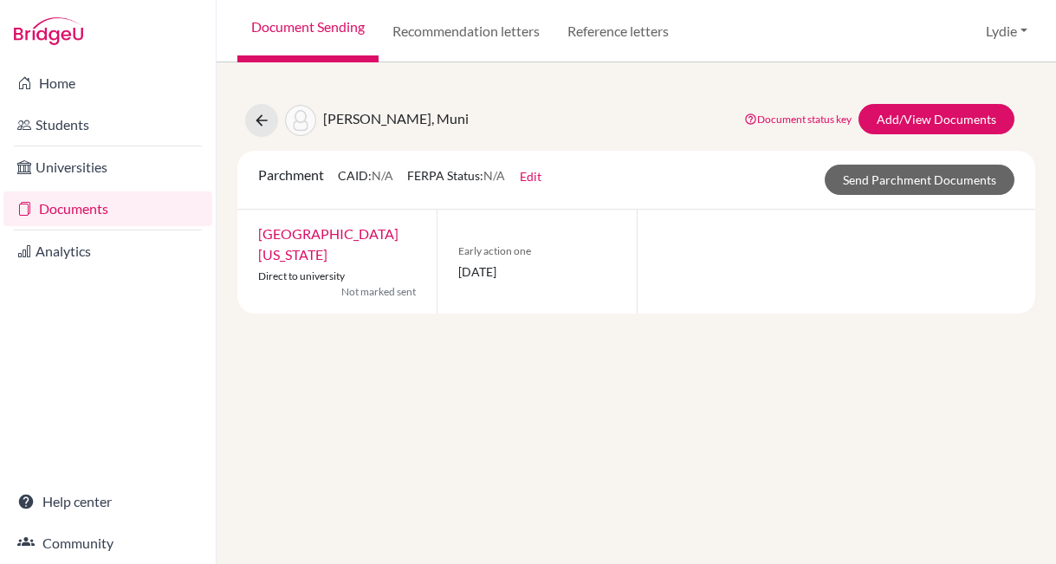
click at [834, 302] on div at bounding box center [837, 262] width 400 height 104
click at [900, 182] on link "Send Parchment Documents" at bounding box center [920, 180] width 190 height 30
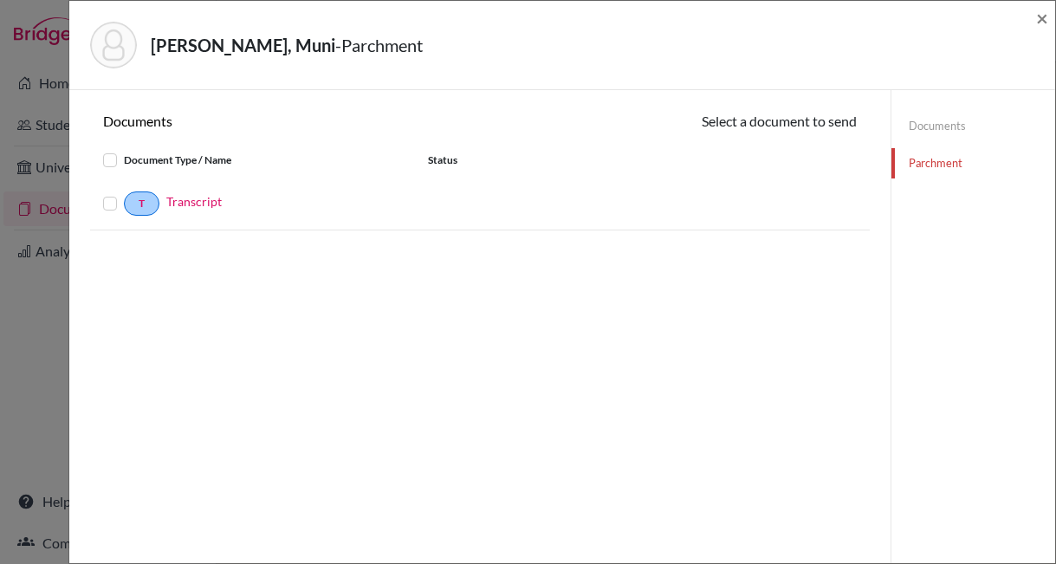
click at [124, 193] on label at bounding box center [124, 193] width 0 height 0
click at [0, 0] on input "checkbox" at bounding box center [0, 0] width 0 height 0
click at [777, 120] on icon at bounding box center [782, 123] width 13 height 13
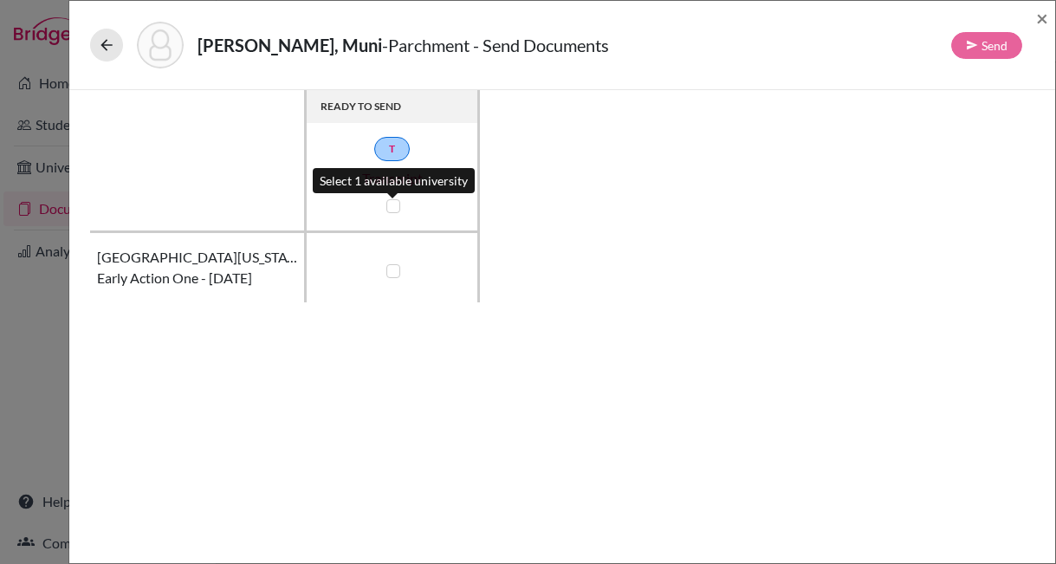
click at [390, 203] on label at bounding box center [394, 206] width 14 height 14
click at [390, 203] on input "checkbox" at bounding box center [389, 204] width 14 height 17
checkbox input "true"
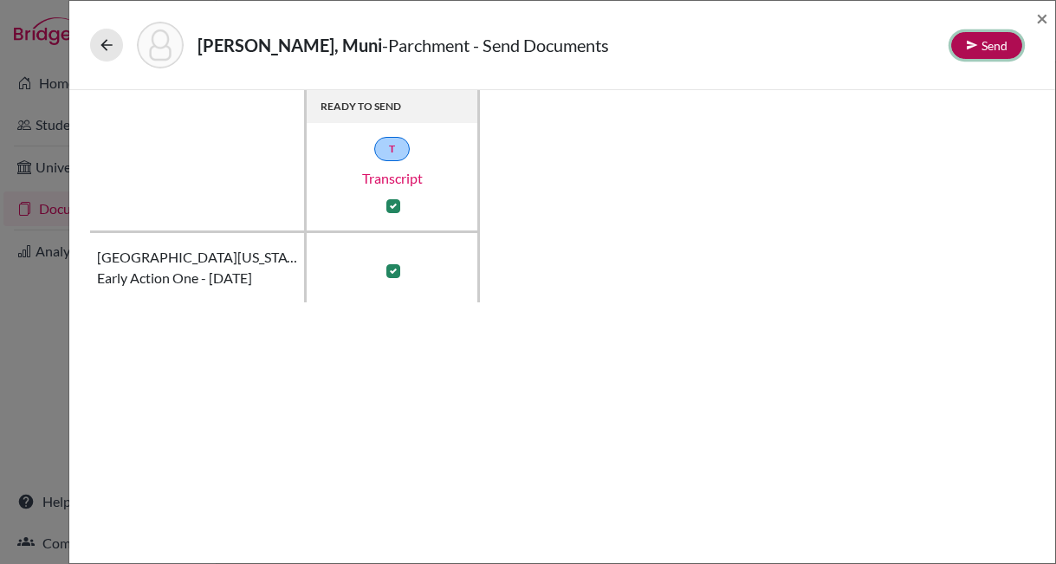
click at [998, 49] on button "Send" at bounding box center [987, 45] width 71 height 27
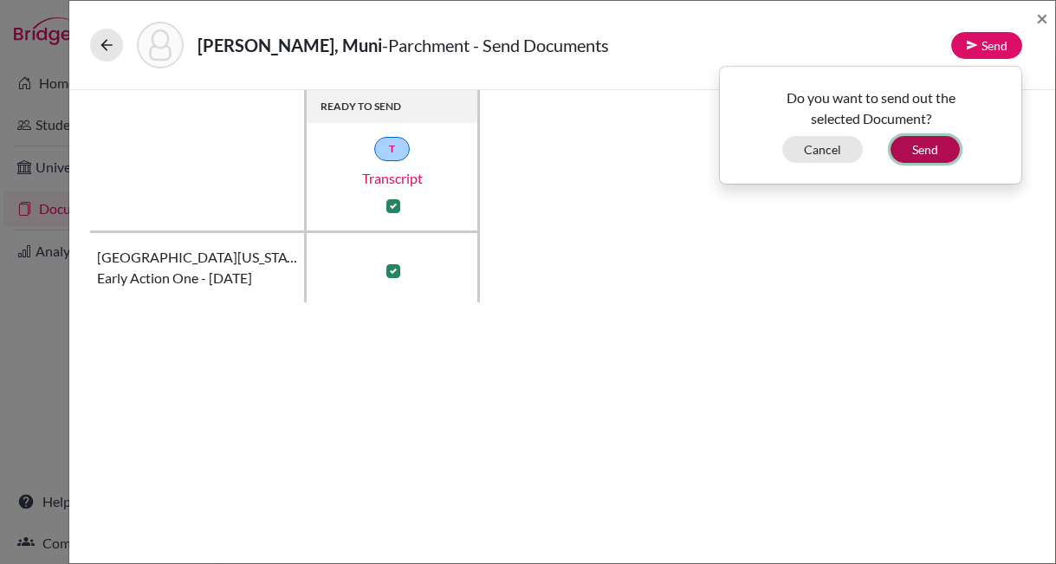
click at [937, 150] on button "Send" at bounding box center [925, 149] width 69 height 27
checkbox input "false"
